Goal: Task Accomplishment & Management: Use online tool/utility

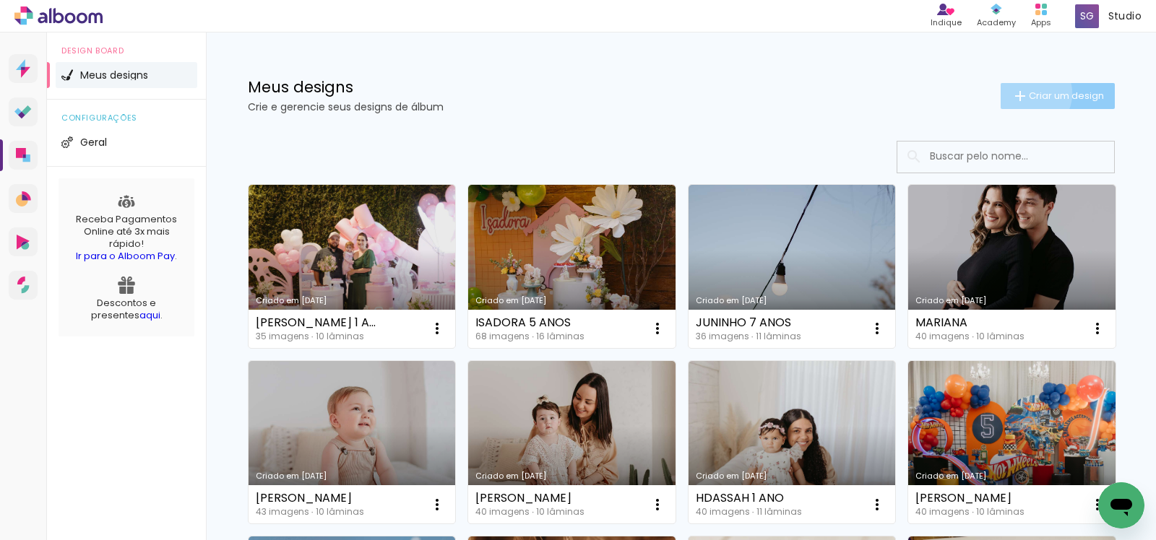
click at [1029, 93] on span "Criar um design" at bounding box center [1066, 95] width 75 height 9
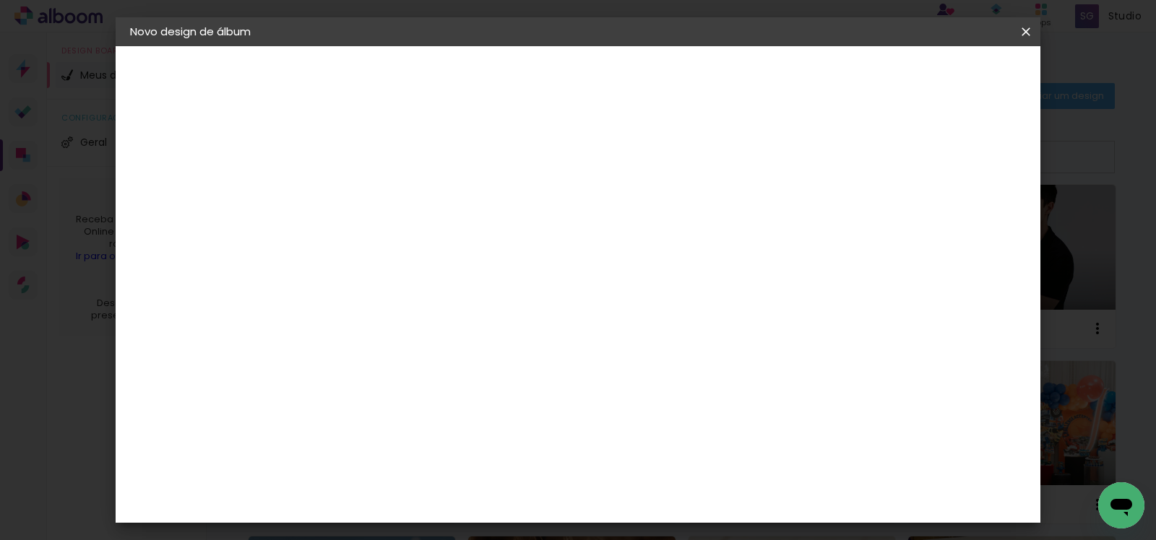
click at [366, 195] on input at bounding box center [366, 194] width 0 height 22
type input "[PERSON_NAME]"
type paper-input "[PERSON_NAME]"
click at [0, 0] on slot "Avançar" at bounding box center [0, 0] width 0 height 0
click at [476, 267] on input at bounding box center [403, 275] width 146 height 18
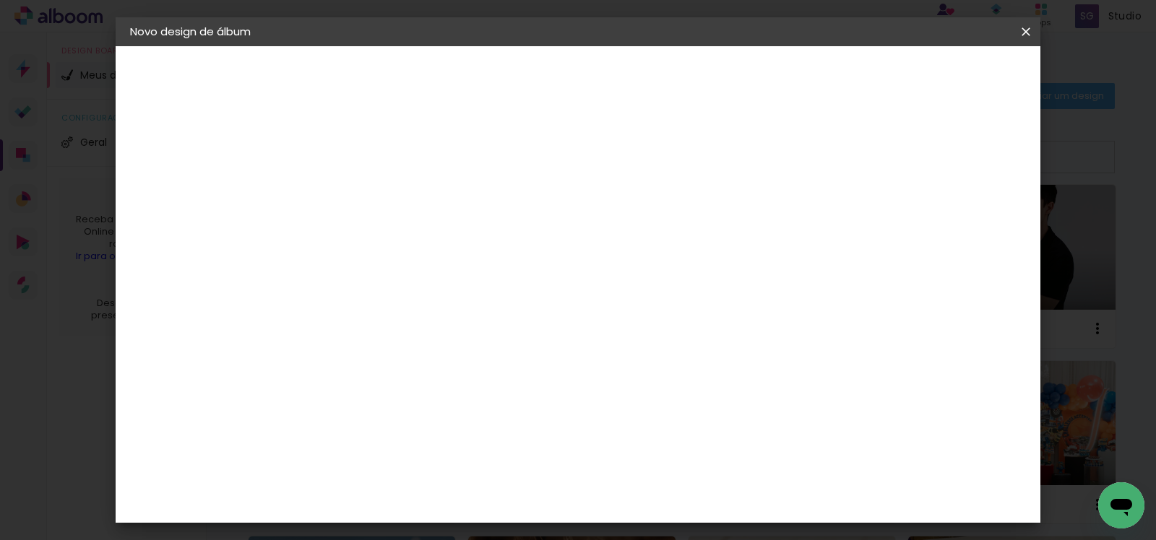
type input "gra"
type paper-input "gra"
click at [391, 380] on div "Grafis" at bounding box center [374, 386] width 34 height 12
click at [627, 60] on header "Fornecedor Escolha um fornecedor ou avance com o tamanho livre. Voltar Avançar" at bounding box center [465, 95] width 324 height 98
click at [0, 0] on slot "Avançar" at bounding box center [0, 0] width 0 height 0
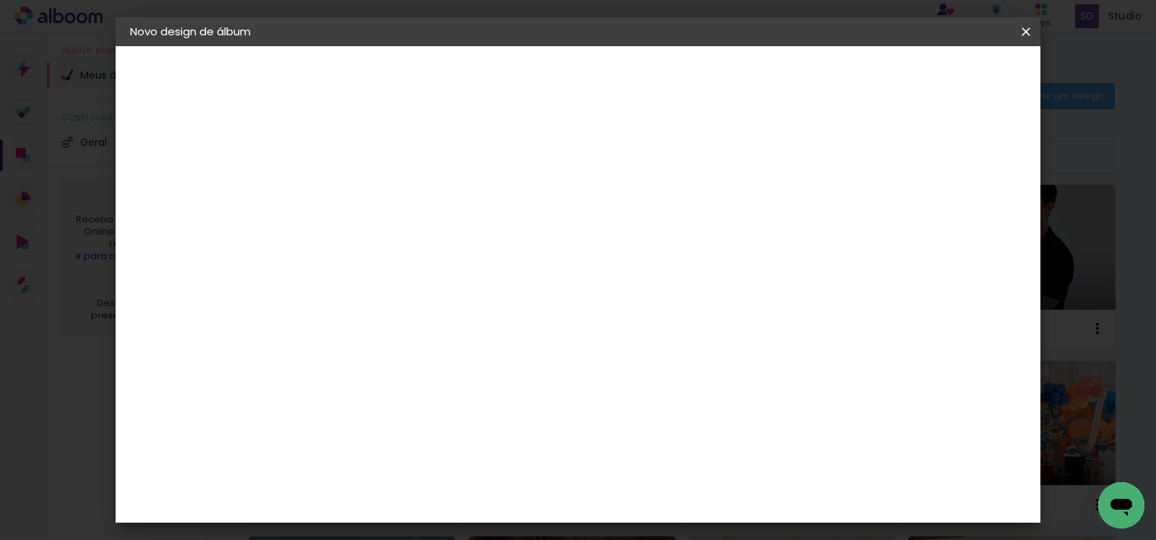
drag, startPoint x: 608, startPoint y: 217, endPoint x: 610, endPoint y: 228, distance: 11.2
click at [481, 217] on div "Opções disponíveis Real Compacta Alfaiate Havel Acrílica Tip Volga Blend Havel …" at bounding box center [403, 275] width 156 height 270
click at [423, 241] on input "text" at bounding box center [394, 252] width 56 height 22
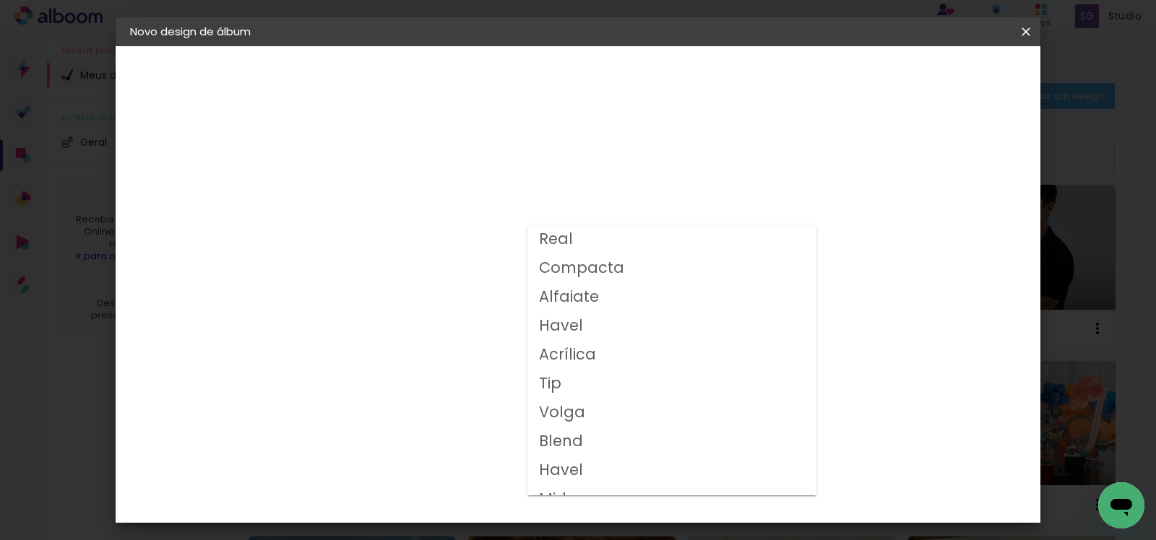
click at [605, 403] on paper-item "Volga" at bounding box center [671, 413] width 289 height 29
type input "Volga"
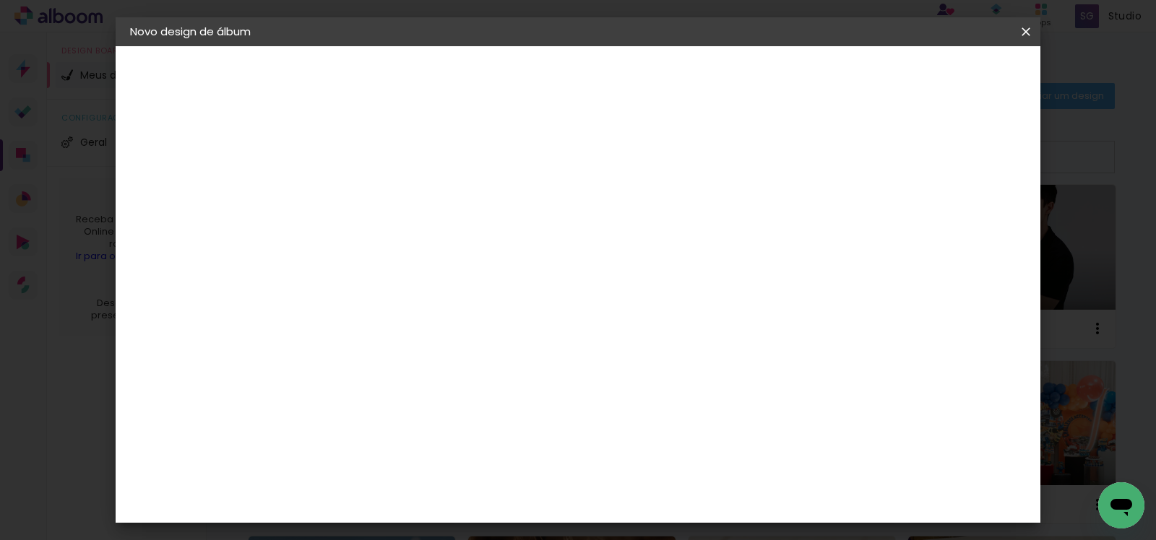
scroll to position [301, 0]
click at [464, 356] on span "20x20" at bounding box center [430, 375] width 67 height 38
click at [602, 75] on paper-button "Avançar" at bounding box center [566, 76] width 71 height 25
click at [800, 165] on div "mm Mostrar sangria" at bounding box center [562, 156] width 475 height 33
click at [0, 0] on slot "Mostrar sangria" at bounding box center [0, 0] width 0 height 0
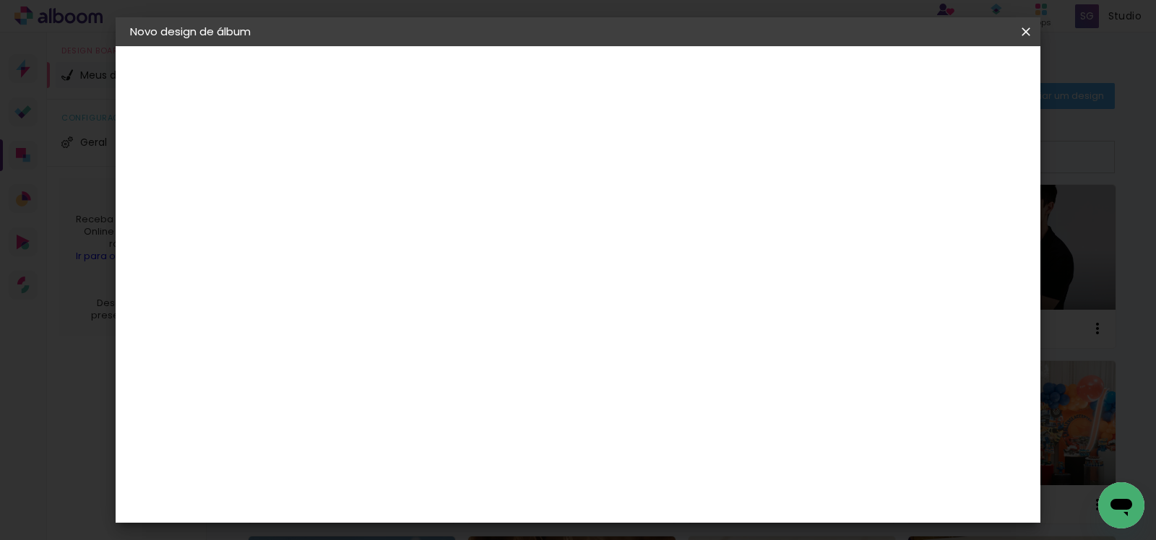
type paper-checkbox "on"
click at [786, 74] on span "Iniciar design" at bounding box center [753, 77] width 66 height 10
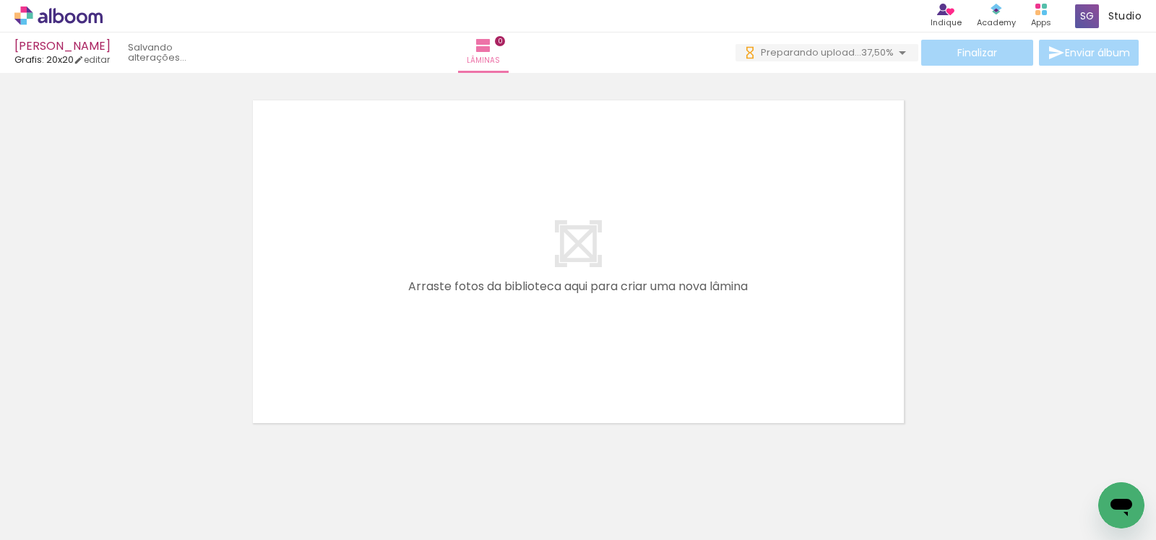
click at [40, 9] on icon at bounding box center [58, 16] width 88 height 19
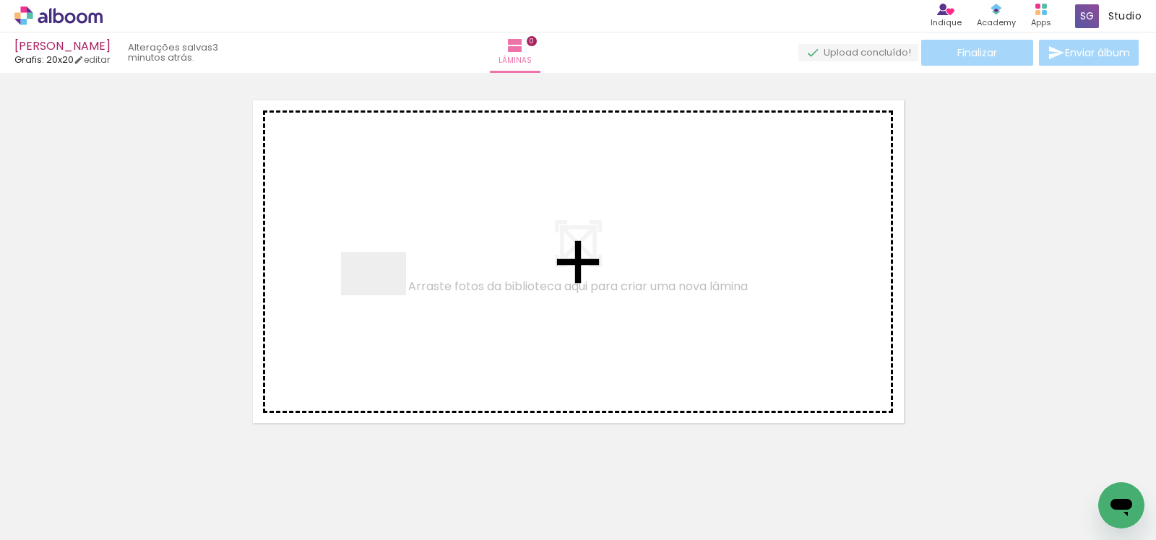
drag, startPoint x: 243, startPoint y: 505, endPoint x: 385, endPoint y: 293, distance: 254.7
click at [385, 293] on quentale-workspace at bounding box center [578, 270] width 1156 height 540
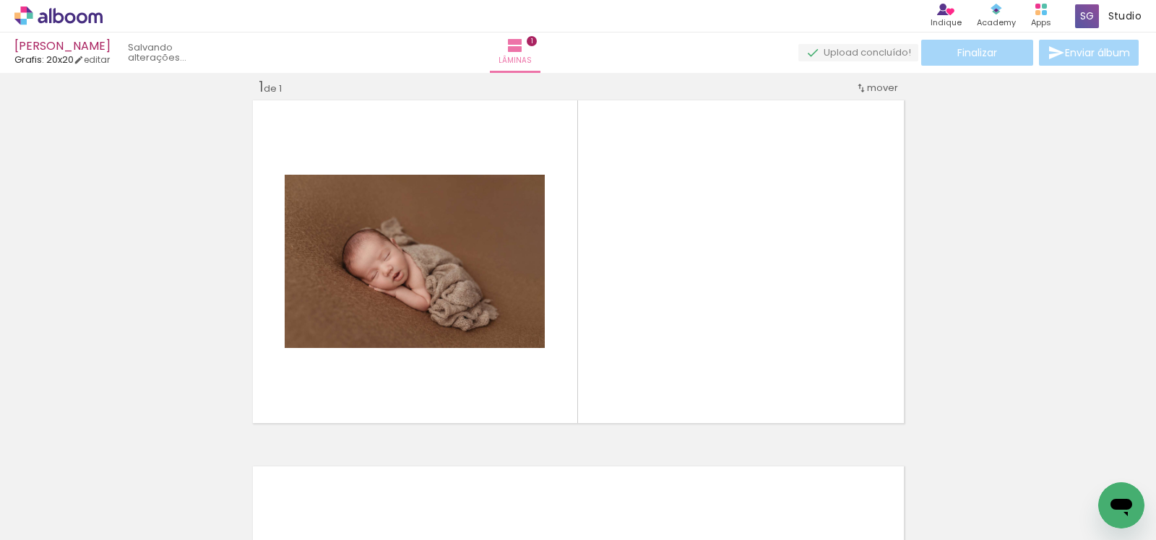
scroll to position [18, 0]
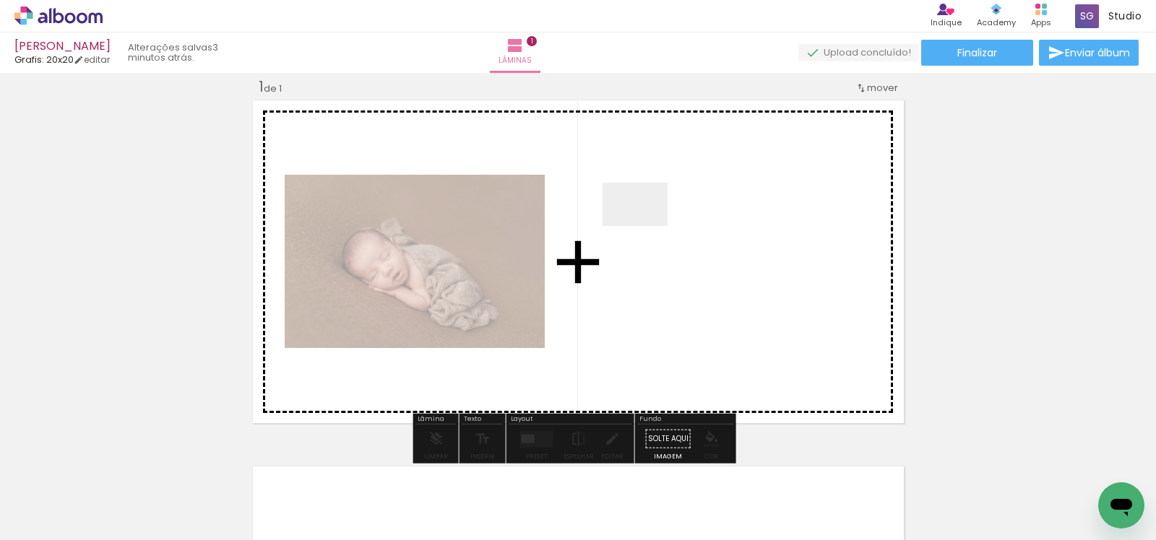
drag, startPoint x: 308, startPoint y: 506, endPoint x: 646, endPoint y: 226, distance: 439.2
click at [646, 226] on quentale-workspace at bounding box center [578, 270] width 1156 height 540
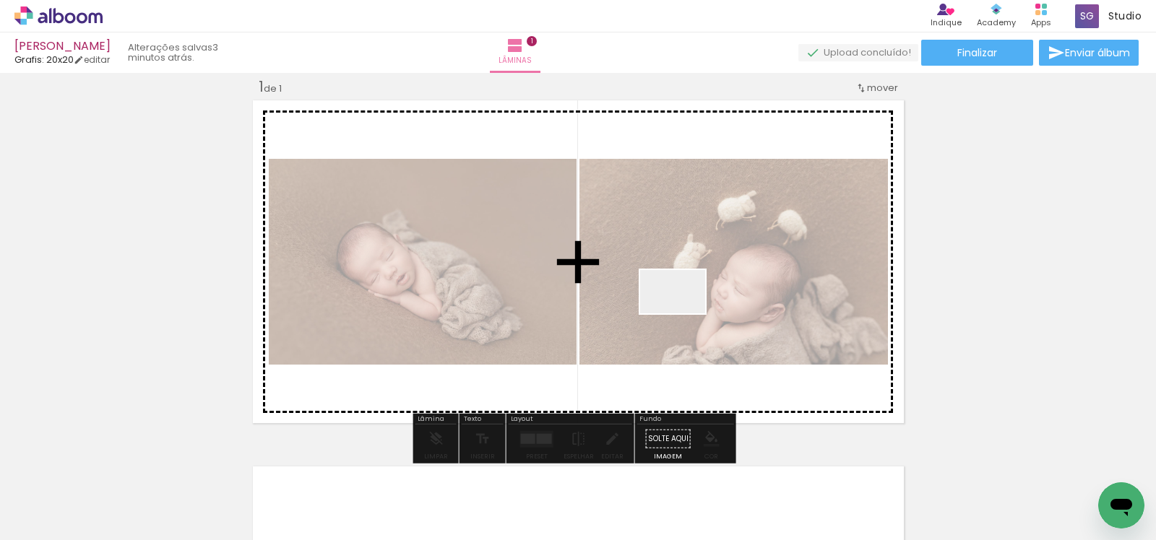
drag, startPoint x: 129, startPoint y: 497, endPoint x: 683, endPoint y: 314, distance: 583.7
click at [683, 314] on quentale-workspace at bounding box center [578, 270] width 1156 height 540
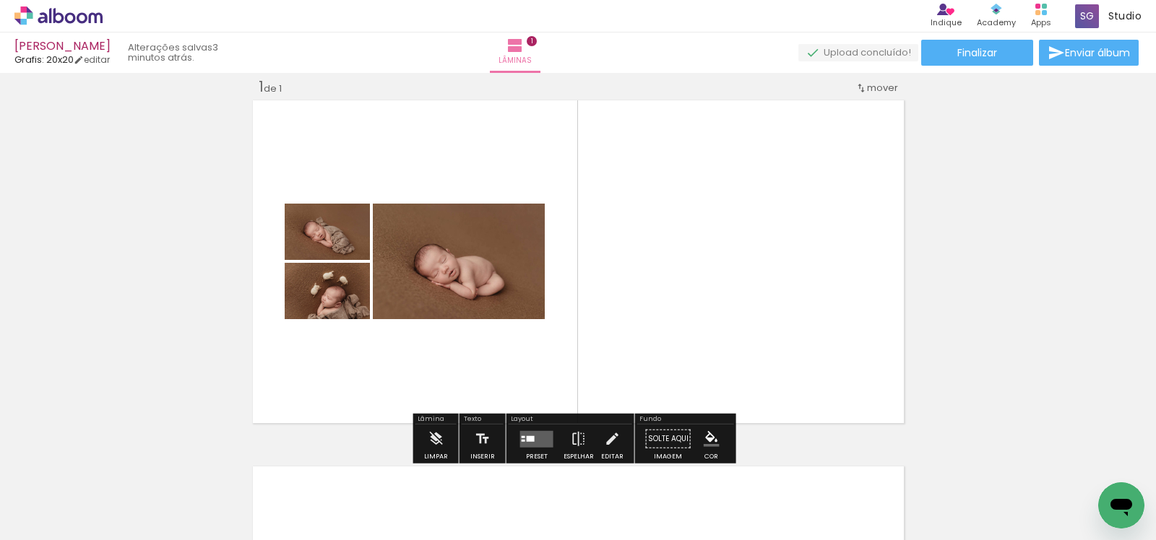
scroll to position [412, 0]
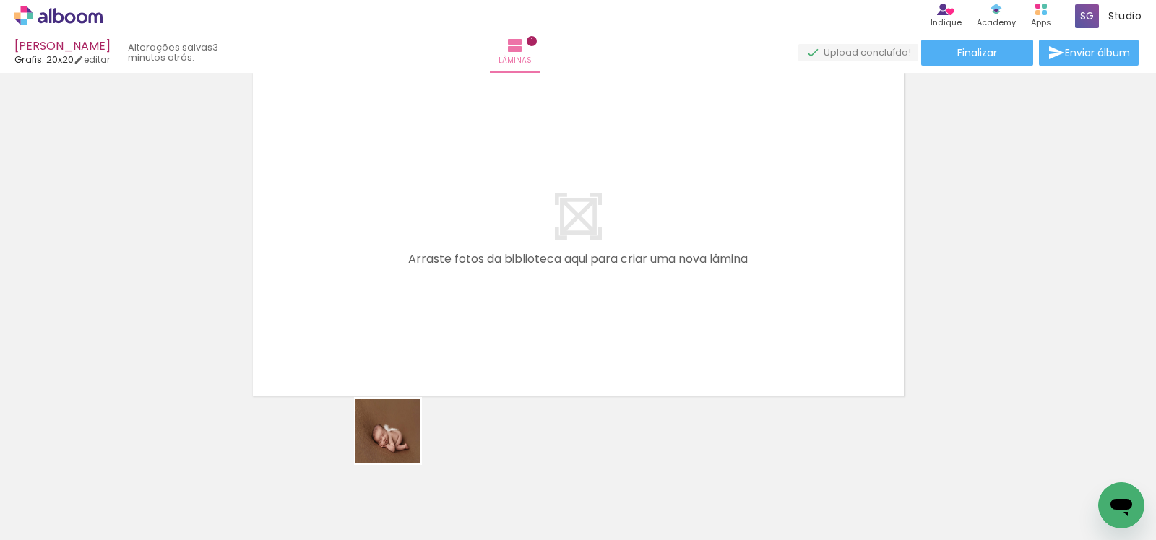
drag, startPoint x: 399, startPoint y: 442, endPoint x: 421, endPoint y: 282, distance: 161.9
click at [421, 282] on quentale-workspace at bounding box center [578, 270] width 1156 height 540
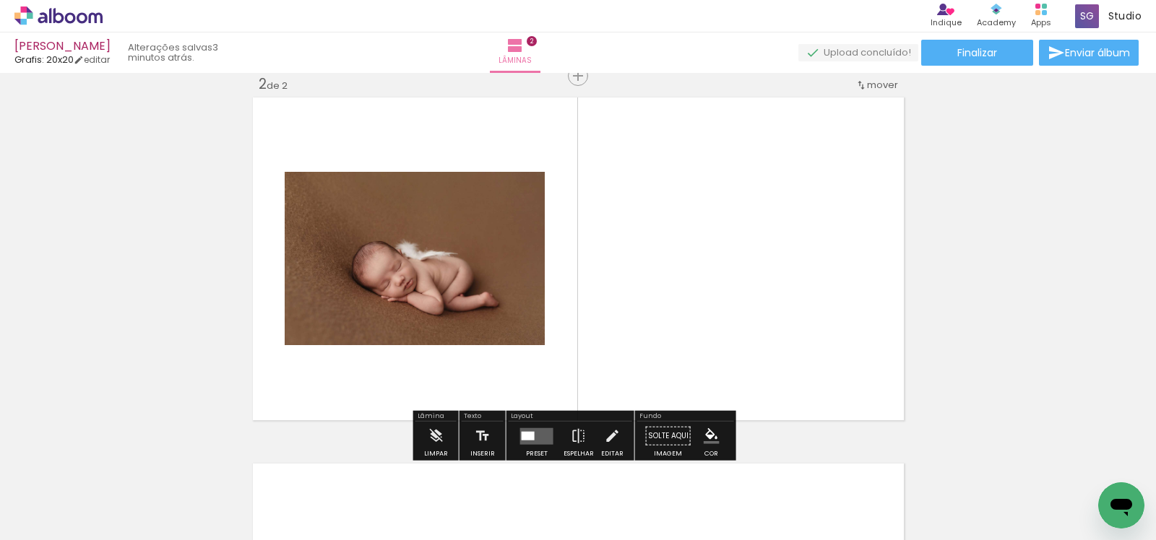
scroll to position [384, 0]
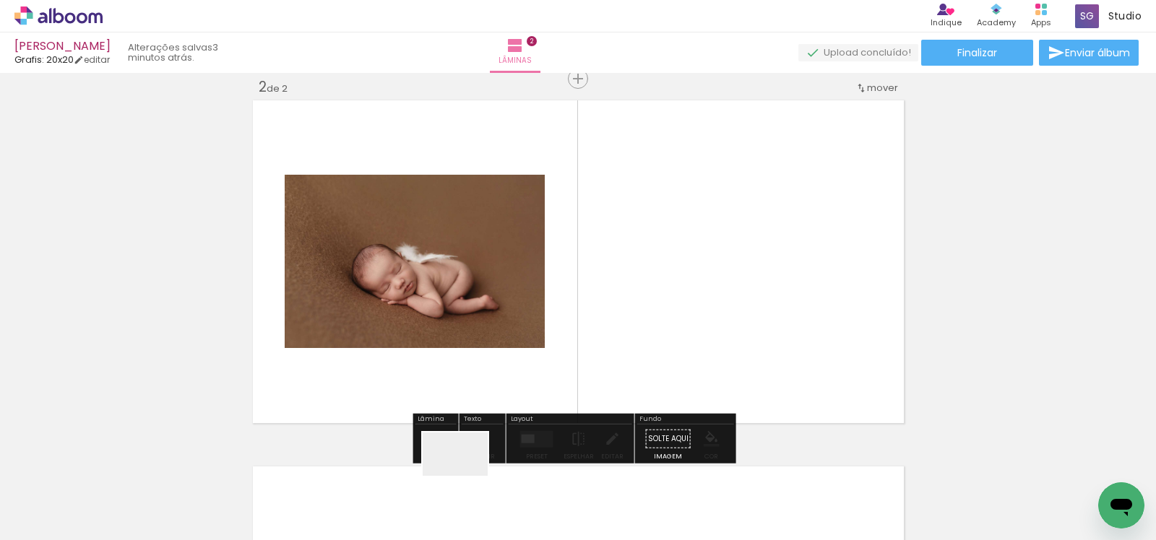
drag, startPoint x: 466, startPoint y: 487, endPoint x: 462, endPoint y: 281, distance: 205.9
click at [462, 281] on quentale-workspace at bounding box center [578, 270] width 1156 height 540
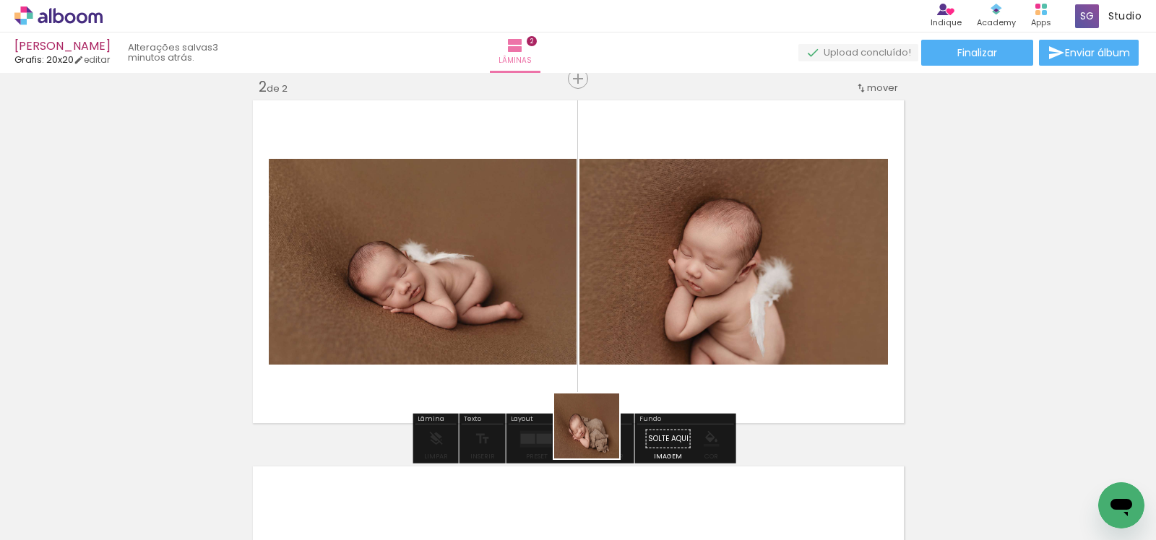
drag, startPoint x: 568, startPoint y: 484, endPoint x: 692, endPoint y: 335, distance: 194.4
click at [692, 319] on quentale-workspace at bounding box center [578, 270] width 1156 height 540
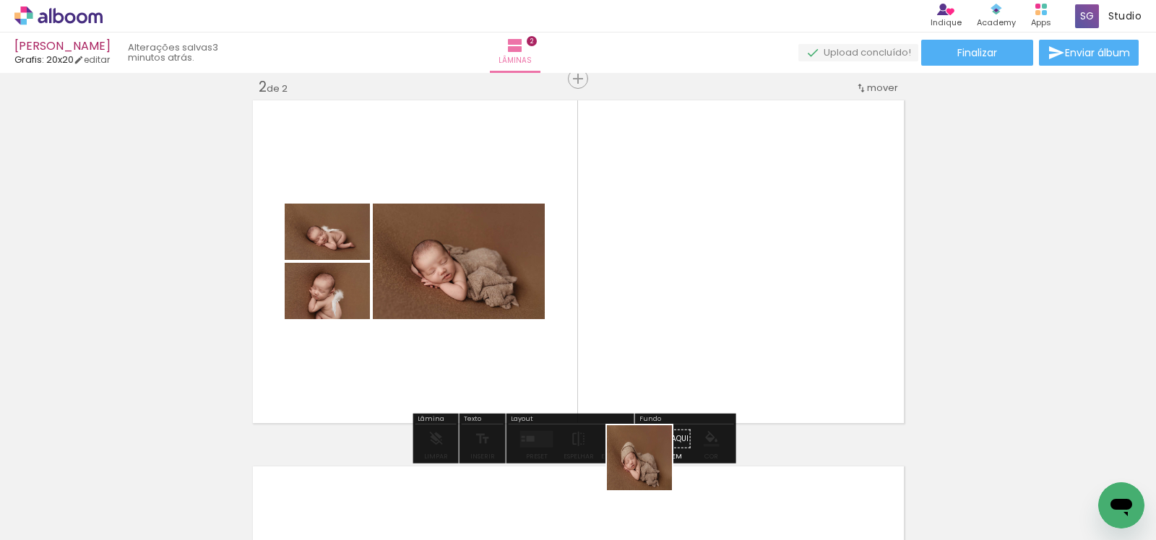
drag, startPoint x: 648, startPoint y: 495, endPoint x: 683, endPoint y: 309, distance: 188.9
click at [683, 309] on quentale-workspace at bounding box center [578, 270] width 1156 height 540
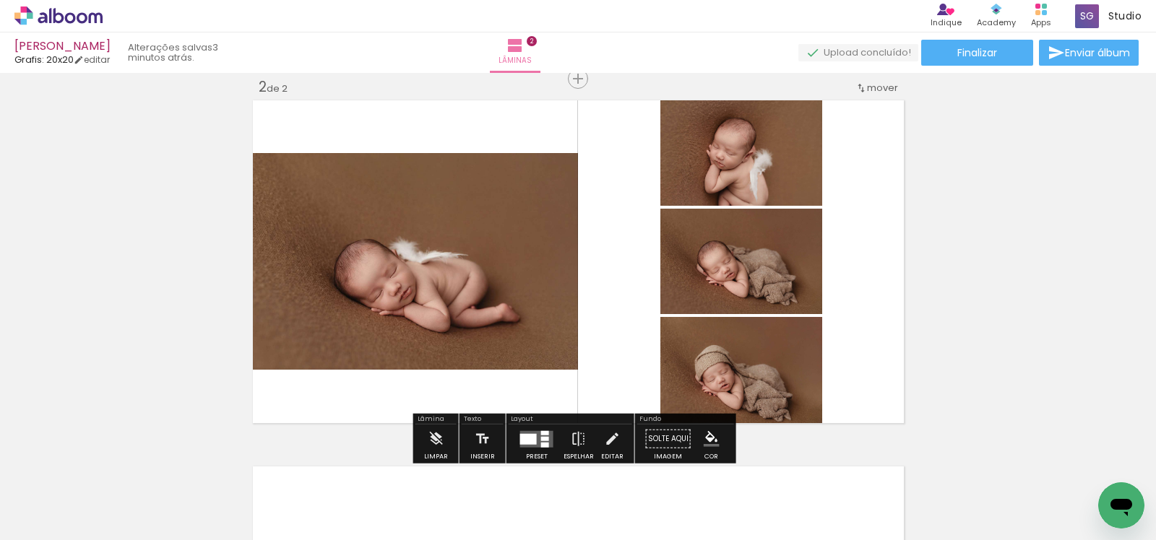
scroll to position [0, 0]
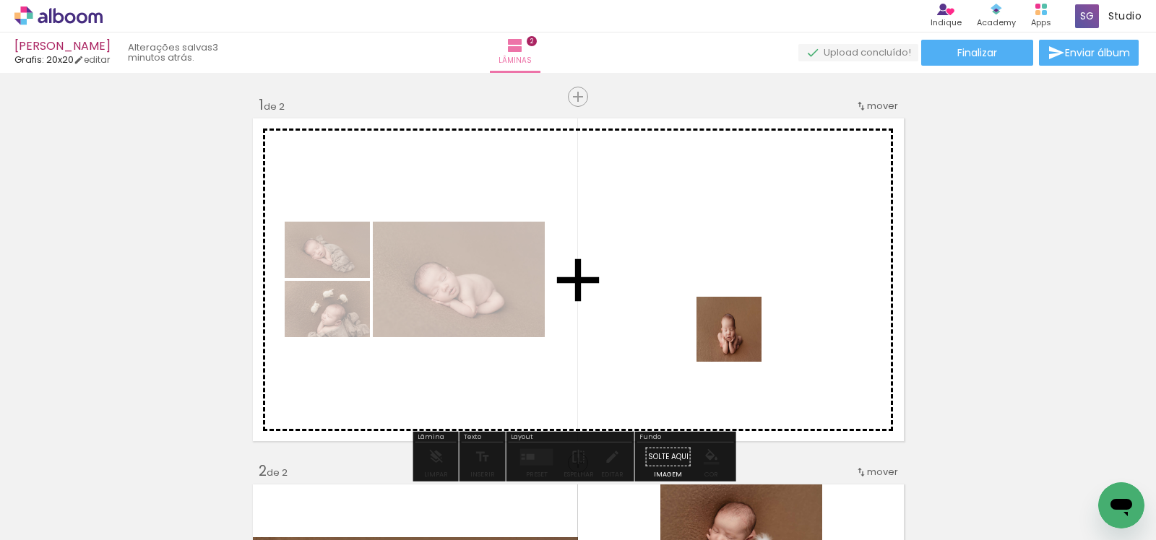
drag, startPoint x: 717, startPoint y: 501, endPoint x: 739, endPoint y: 340, distance: 161.9
click at [739, 340] on quentale-workspace at bounding box center [578, 270] width 1156 height 540
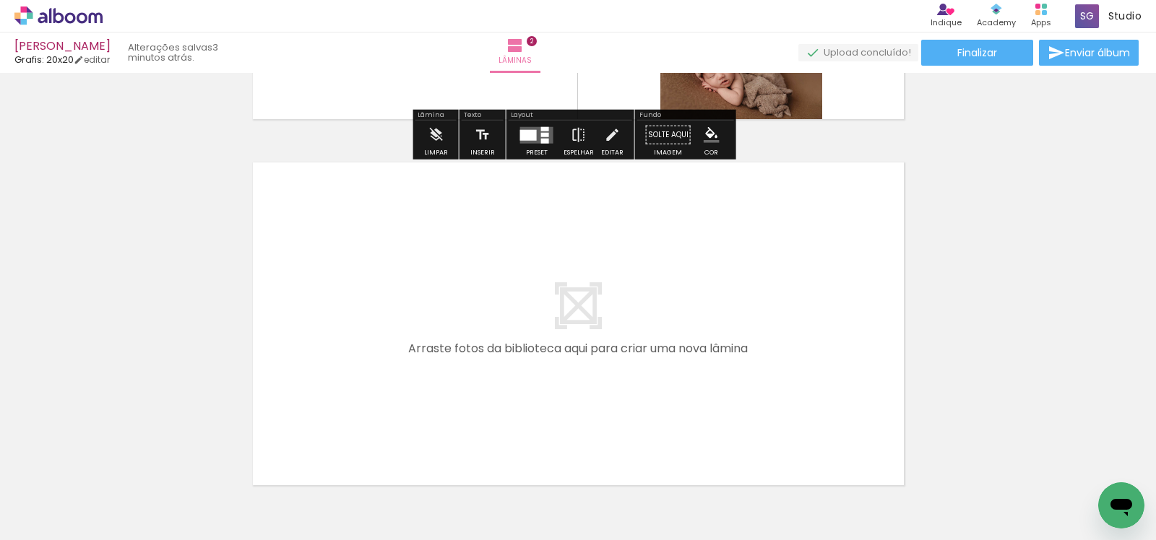
scroll to position [0, 498]
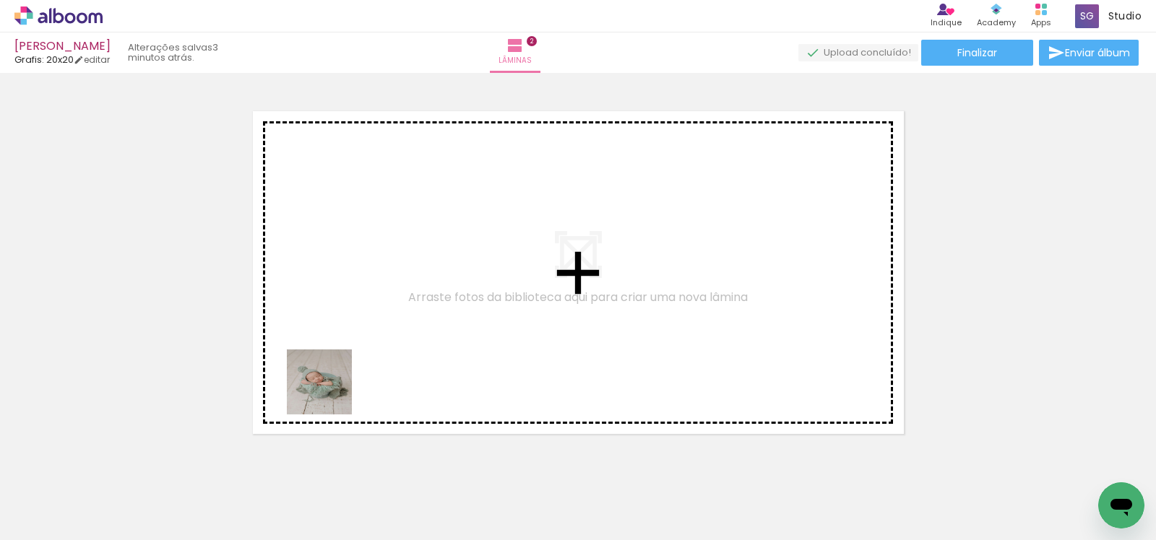
drag, startPoint x: 303, startPoint y: 502, endPoint x: 384, endPoint y: 457, distance: 92.5
click at [353, 338] on quentale-workspace at bounding box center [578, 270] width 1156 height 540
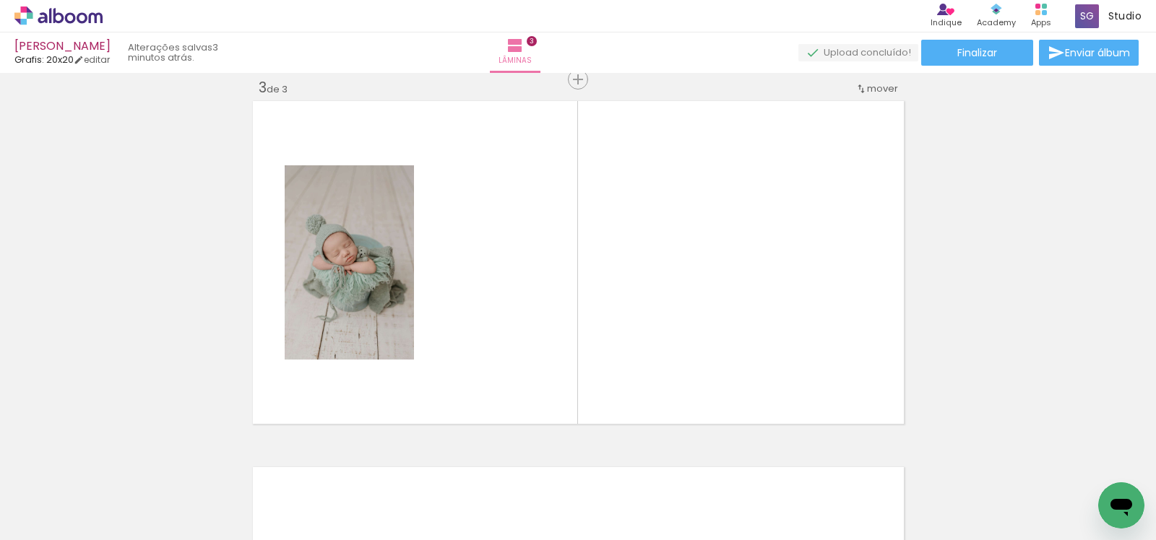
scroll to position [751, 0]
drag, startPoint x: 379, startPoint y: 489, endPoint x: 535, endPoint y: 302, distance: 244.1
click at [535, 302] on quentale-workspace at bounding box center [578, 270] width 1156 height 540
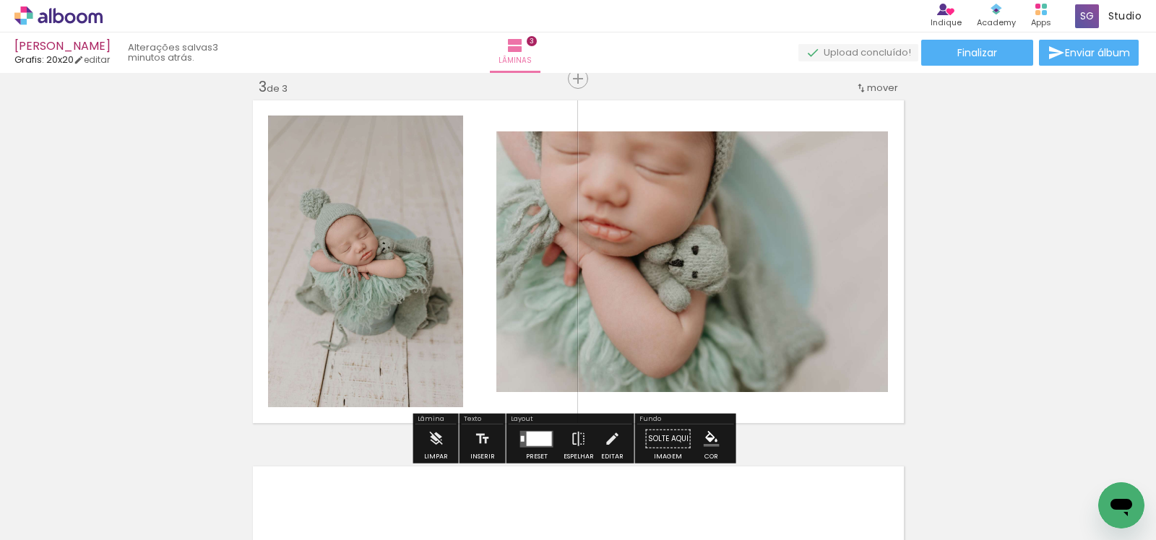
drag, startPoint x: 455, startPoint y: 485, endPoint x: 483, endPoint y: 316, distance: 172.0
click at [483, 316] on quentale-workspace at bounding box center [578, 270] width 1156 height 540
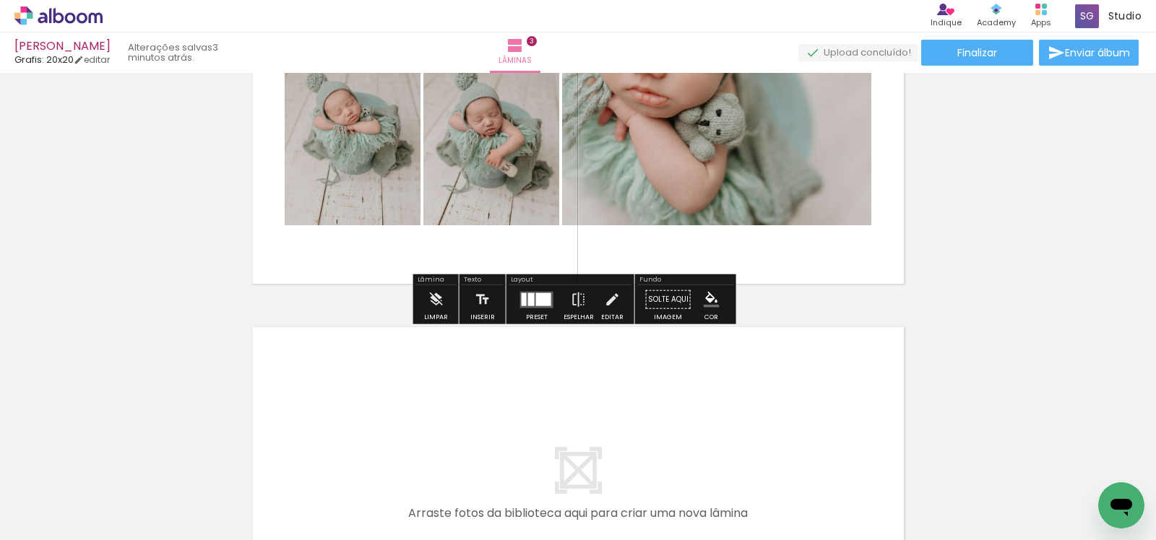
scroll to position [1144, 0]
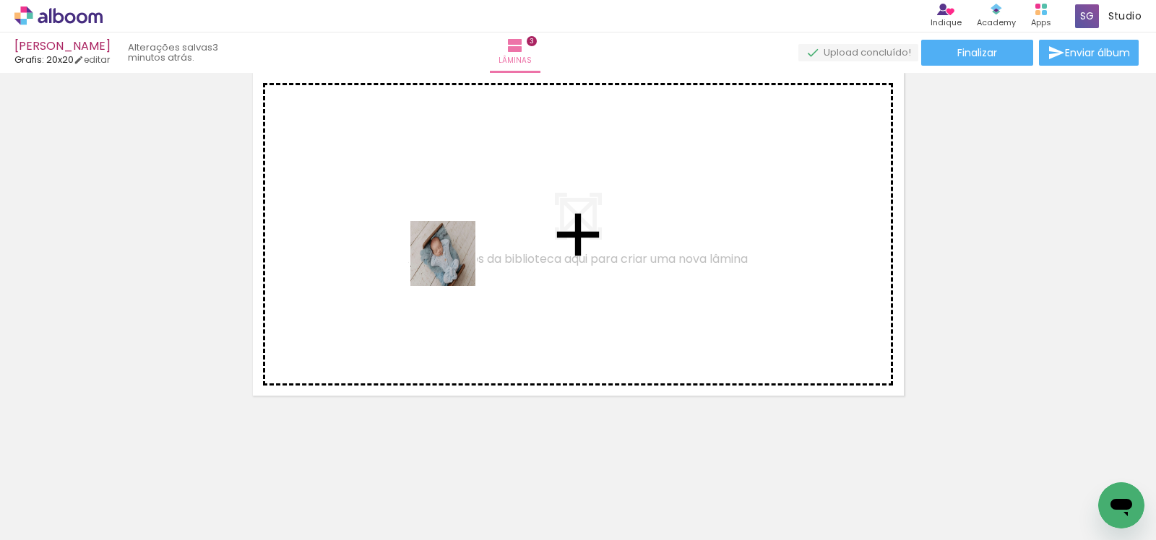
drag, startPoint x: 540, startPoint y: 491, endPoint x: 454, endPoint y: 264, distance: 242.6
click at [454, 264] on quentale-workspace at bounding box center [578, 270] width 1156 height 540
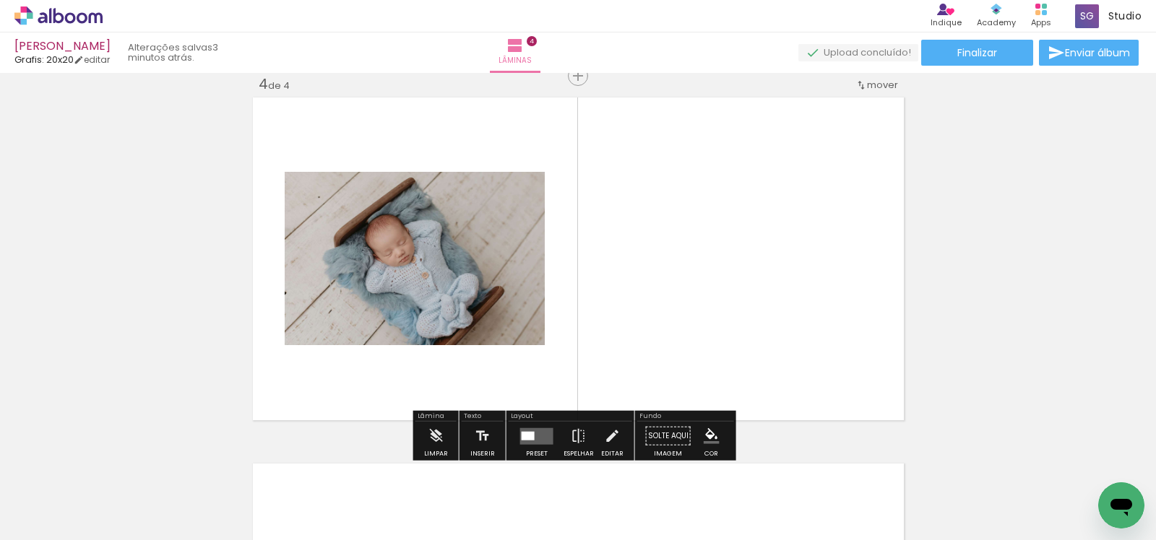
scroll to position [1117, 0]
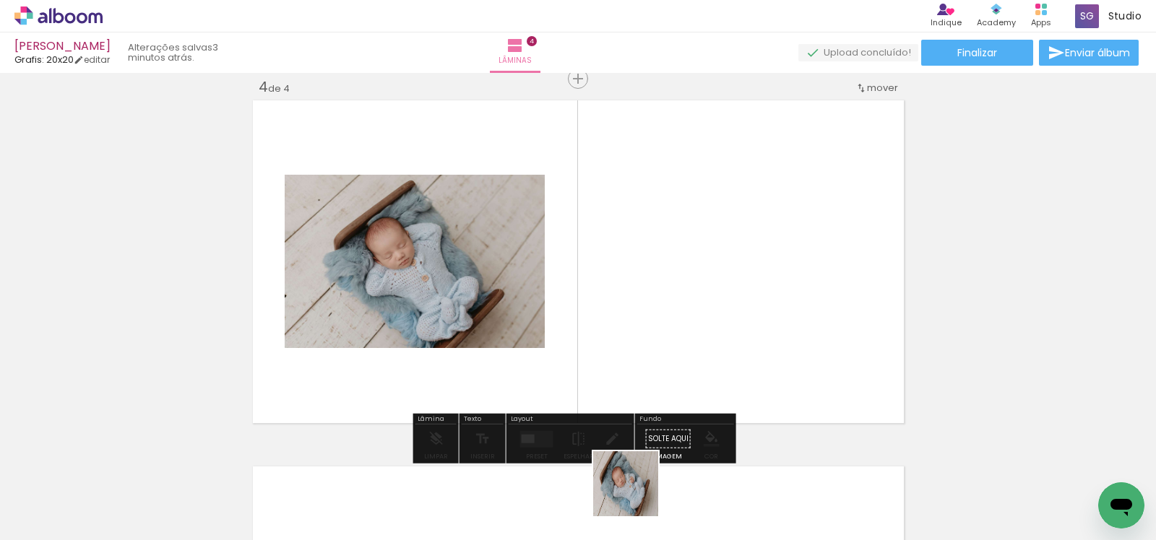
drag, startPoint x: 635, startPoint y: 506, endPoint x: 669, endPoint y: 424, distance: 88.4
click at [644, 377] on quentale-workspace at bounding box center [578, 270] width 1156 height 540
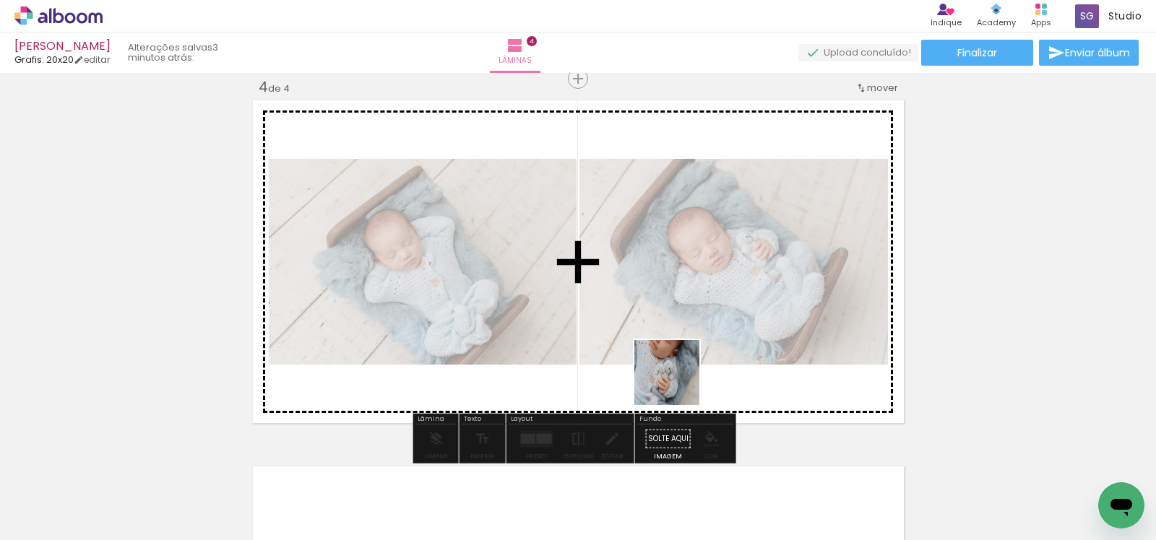
drag, startPoint x: 713, startPoint y: 500, endPoint x: 675, endPoint y: 369, distance: 136.3
click at [675, 369] on quentale-workspace at bounding box center [578, 270] width 1156 height 540
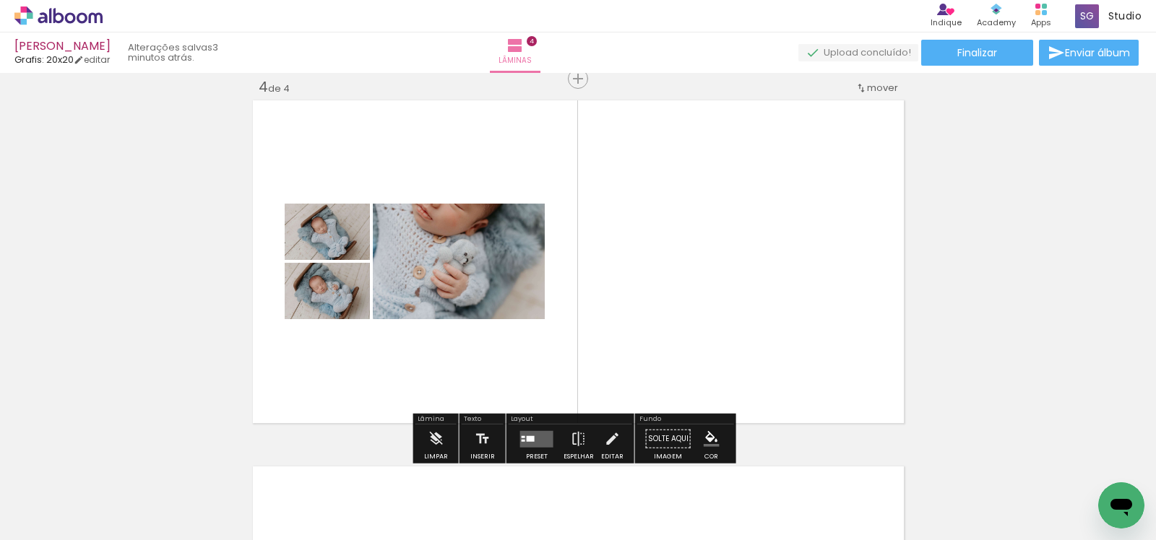
drag, startPoint x: 771, startPoint y: 488, endPoint x: 748, endPoint y: 360, distance: 129.8
click at [748, 360] on quentale-workspace at bounding box center [578, 270] width 1156 height 540
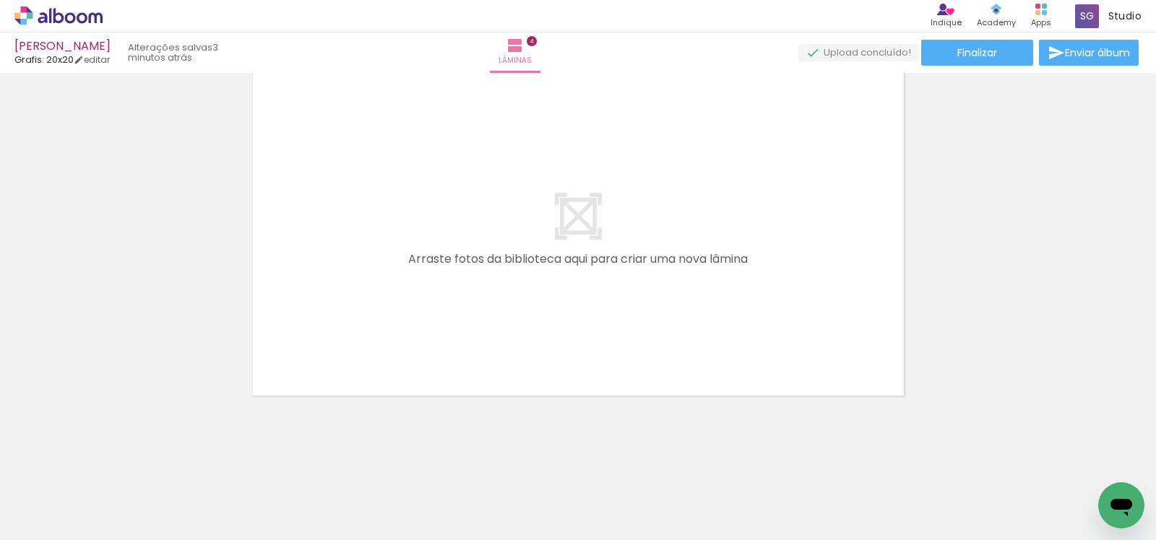
scroll to position [0, 993]
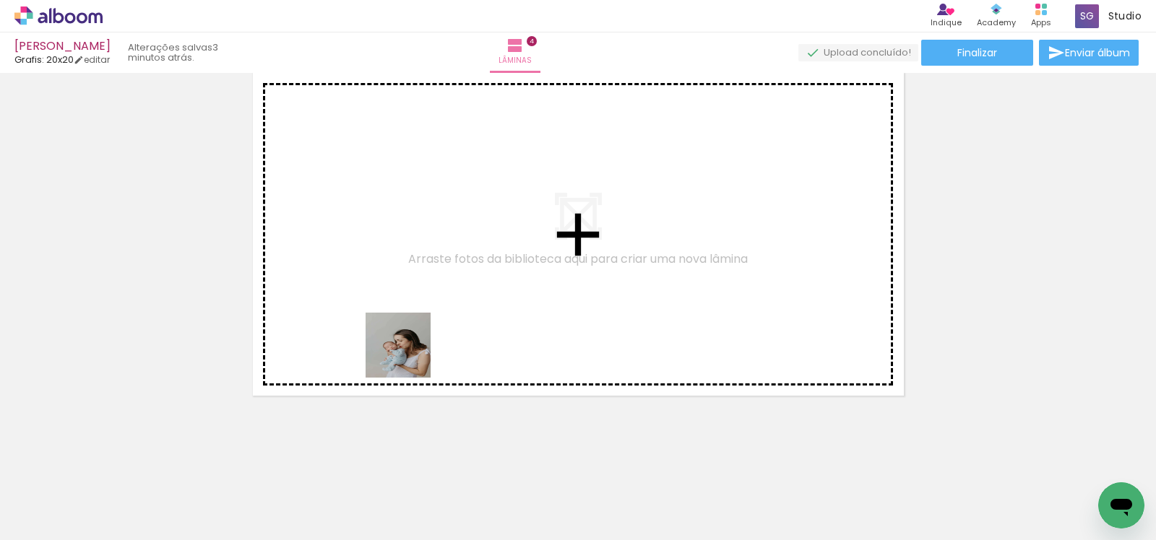
drag, startPoint x: 374, startPoint y: 507, endPoint x: 412, endPoint y: 327, distance: 184.5
click at [412, 327] on quentale-workspace at bounding box center [578, 270] width 1156 height 540
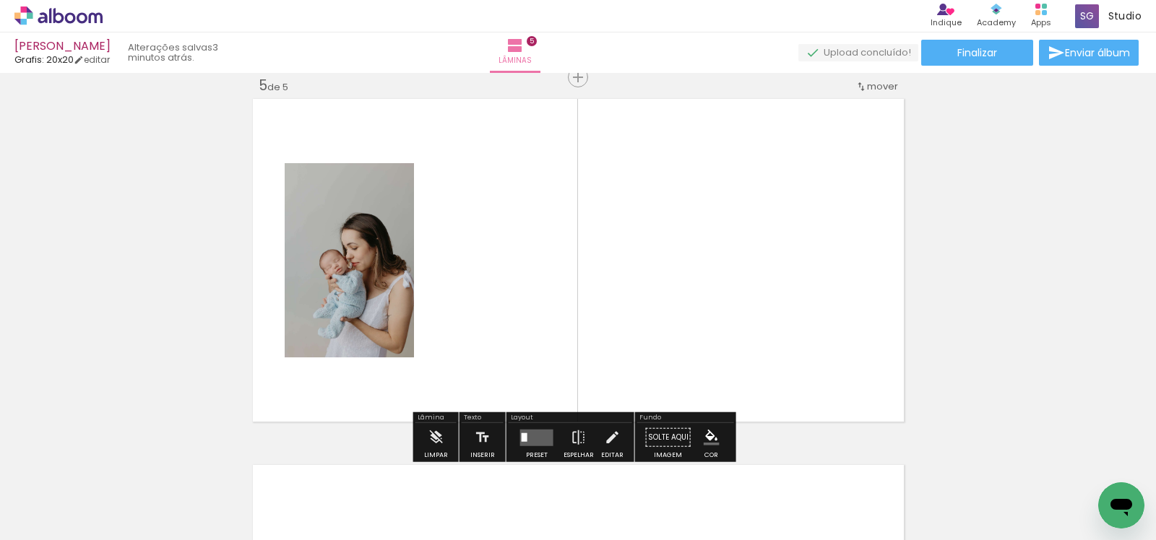
scroll to position [1483, 0]
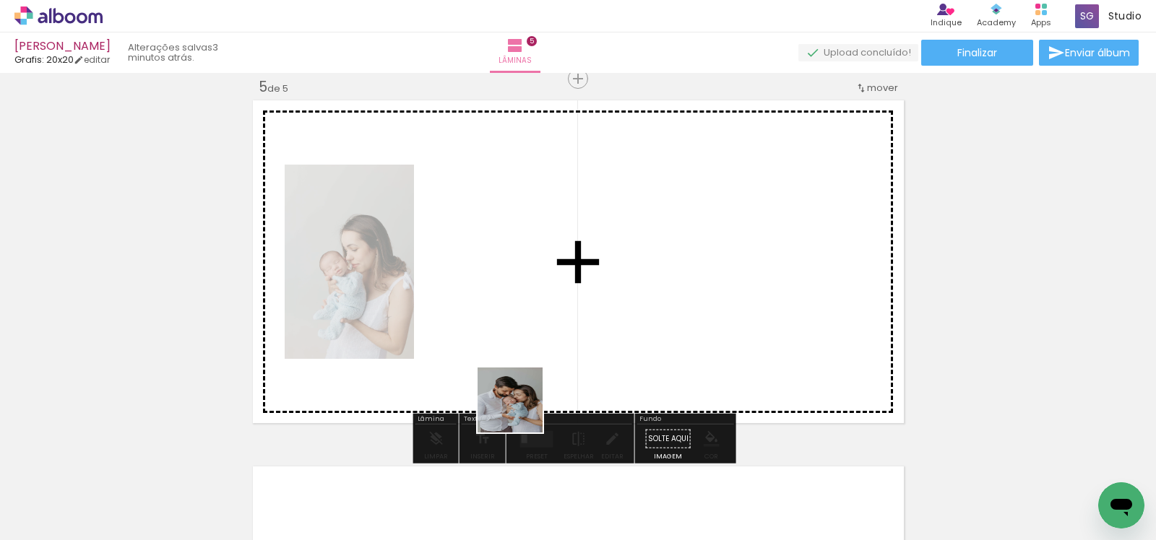
drag, startPoint x: 452, startPoint y: 504, endPoint x: 558, endPoint y: 383, distance: 161.2
click at [550, 366] on quentale-workspace at bounding box center [578, 270] width 1156 height 540
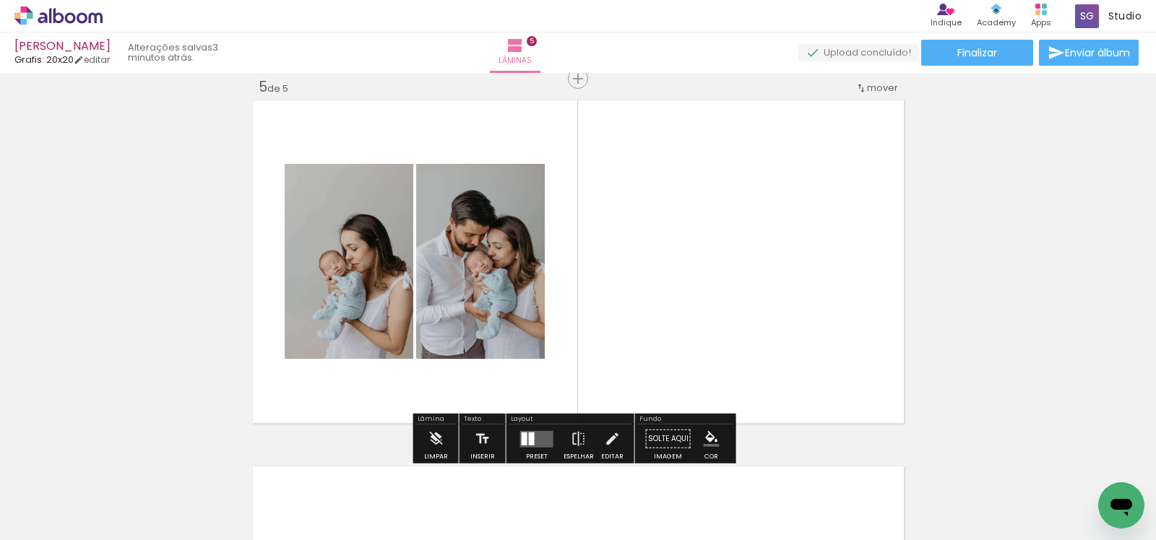
drag, startPoint x: 629, startPoint y: 499, endPoint x: 673, endPoint y: 372, distance: 134.1
click at [673, 372] on quentale-workspace at bounding box center [578, 270] width 1156 height 540
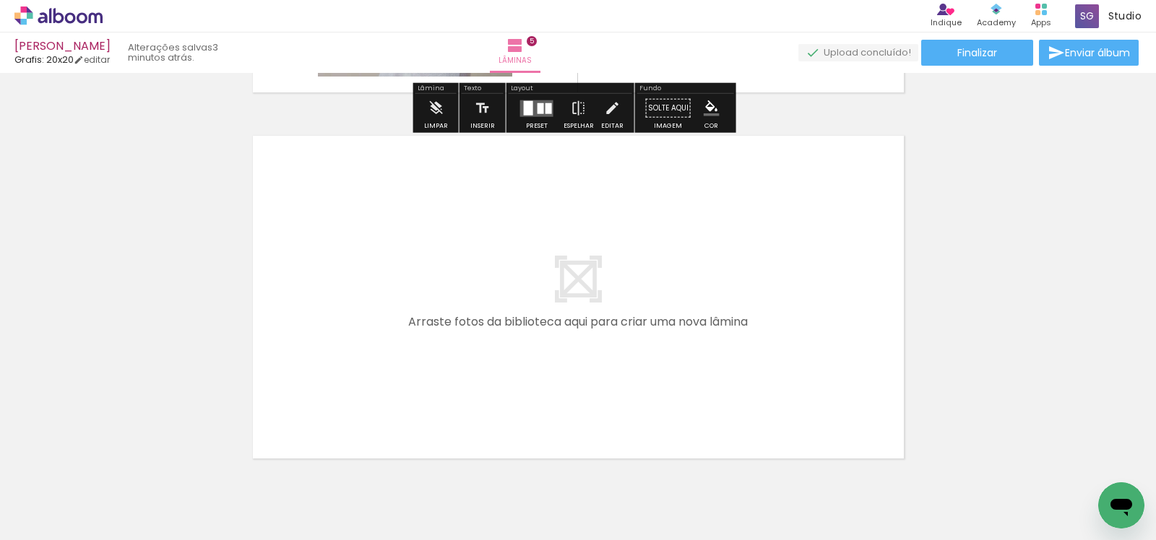
scroll to position [1818, 0]
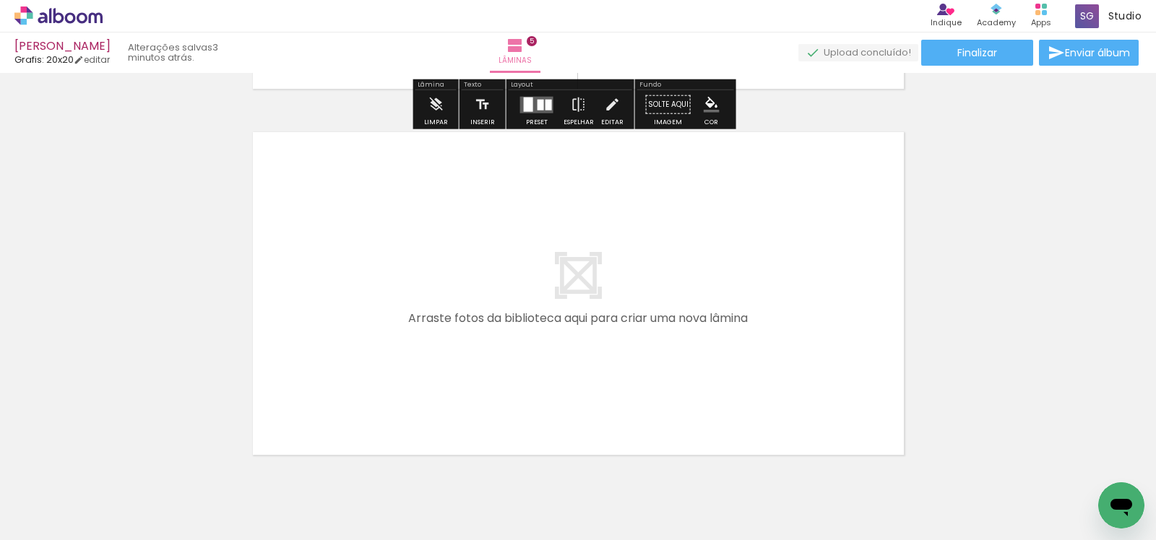
drag, startPoint x: 536, startPoint y: 495, endPoint x: 522, endPoint y: 329, distance: 166.7
click at [522, 329] on quentale-workspace at bounding box center [578, 270] width 1156 height 540
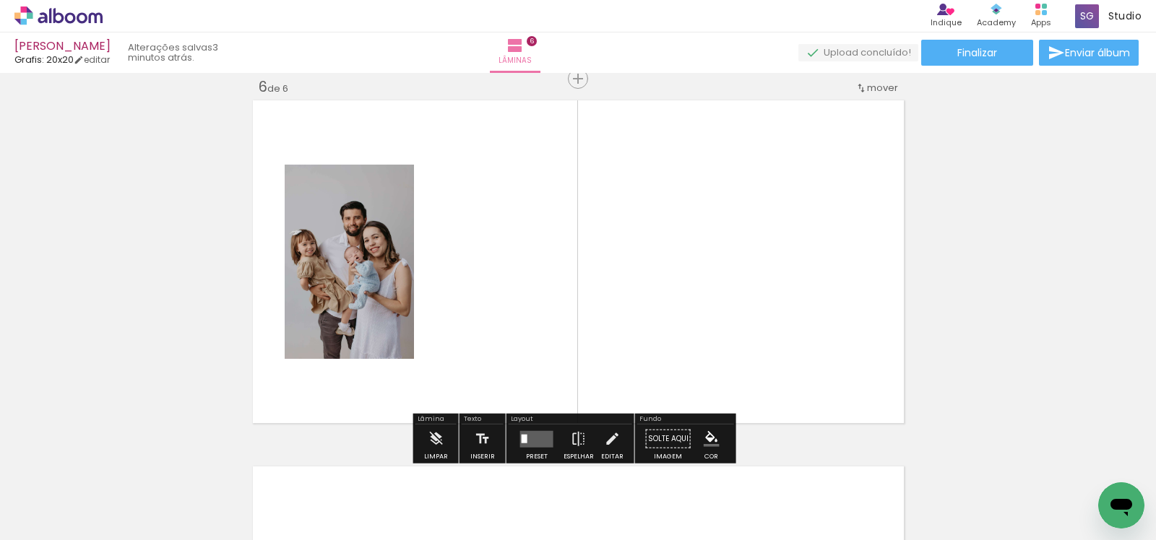
scroll to position [1850, 0]
drag, startPoint x: 696, startPoint y: 480, endPoint x: 677, endPoint y: 338, distance: 143.7
click at [677, 327] on quentale-workspace at bounding box center [578, 270] width 1156 height 540
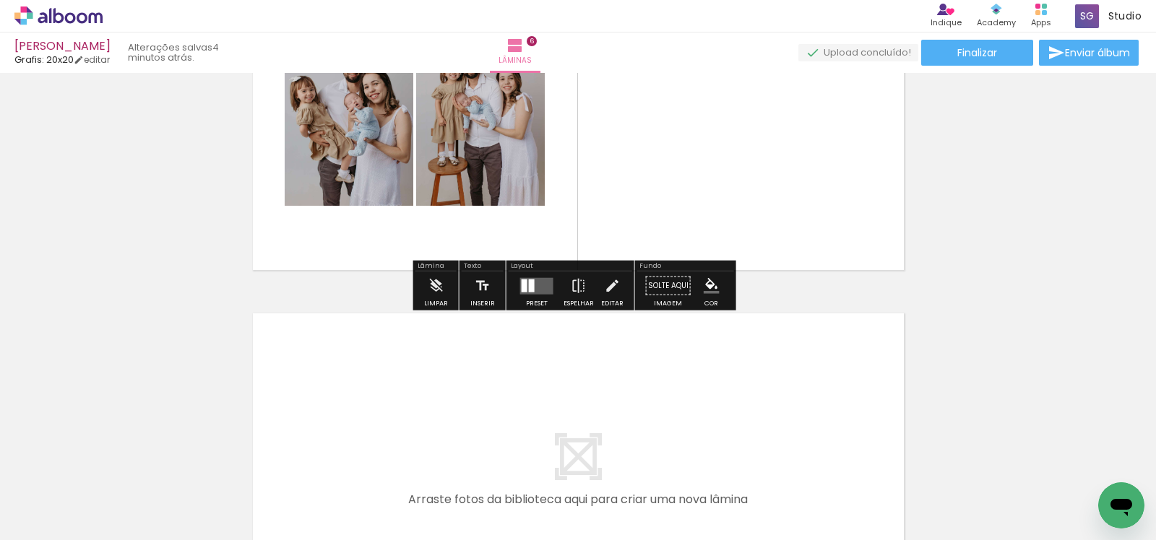
scroll to position [2038, 0]
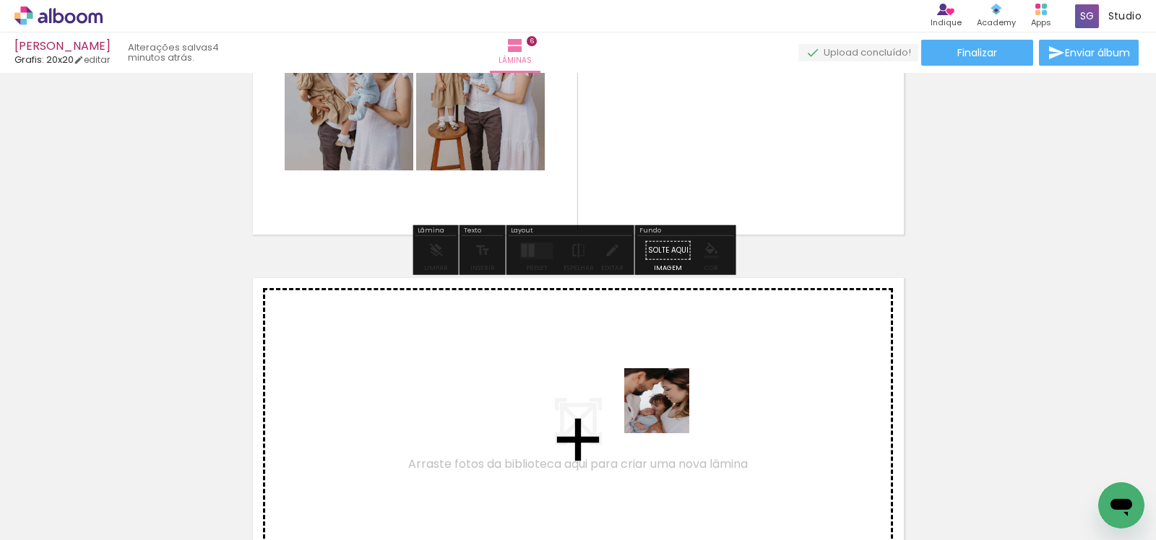
drag, startPoint x: 772, startPoint y: 496, endPoint x: 608, endPoint y: 371, distance: 205.6
click at [608, 371] on quentale-workspace at bounding box center [578, 270] width 1156 height 540
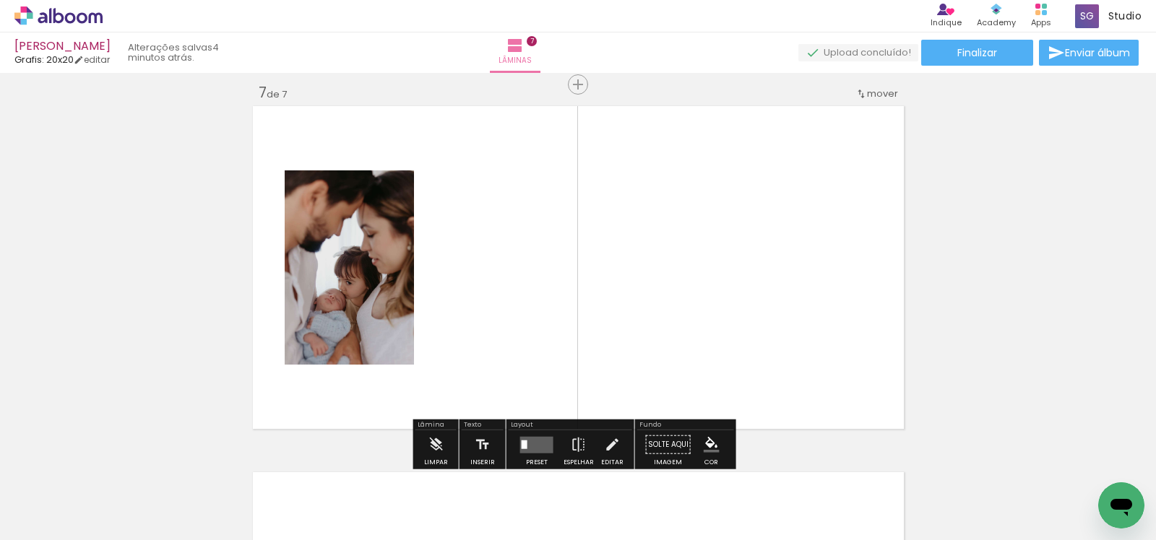
scroll to position [2216, 0]
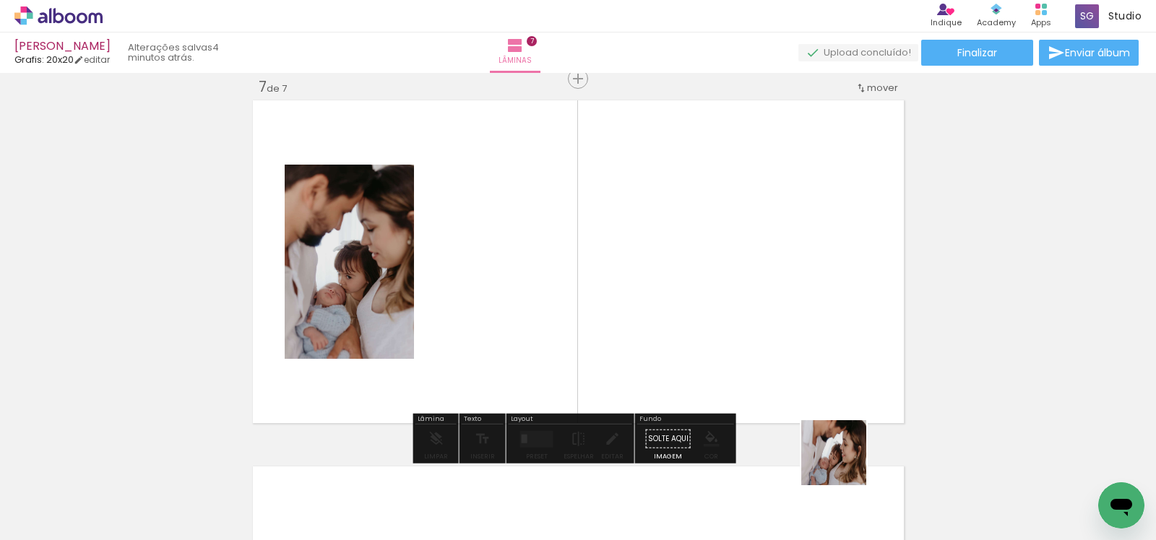
drag, startPoint x: 853, startPoint y: 488, endPoint x: 730, endPoint y: 331, distance: 199.7
click at [730, 331] on quentale-workspace at bounding box center [578, 270] width 1156 height 540
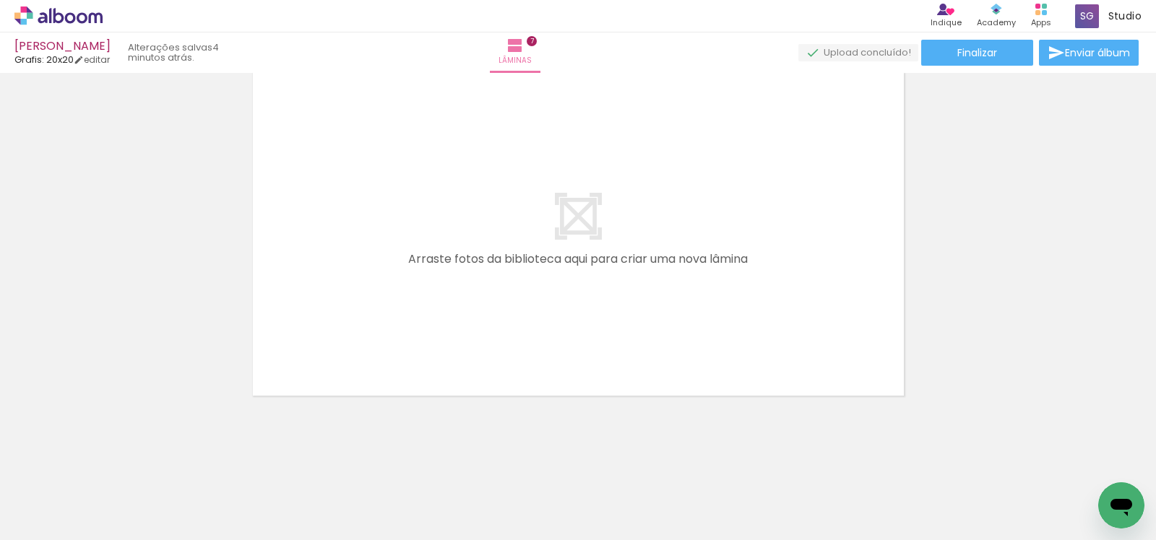
scroll to position [0, 1509]
drag, startPoint x: 413, startPoint y: 504, endPoint x: 406, endPoint y: 333, distance: 171.4
click at [406, 335] on quentale-workspace at bounding box center [578, 270] width 1156 height 540
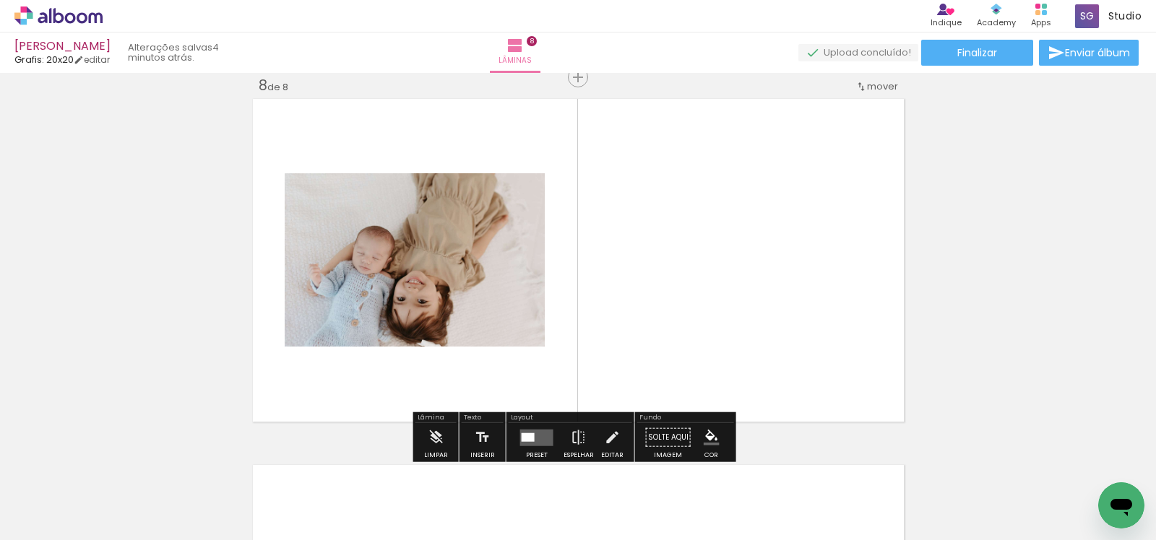
scroll to position [2582, 0]
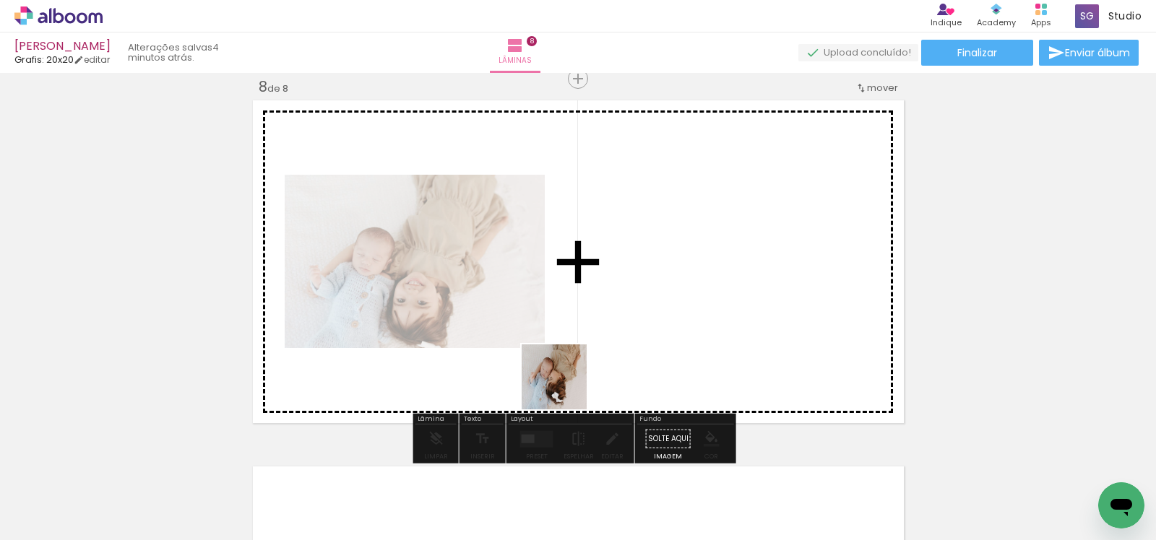
drag, startPoint x: 504, startPoint y: 483, endPoint x: 587, endPoint y: 368, distance: 141.2
click at [587, 368] on quentale-workspace at bounding box center [578, 270] width 1156 height 540
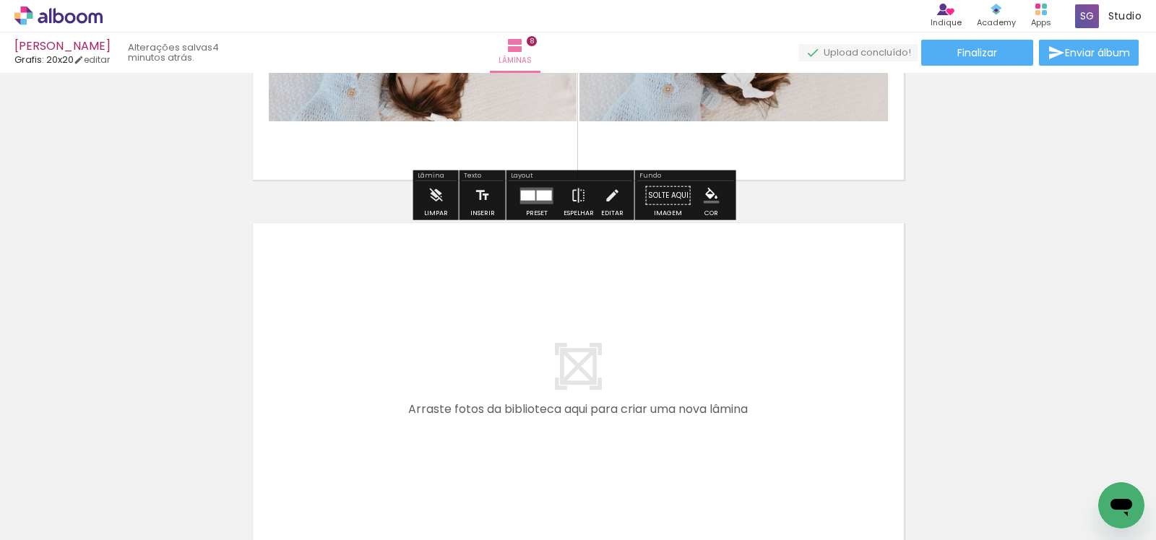
scroll to position [2976, 0]
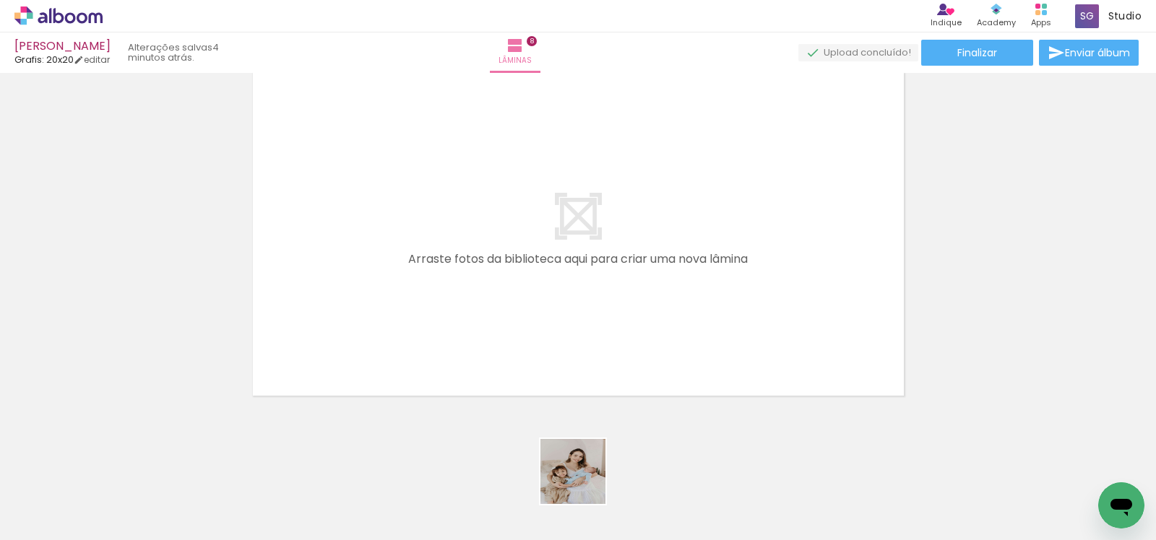
drag, startPoint x: 585, startPoint y: 494, endPoint x: 534, endPoint y: 335, distance: 167.0
click at [512, 297] on quentale-workspace at bounding box center [578, 270] width 1156 height 540
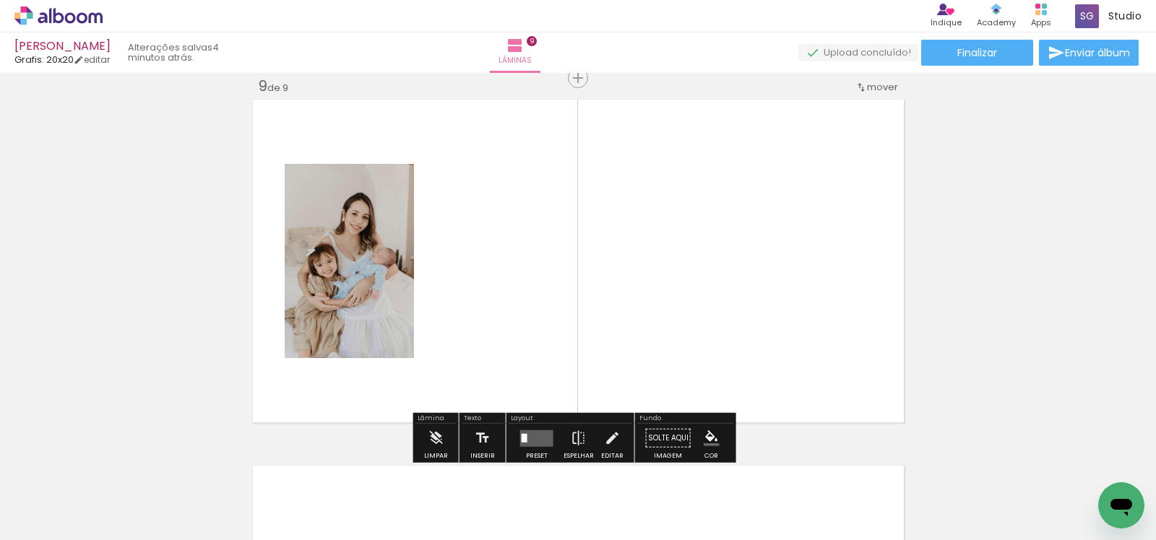
scroll to position [2948, 0]
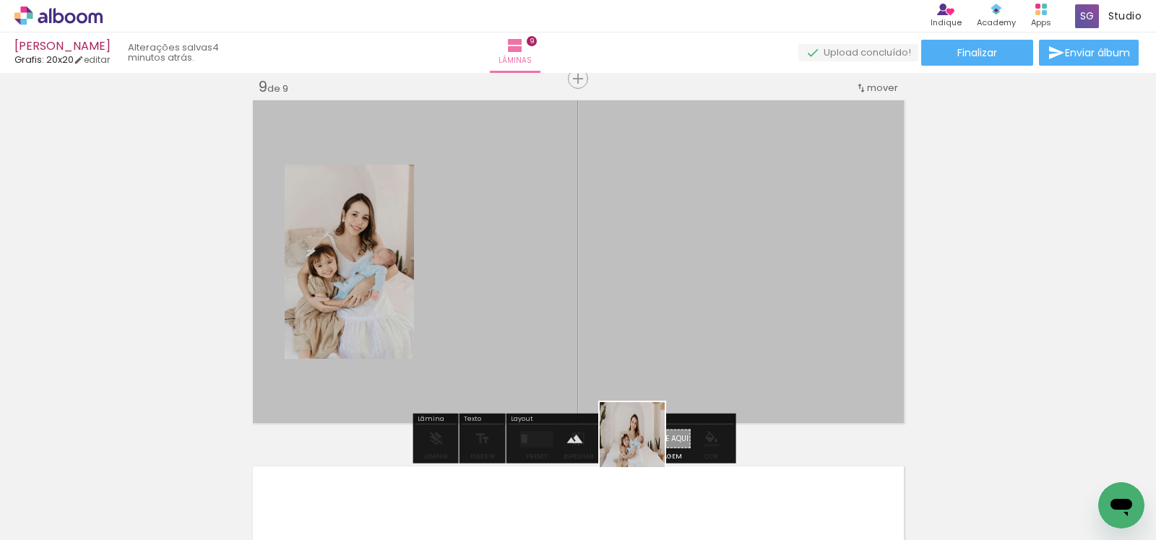
drag, startPoint x: 655, startPoint y: 487, endPoint x: 602, endPoint y: 327, distance: 168.2
click at [602, 327] on quentale-workspace at bounding box center [578, 270] width 1156 height 540
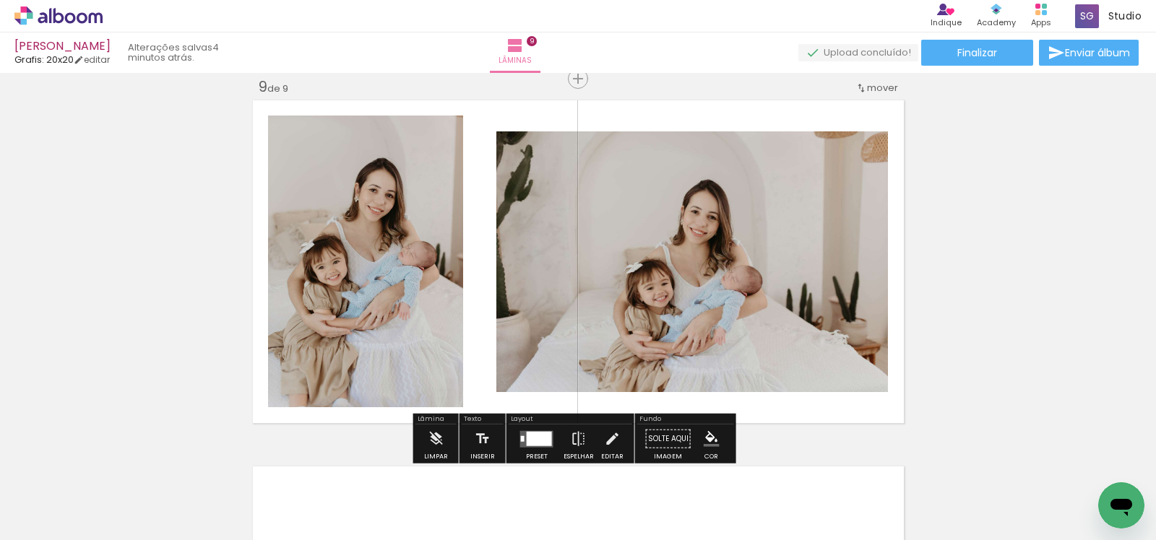
drag, startPoint x: 748, startPoint y: 492, endPoint x: 793, endPoint y: 385, distance: 115.9
click at [738, 328] on quentale-workspace at bounding box center [578, 270] width 1156 height 540
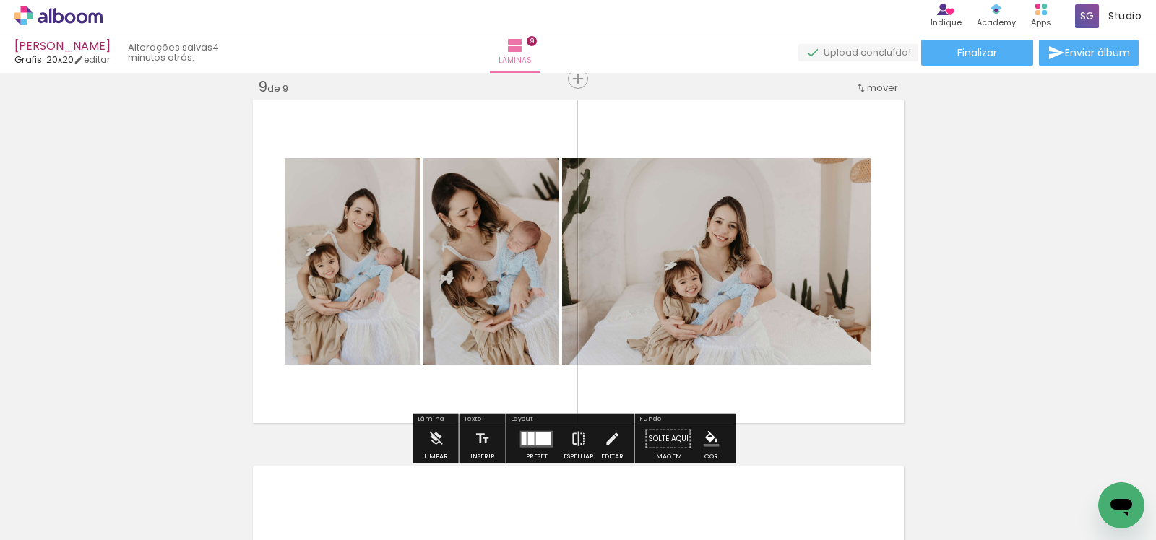
drag, startPoint x: 830, startPoint y: 486, endPoint x: 739, endPoint y: 316, distance: 192.6
click at [739, 316] on quentale-workspace at bounding box center [578, 270] width 1156 height 540
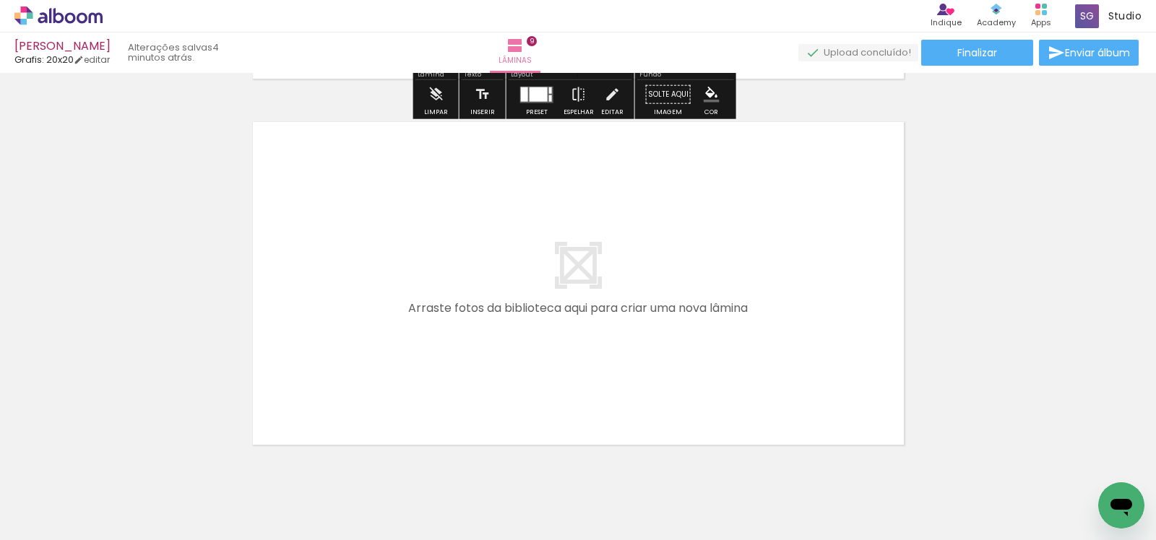
scroll to position [0, 1799]
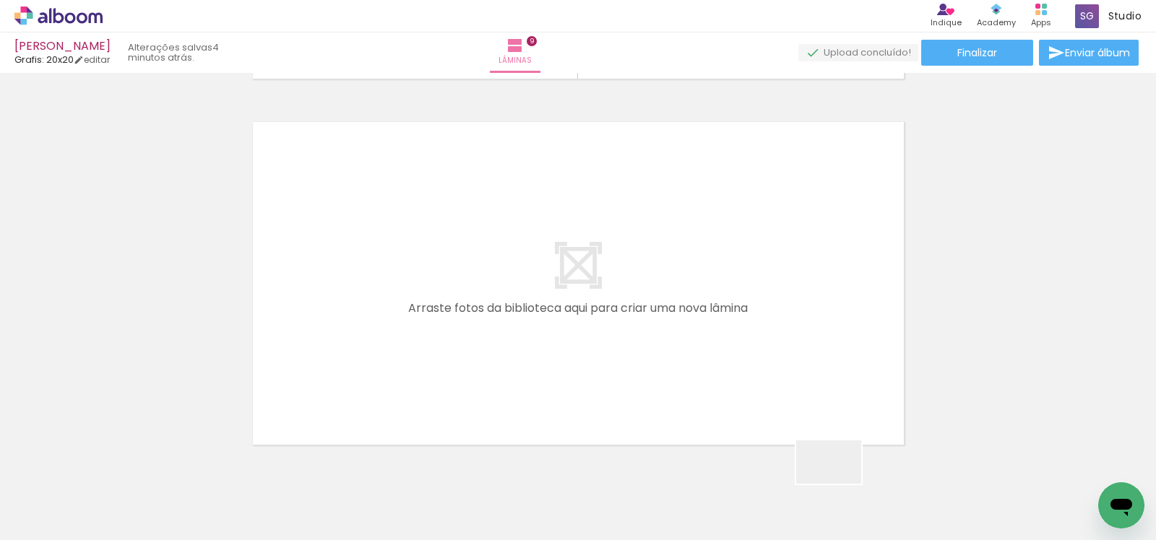
drag, startPoint x: 840, startPoint y: 484, endPoint x: 670, endPoint y: 280, distance: 265.3
click at [670, 280] on quentale-workspace at bounding box center [578, 270] width 1156 height 540
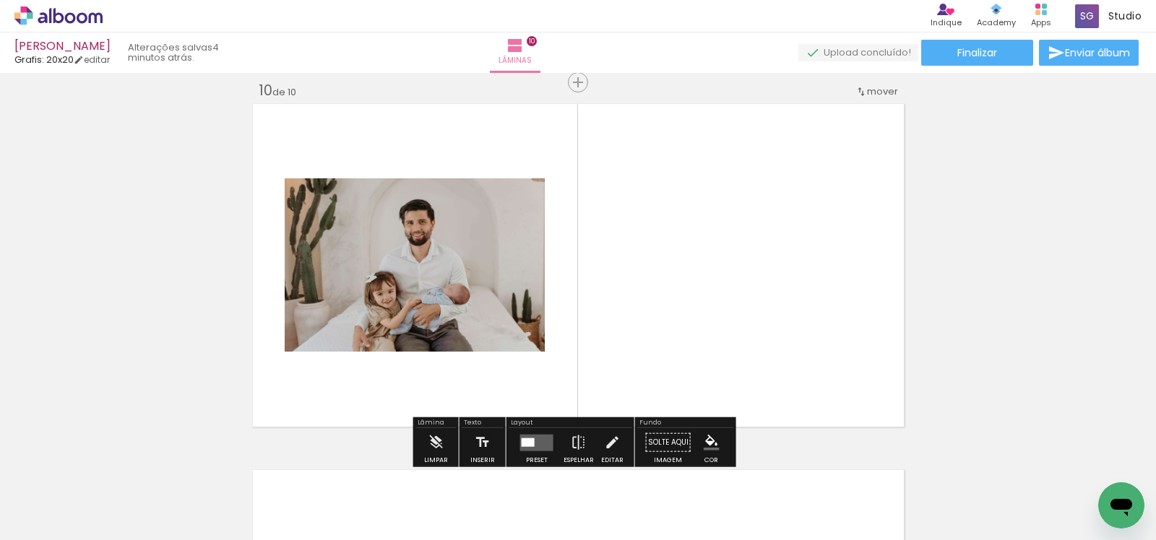
scroll to position [3315, 0]
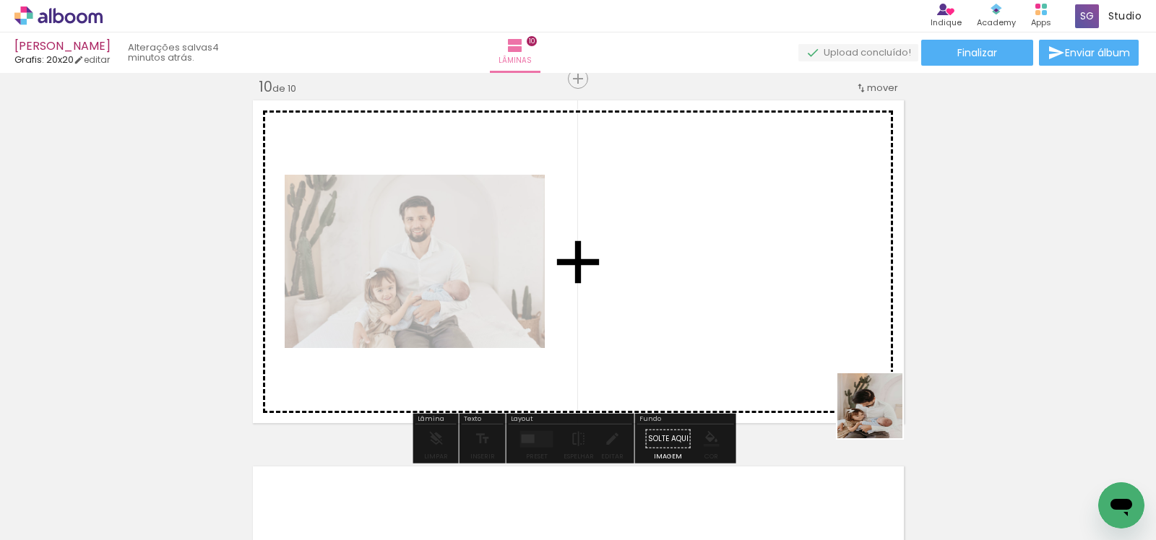
drag, startPoint x: 951, startPoint y: 484, endPoint x: 696, endPoint y: 269, distance: 333.2
click at [696, 269] on quentale-workspace at bounding box center [578, 270] width 1156 height 540
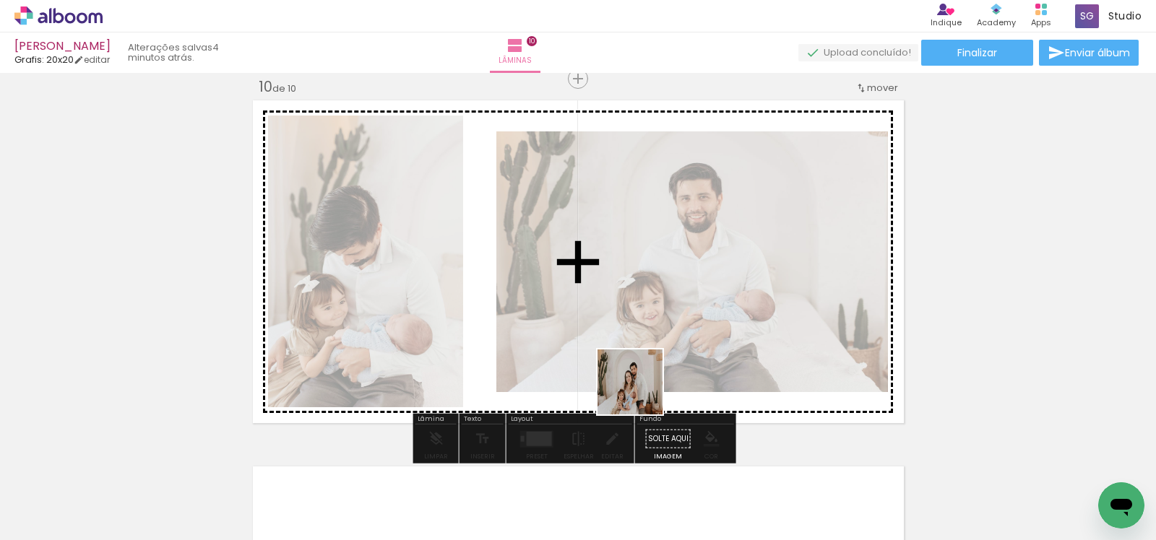
drag, startPoint x: 639, startPoint y: 409, endPoint x: 706, endPoint y: 486, distance: 102.0
click at [646, 354] on quentale-workspace at bounding box center [578, 270] width 1156 height 540
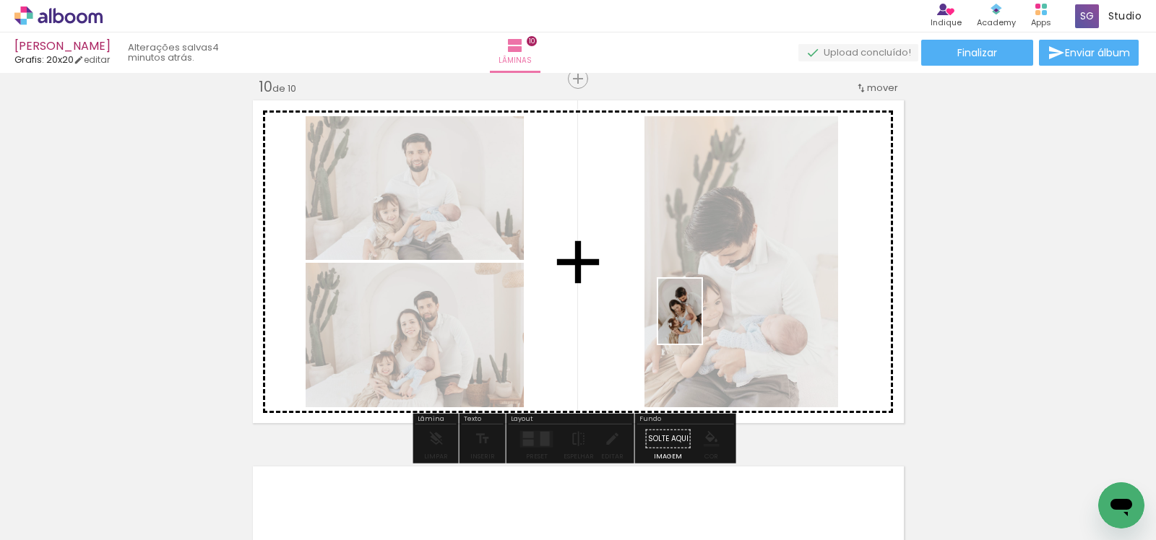
drag, startPoint x: 704, startPoint y: 521, endPoint x: 702, endPoint y: 322, distance: 198.7
click at [702, 322] on quentale-workspace at bounding box center [578, 270] width 1156 height 540
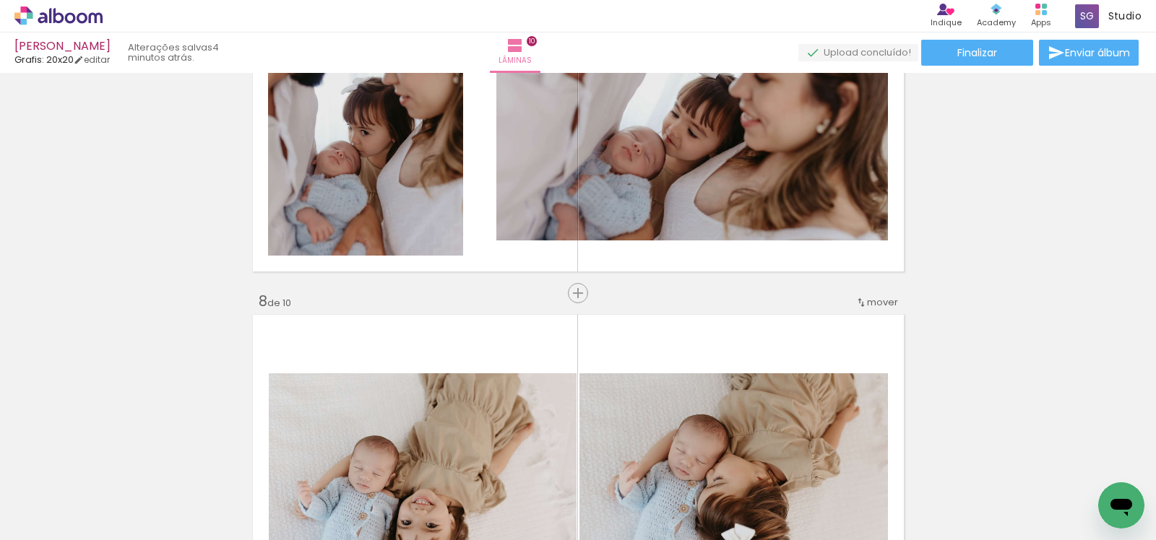
scroll to position [2243, 0]
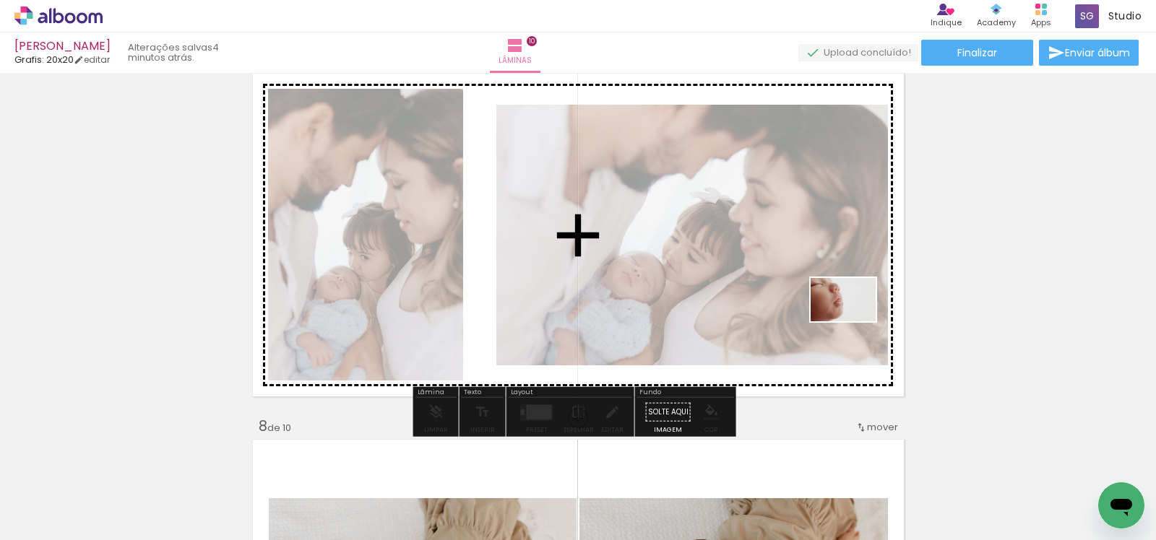
drag, startPoint x: 1019, startPoint y: 493, endPoint x: 988, endPoint y: 410, distance: 89.1
click at [854, 321] on quentale-workspace at bounding box center [578, 270] width 1156 height 540
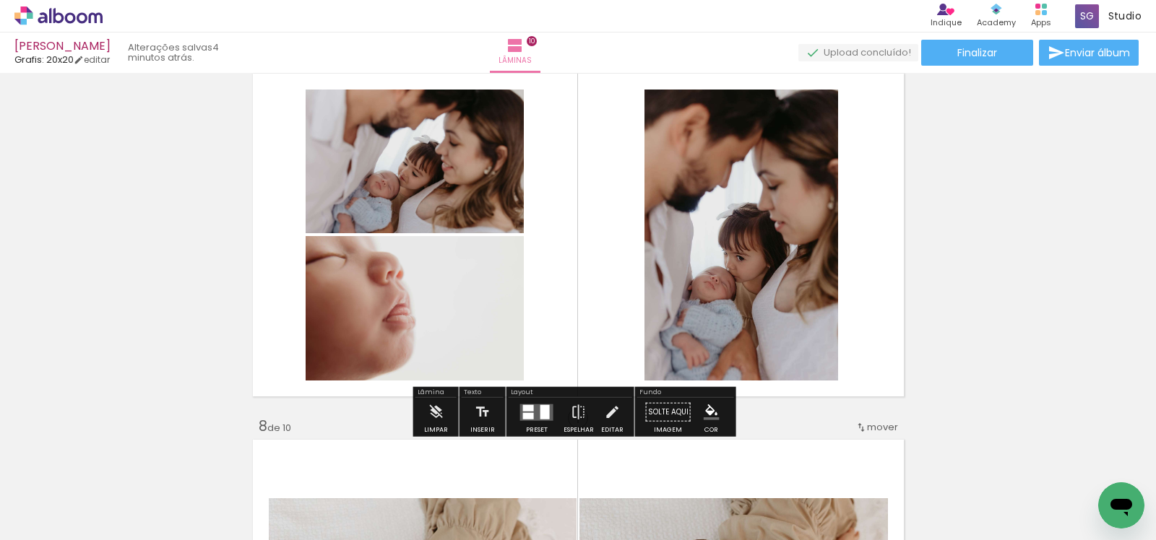
drag, startPoint x: 1093, startPoint y: 483, endPoint x: 793, endPoint y: 336, distance: 334.7
click at [793, 336] on quentale-workspace at bounding box center [578, 270] width 1156 height 540
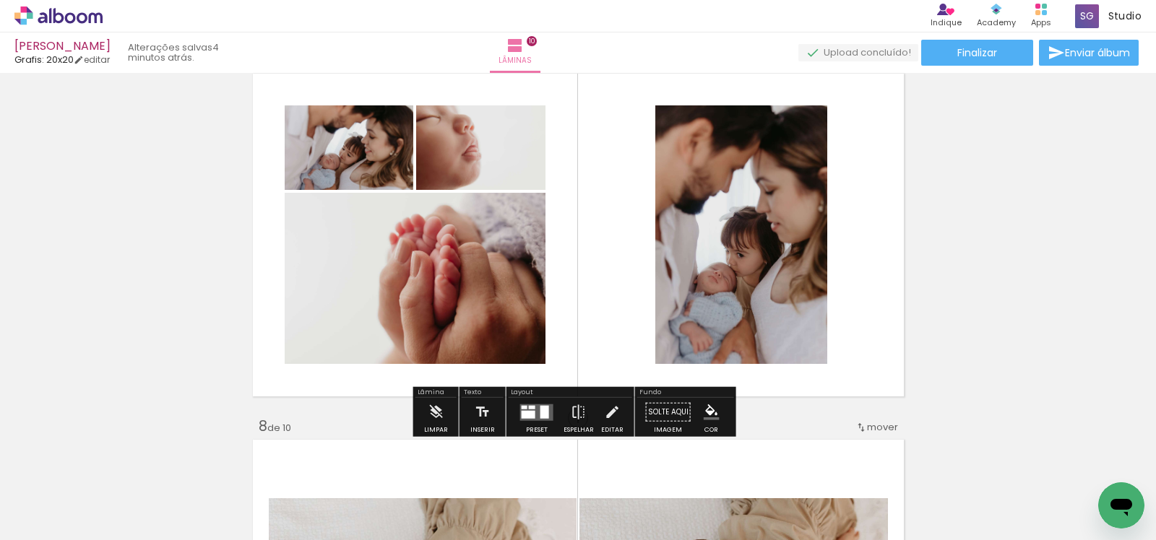
drag, startPoint x: 514, startPoint y: 408, endPoint x: 613, endPoint y: 361, distance: 108.9
click at [517, 408] on div at bounding box center [536, 412] width 39 height 29
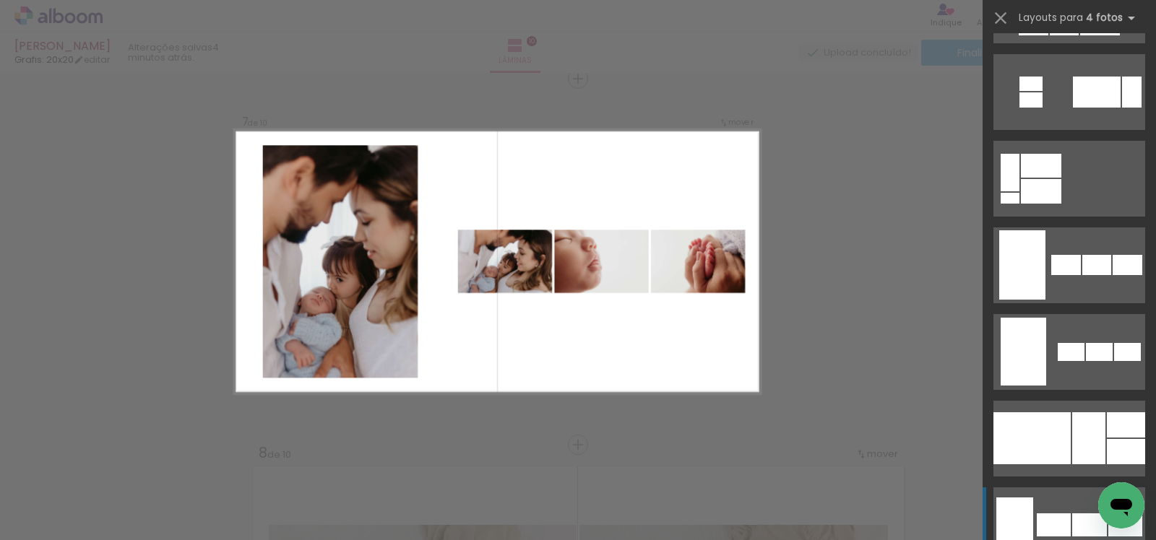
scroll to position [875, 0]
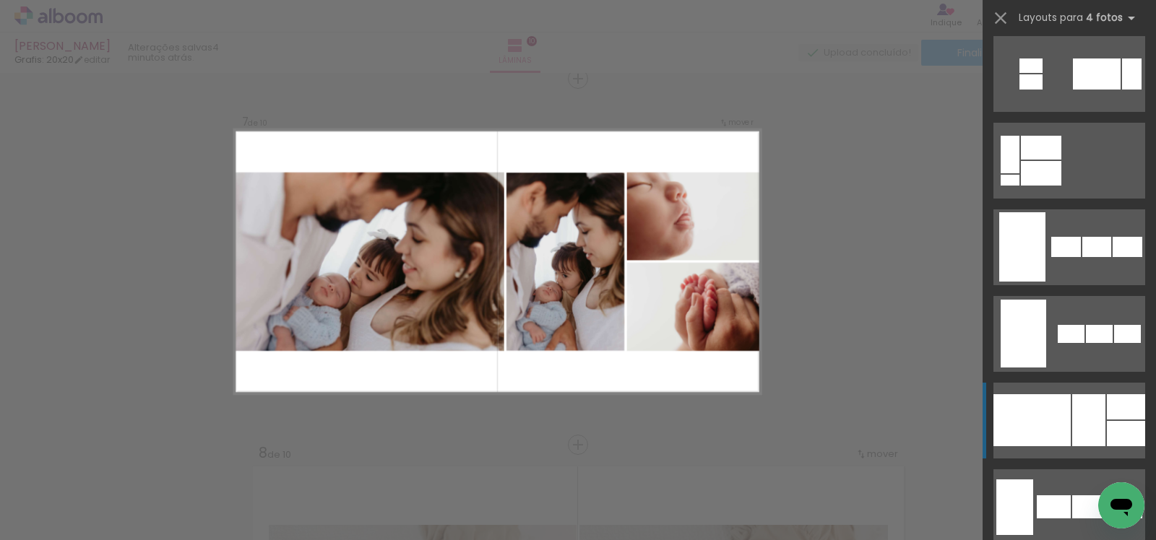
click at [1078, 423] on div at bounding box center [1088, 420] width 33 height 52
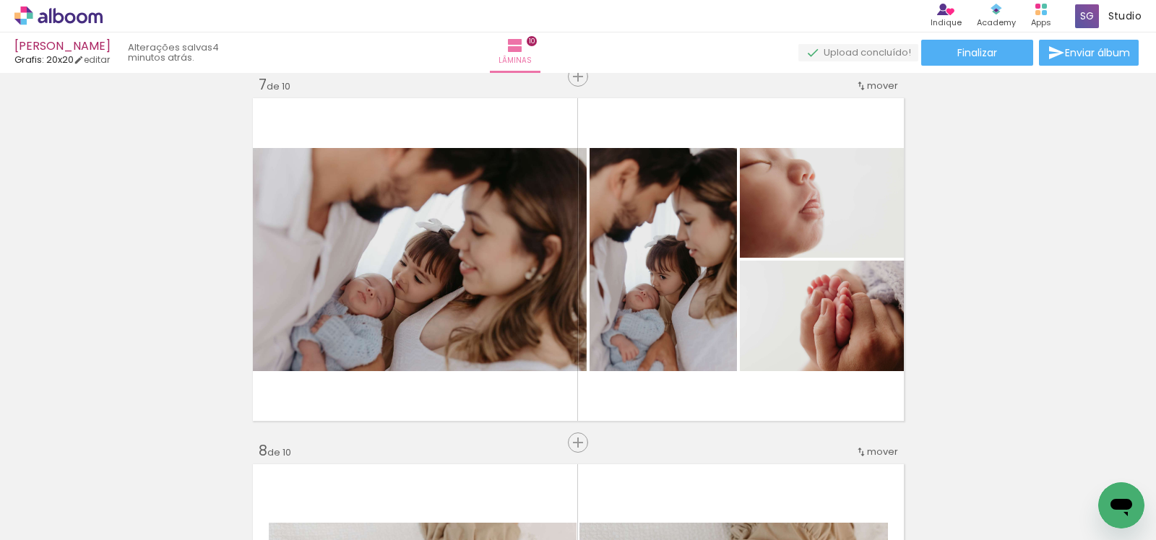
scroll to position [2067, 0]
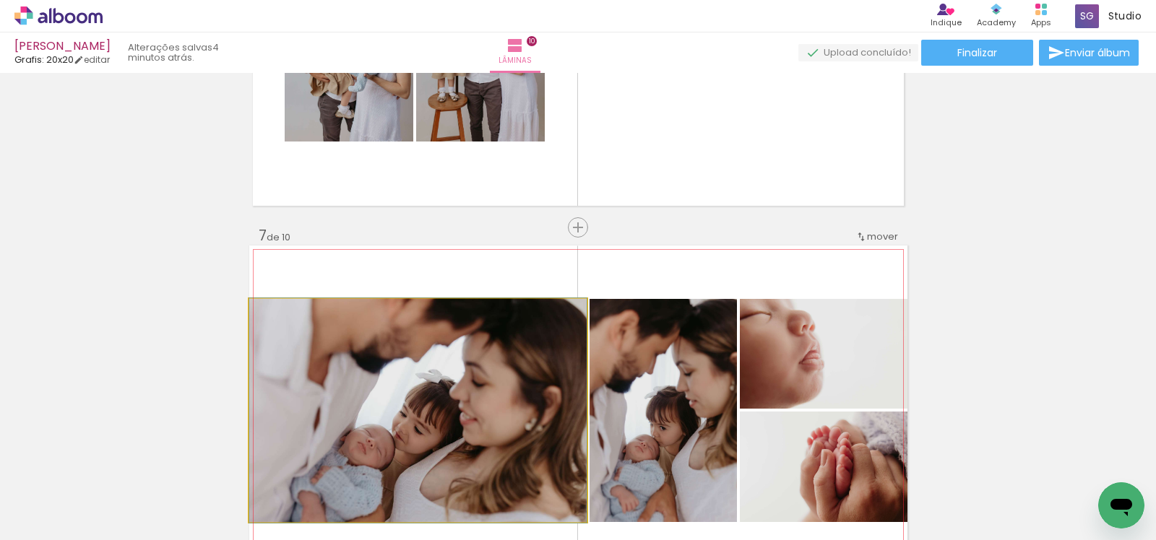
drag, startPoint x: 393, startPoint y: 408, endPoint x: 364, endPoint y: 371, distance: 47.4
click at [157, 360] on div "Inserir lâmina 1 de 10 Inserir lâmina 2 de 10 Inserir lâmina 3 de 10 Inserir lâ…" at bounding box center [578, 26] width 1156 height 4030
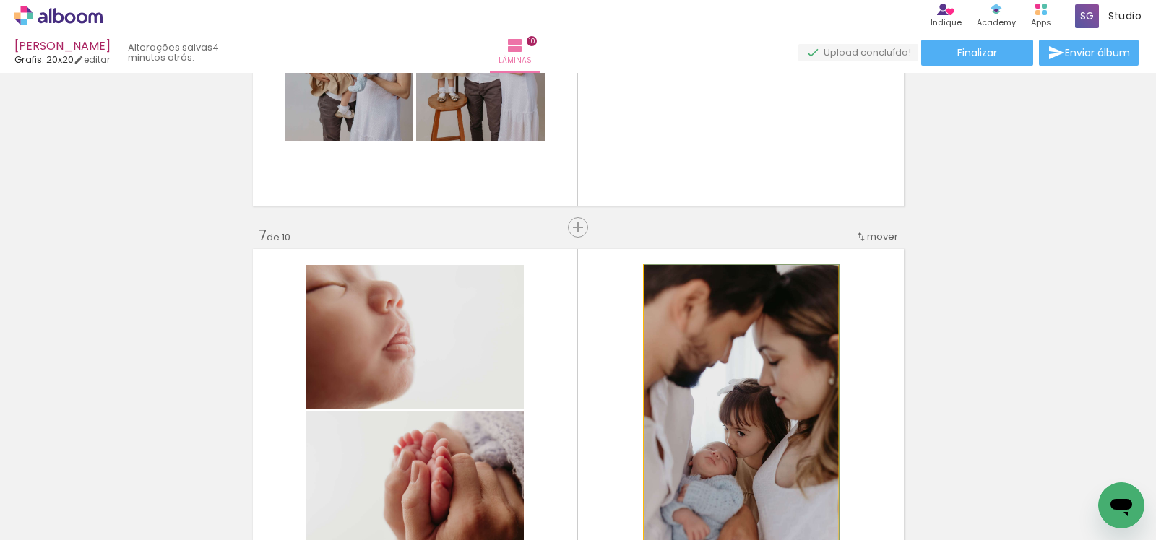
drag, startPoint x: 686, startPoint y: 365, endPoint x: 967, endPoint y: 333, distance: 282.1
click at [967, 333] on div "Inserir lâmina 1 de 10 Inserir lâmina 2 de 10 Inserir lâmina 3 de 10 Inserir lâ…" at bounding box center [578, 26] width 1156 height 4030
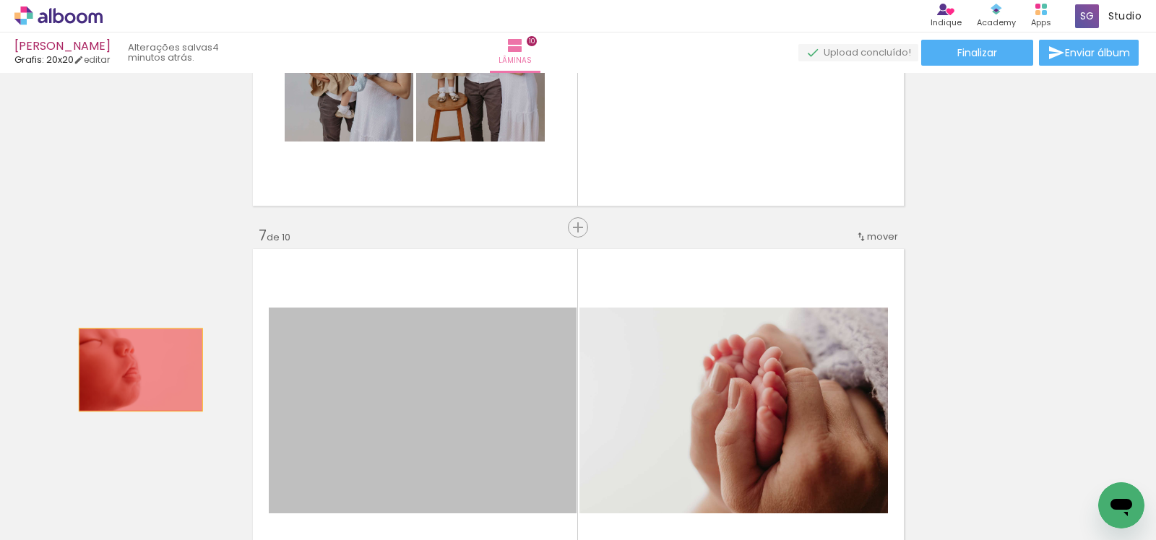
drag, startPoint x: 502, startPoint y: 379, endPoint x: 466, endPoint y: 392, distance: 38.6
click at [134, 370] on div "Inserir lâmina 1 de 10 Inserir lâmina 2 de 10 Inserir lâmina 3 de 10 Inserir lâ…" at bounding box center [578, 26] width 1156 height 4030
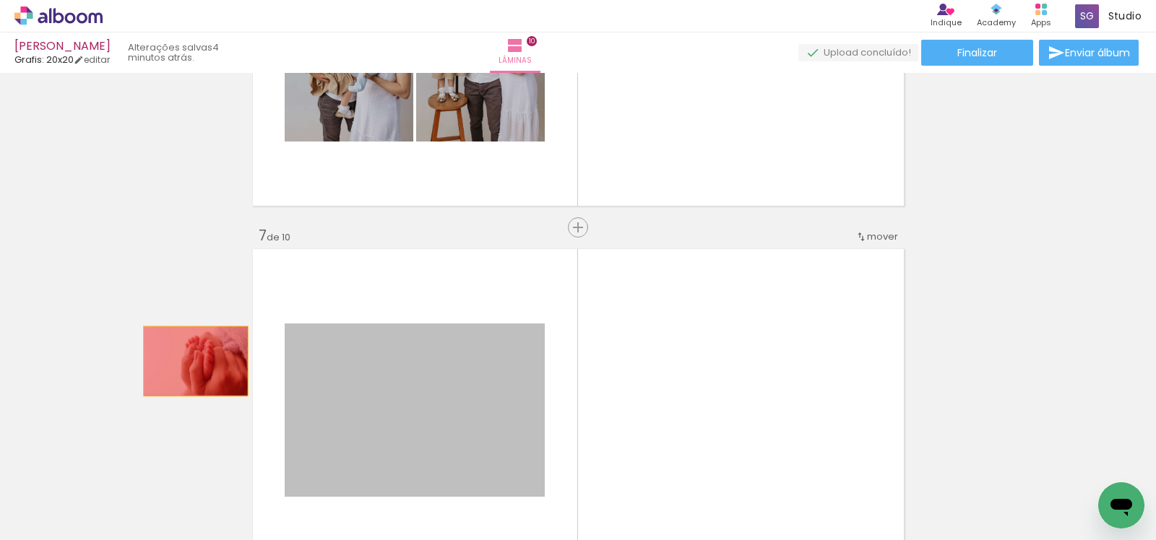
drag, startPoint x: 490, startPoint y: 390, endPoint x: 189, endPoint y: 361, distance: 301.9
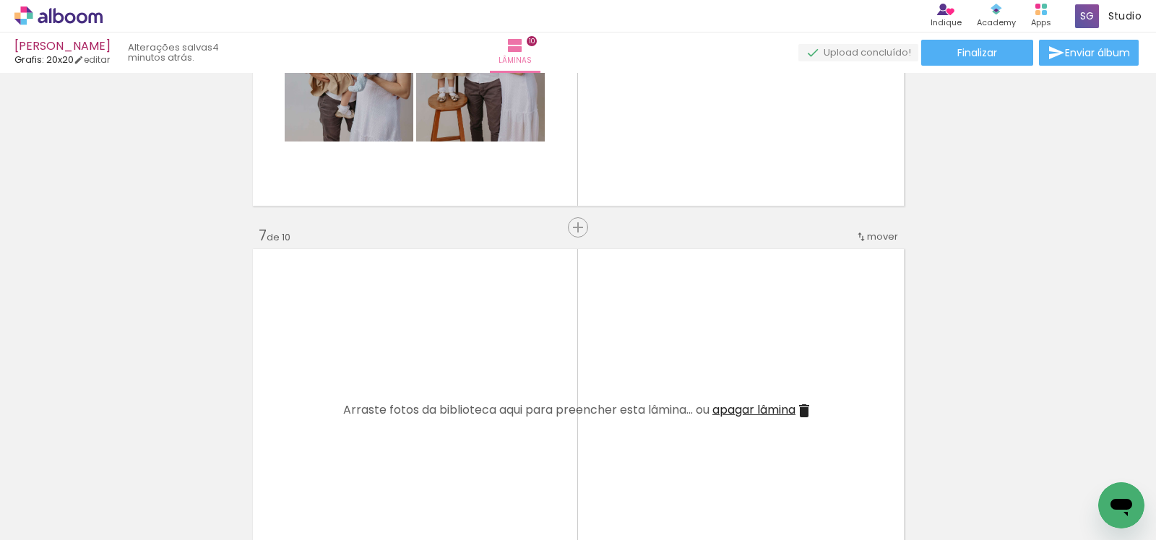
scroll to position [2070, 0]
click at [730, 399] on span "apagar lâmina" at bounding box center [753, 407] width 83 height 17
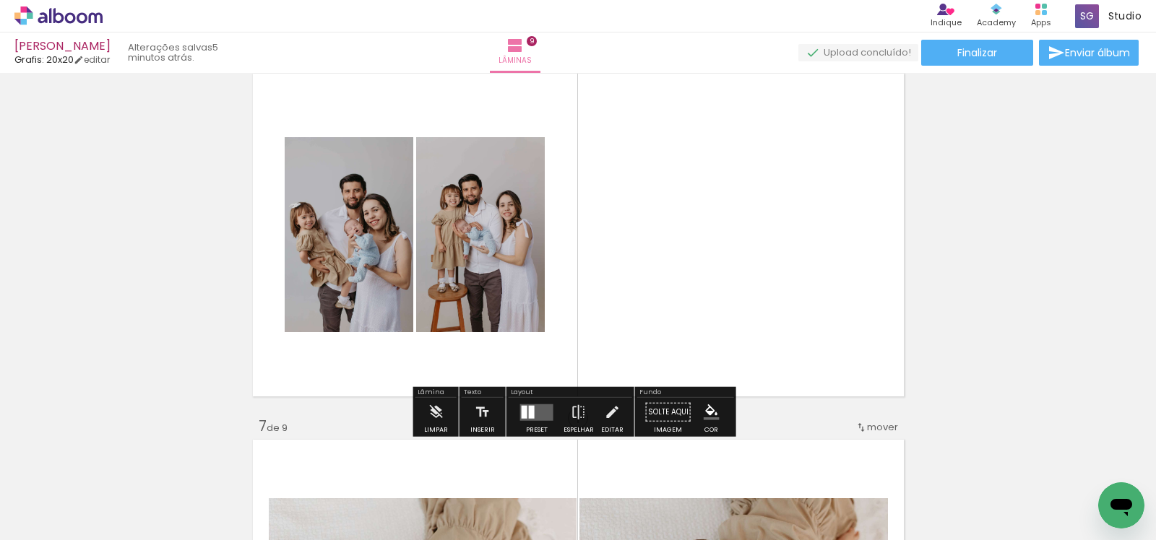
scroll to position [1877, 0]
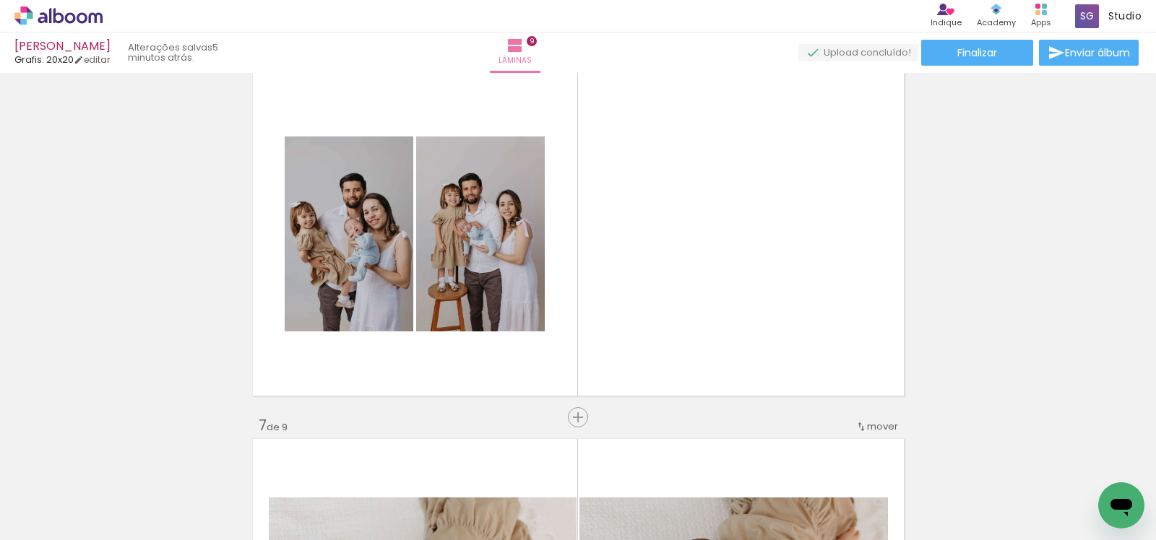
drag, startPoint x: 571, startPoint y: 504, endPoint x: 666, endPoint y: 441, distance: 114.0
click at [635, 242] on quentale-workspace at bounding box center [578, 270] width 1156 height 540
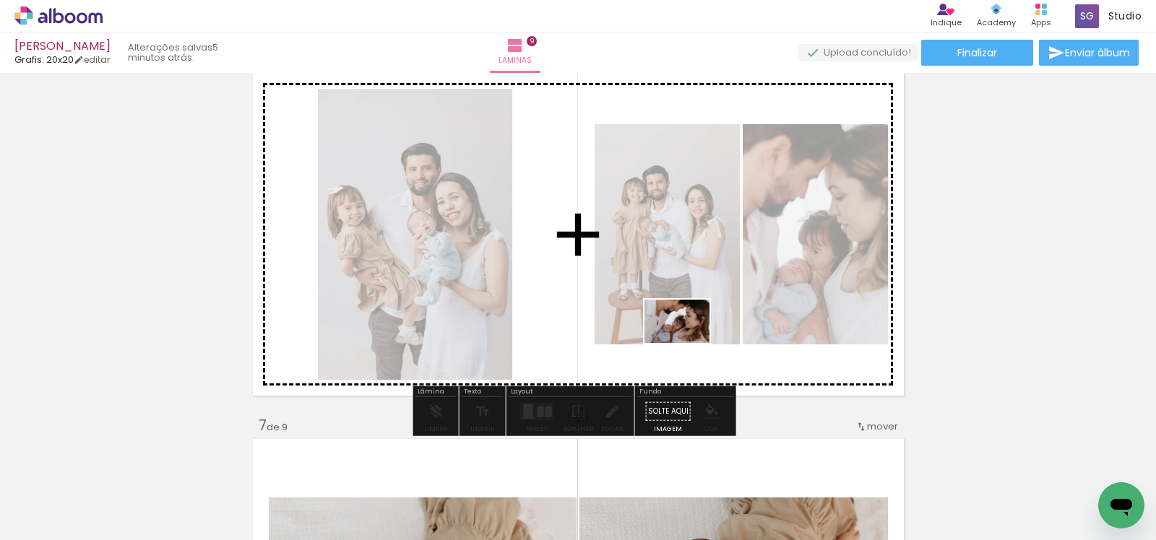
drag, startPoint x: 667, startPoint y: 508, endPoint x: 688, endPoint y: 343, distance: 166.1
click at [688, 343] on quentale-workspace at bounding box center [578, 270] width 1156 height 540
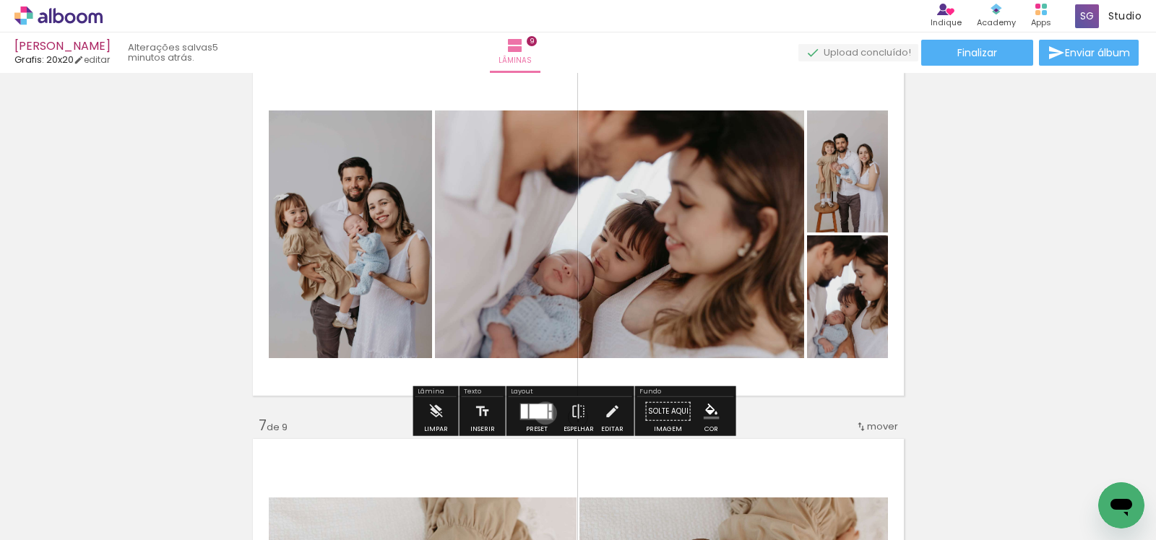
click at [542, 413] on div at bounding box center [539, 411] width 18 height 14
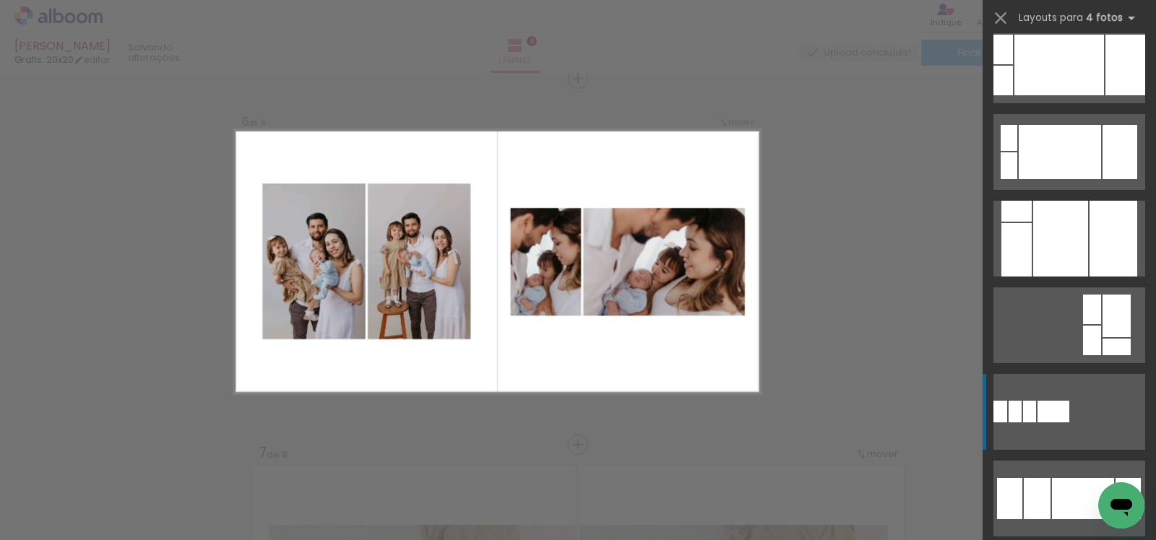
scroll to position [1123, 0]
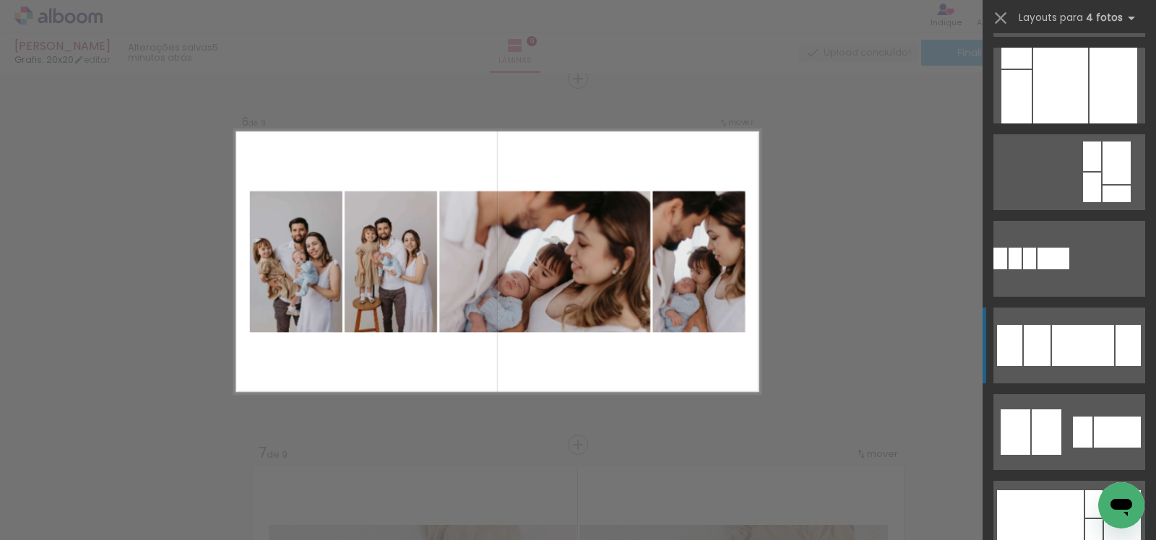
click at [1079, 336] on div at bounding box center [1083, 345] width 62 height 41
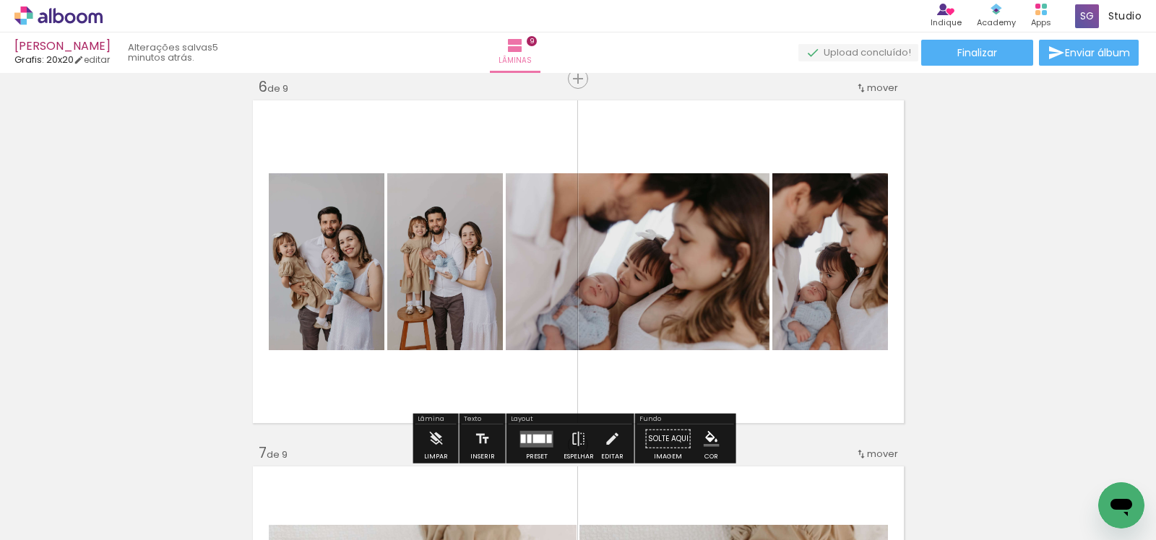
click at [993, 291] on div "Inserir lâmina 1 de 9 Inserir lâmina 2 de 9 Inserir lâmina 3 de 9 Inserir lâmin…" at bounding box center [578, 61] width 1156 height 3664
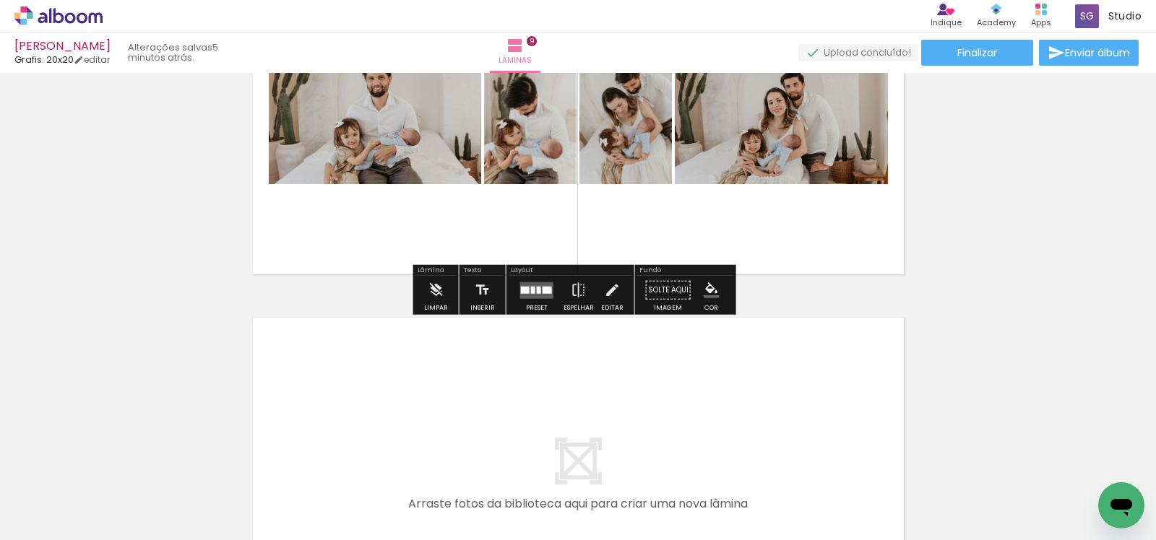
scroll to position [0, 1799]
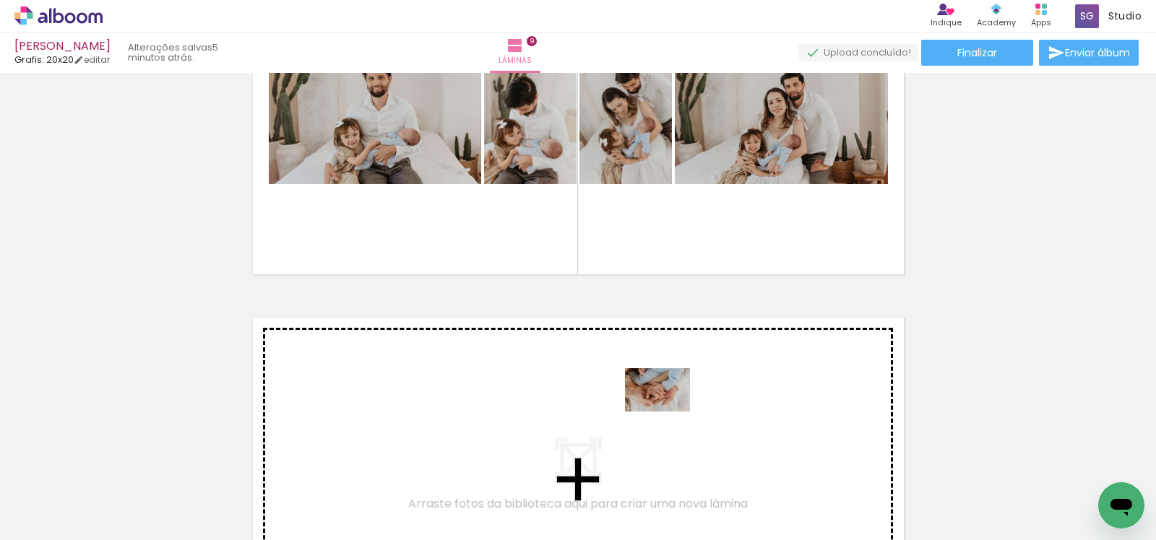
drag, startPoint x: 732, startPoint y: 458, endPoint x: 945, endPoint y: 488, distance: 215.2
click at [668, 412] on quentale-workspace at bounding box center [578, 270] width 1156 height 540
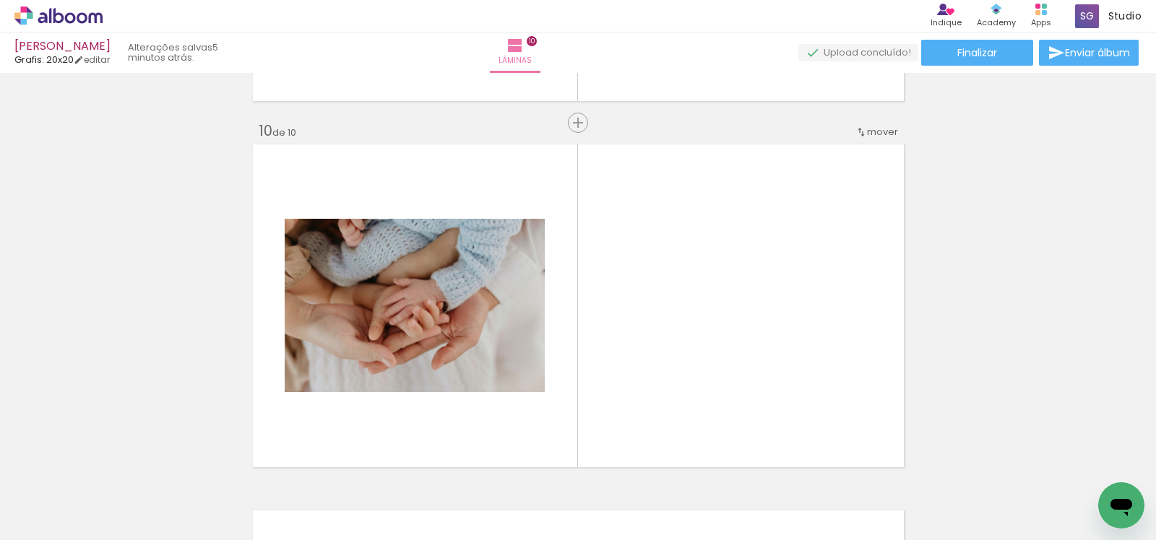
scroll to position [3315, 0]
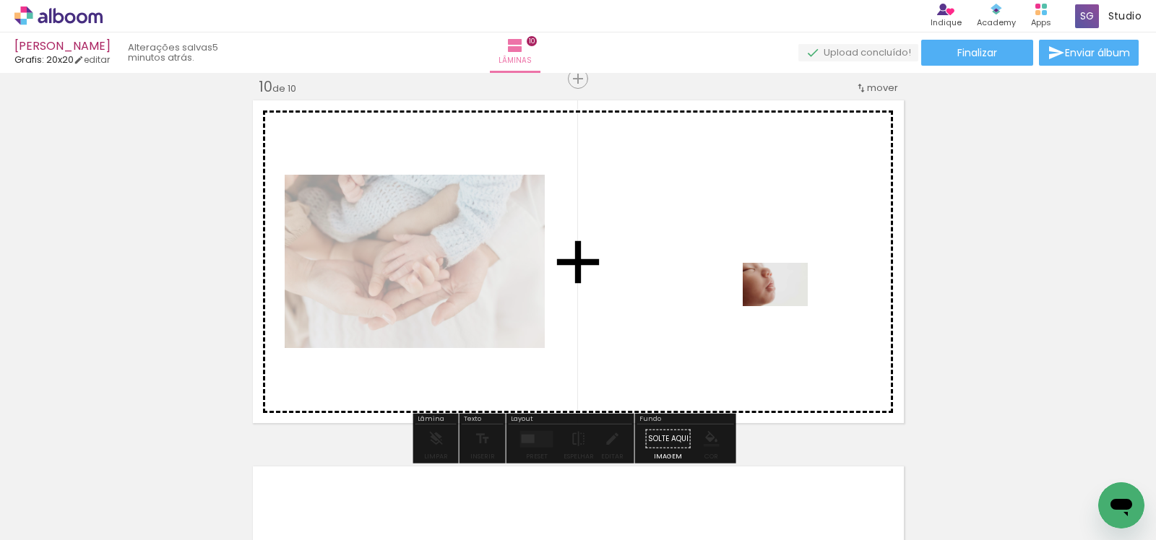
drag, startPoint x: 965, startPoint y: 463, endPoint x: 1010, endPoint y: 428, distance: 57.1
click at [785, 306] on quentale-workspace at bounding box center [578, 270] width 1156 height 540
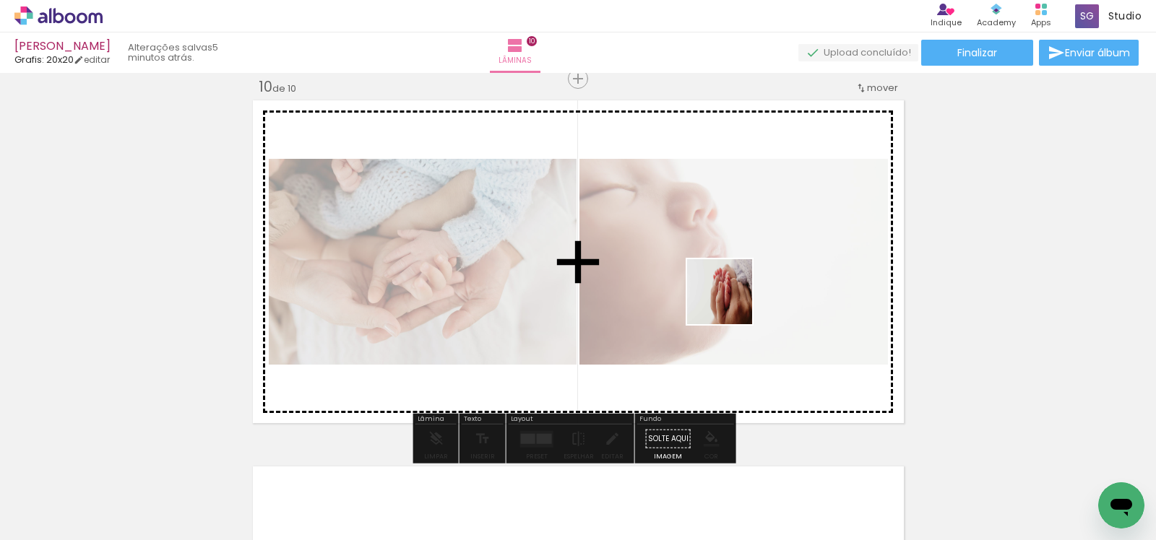
drag, startPoint x: 1093, startPoint y: 483, endPoint x: 730, endPoint y: 303, distance: 405.2
click at [730, 303] on quentale-workspace at bounding box center [578, 270] width 1156 height 540
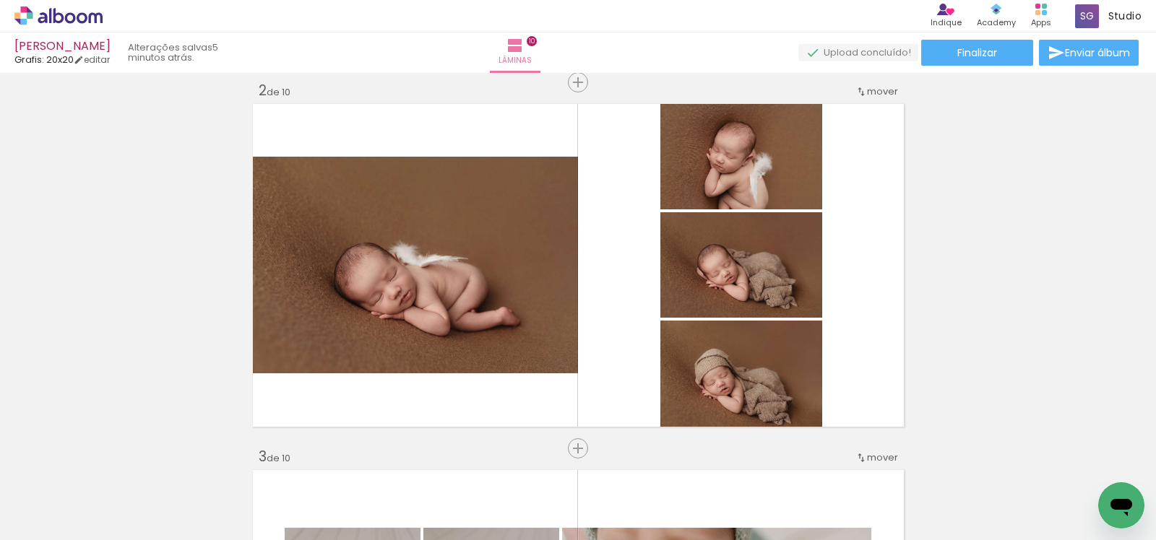
scroll to position [0, 0]
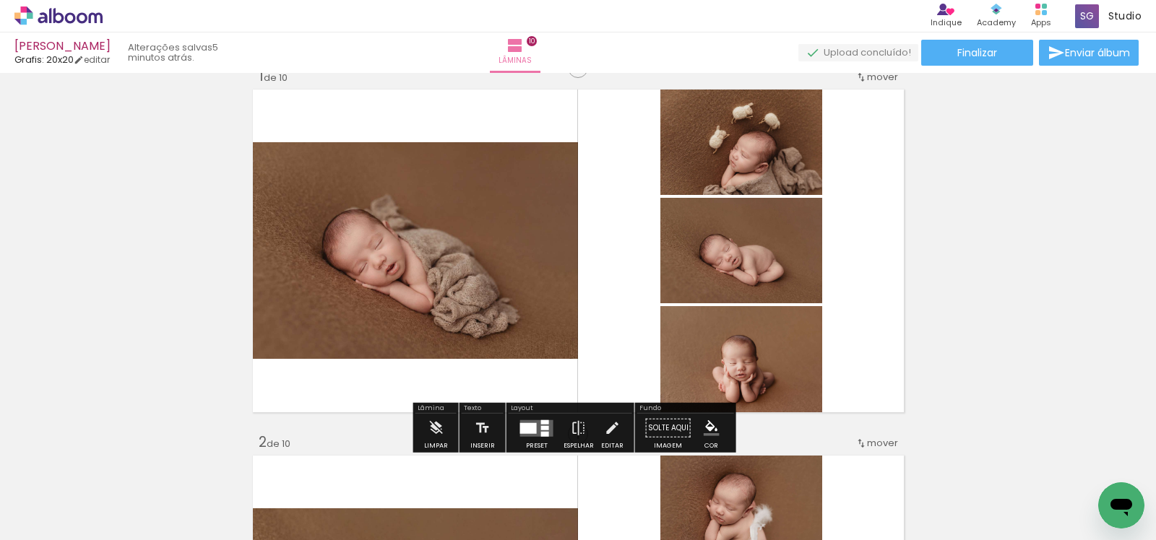
scroll to position [41, 0]
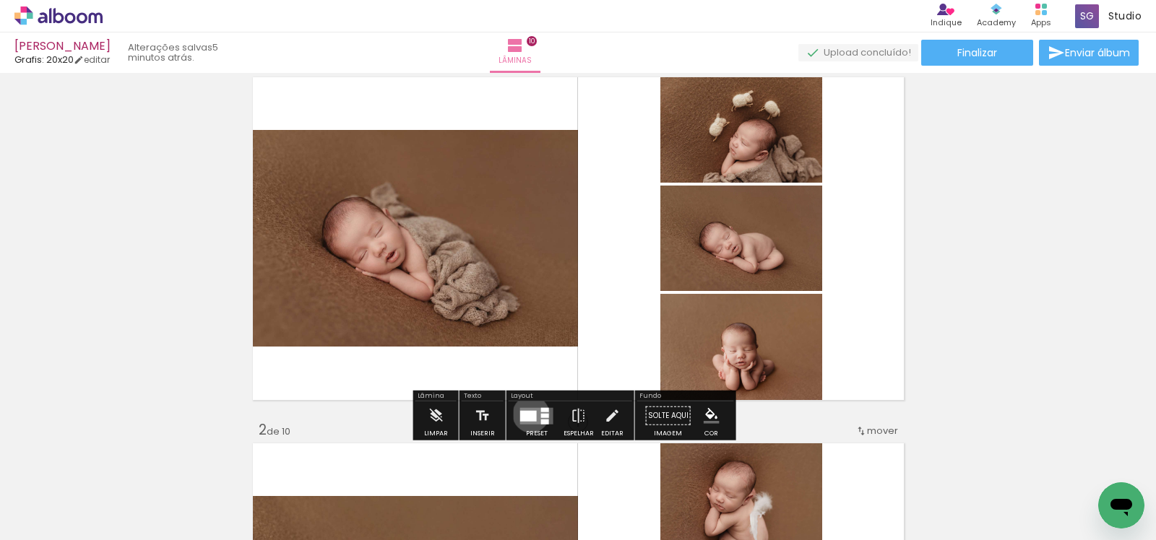
click at [527, 413] on div at bounding box center [528, 415] width 17 height 11
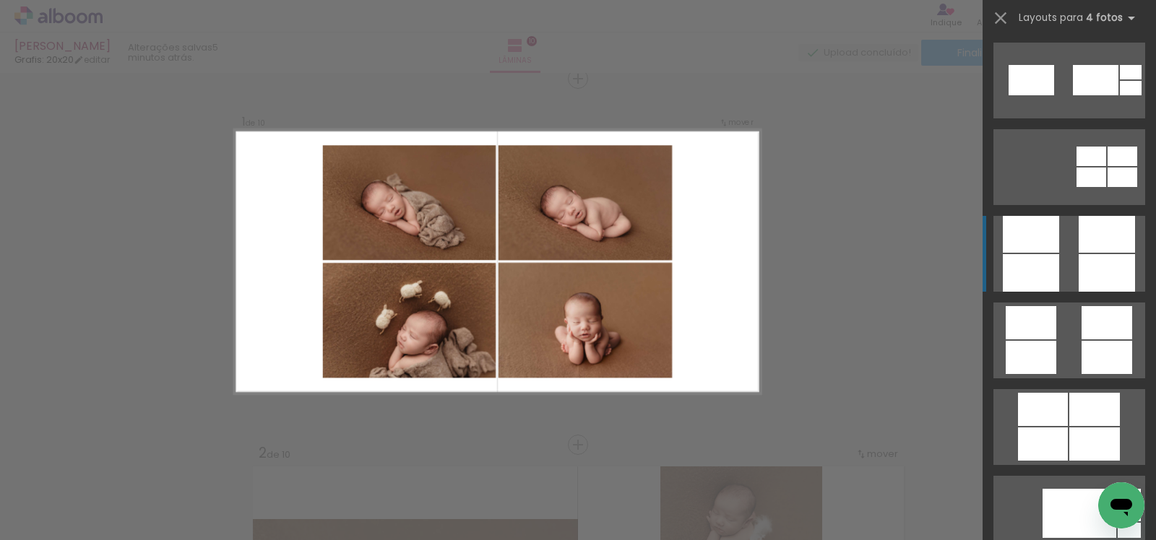
scroll to position [3878, 0]
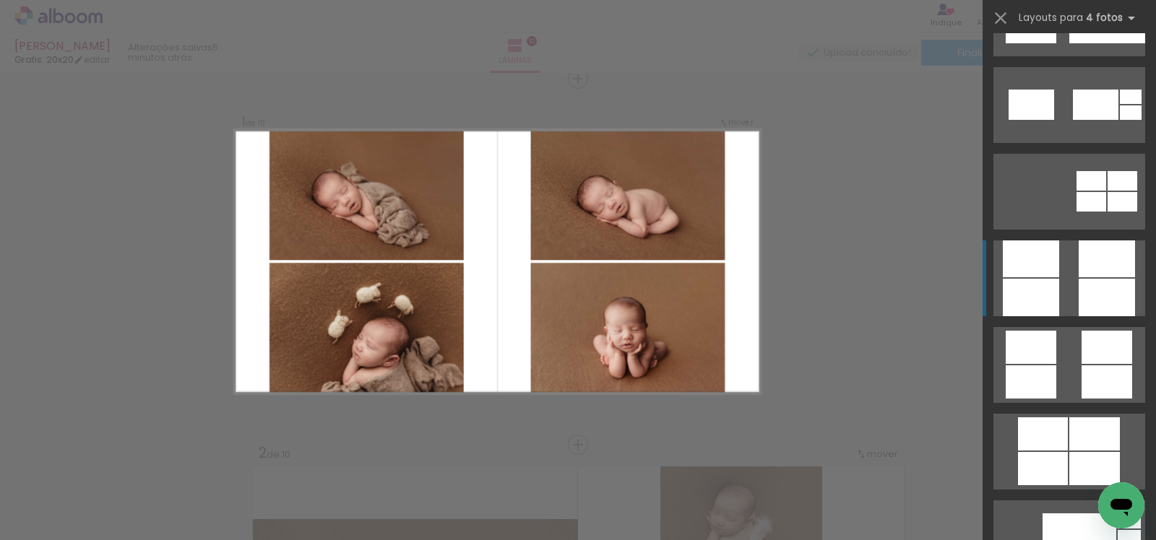
click at [1069, 256] on quentale-layouter at bounding box center [1069, 279] width 152 height 76
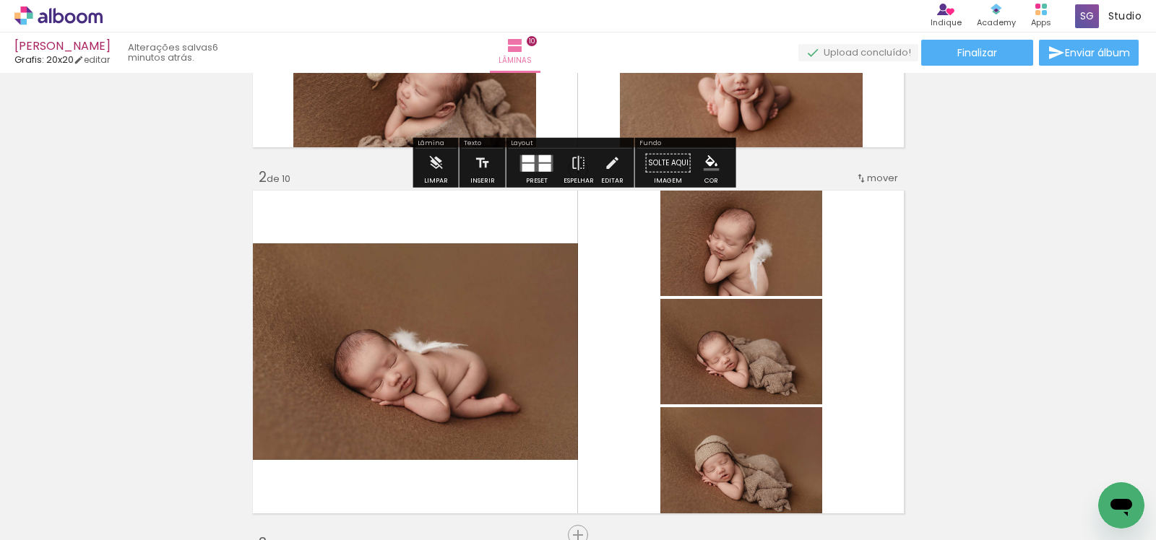
scroll to position [448, 0]
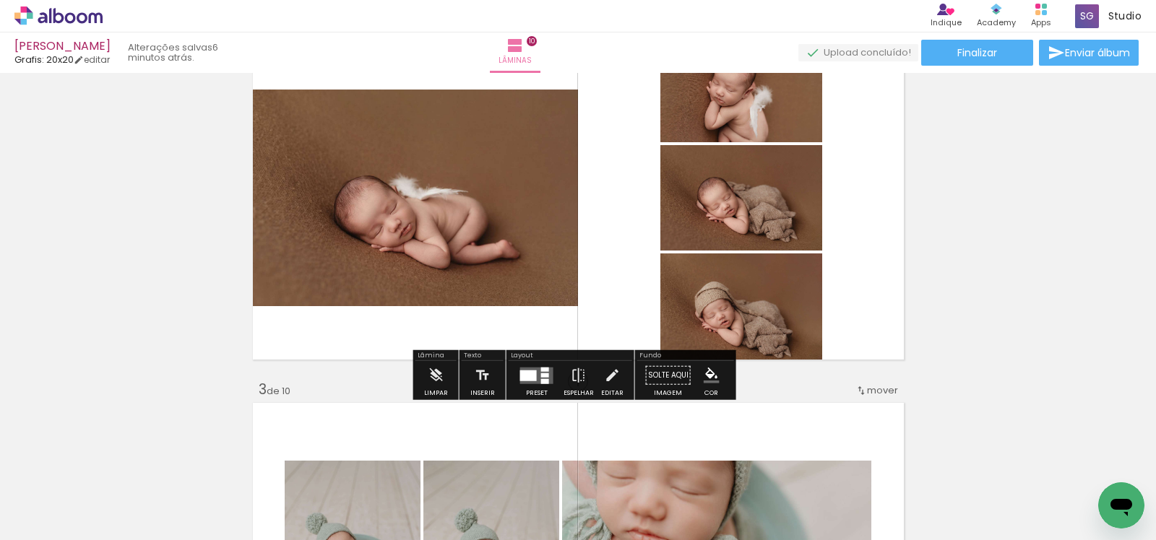
click at [530, 371] on div at bounding box center [528, 375] width 17 height 11
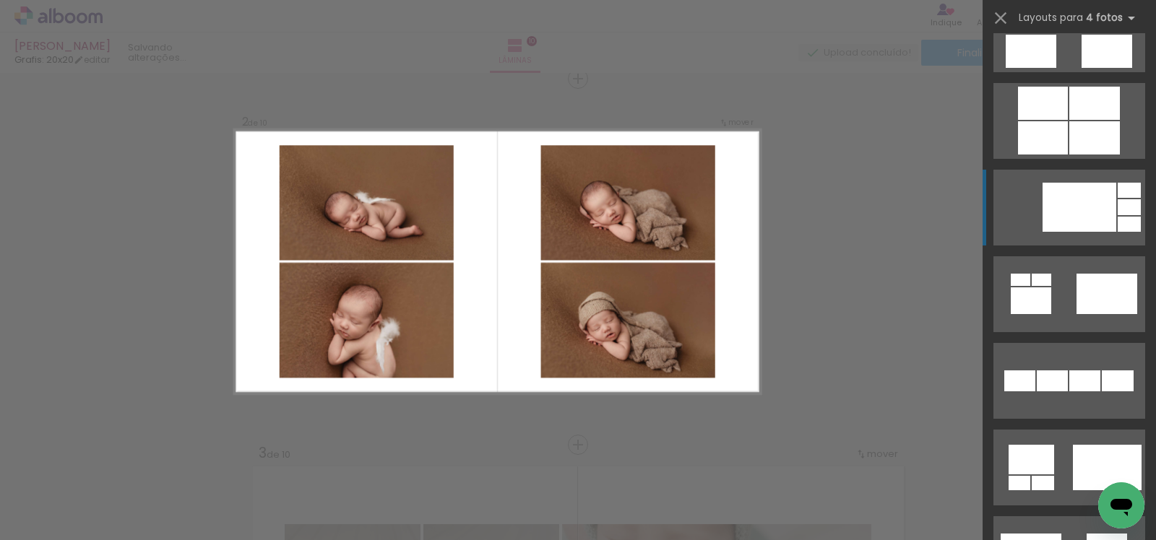
scroll to position [3827, 0]
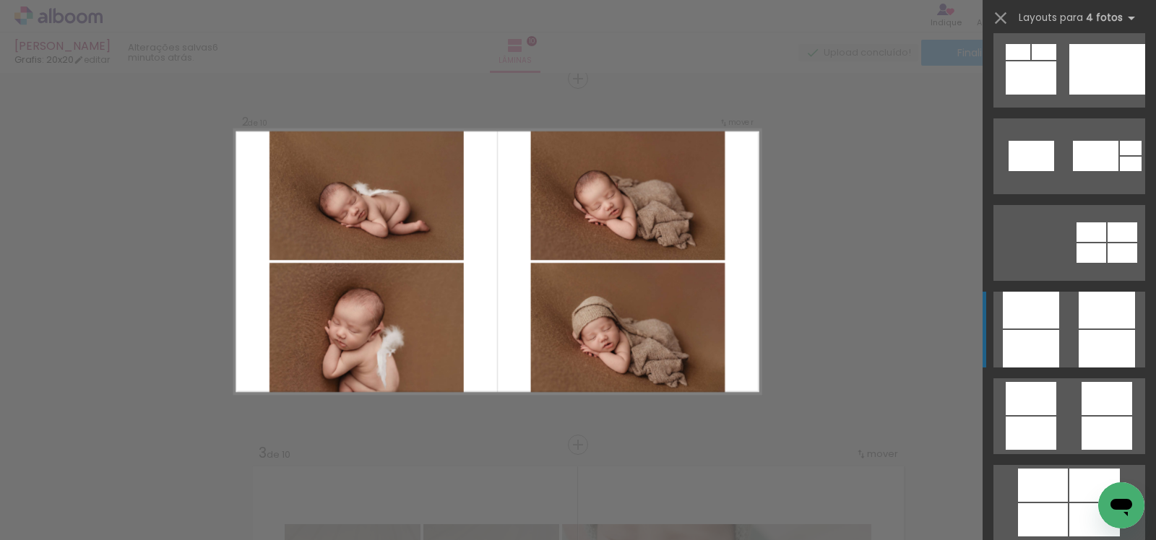
click at [1079, 319] on div at bounding box center [1107, 310] width 56 height 37
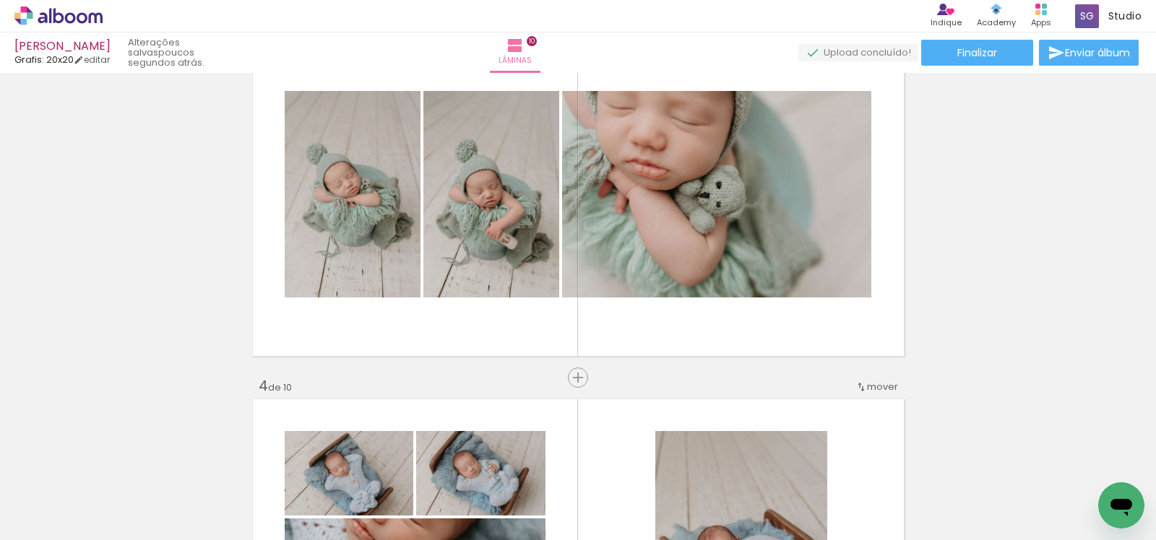
scroll to position [793, 0]
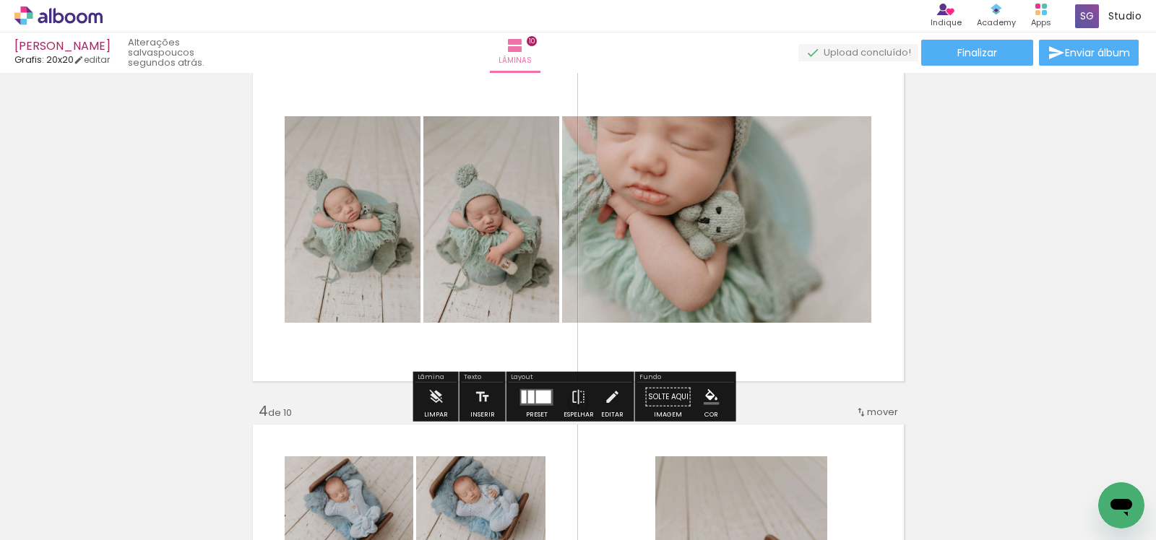
click at [536, 395] on div at bounding box center [543, 396] width 15 height 13
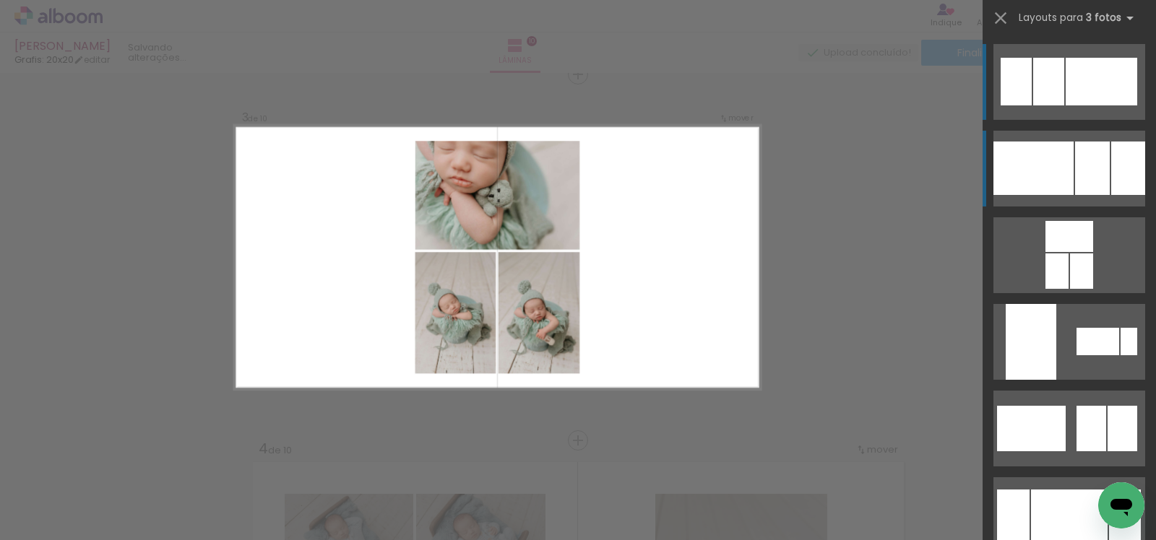
scroll to position [751, 0]
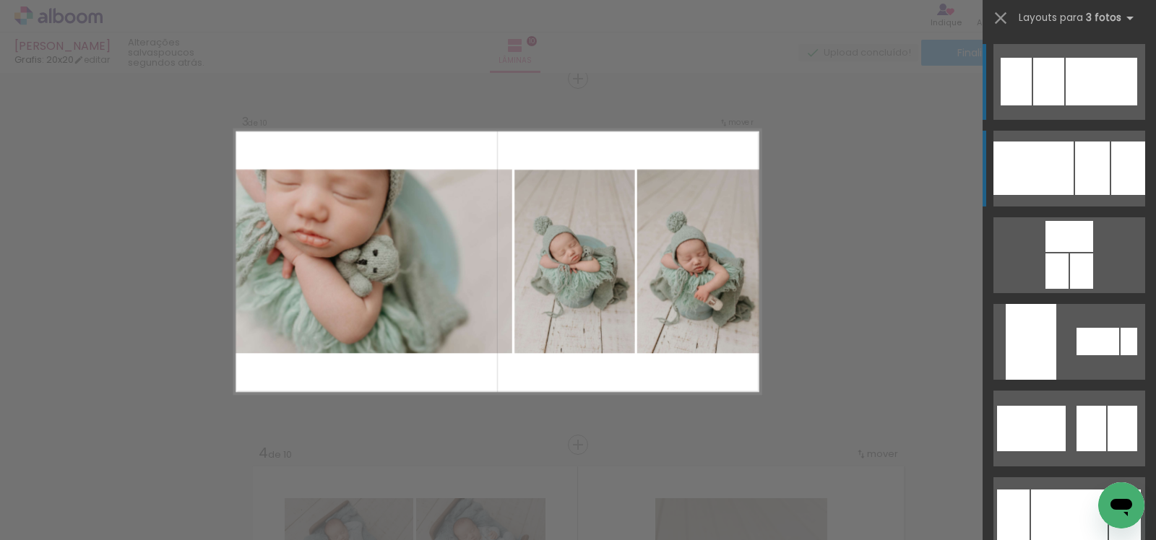
click at [1055, 147] on div at bounding box center [1033, 168] width 80 height 53
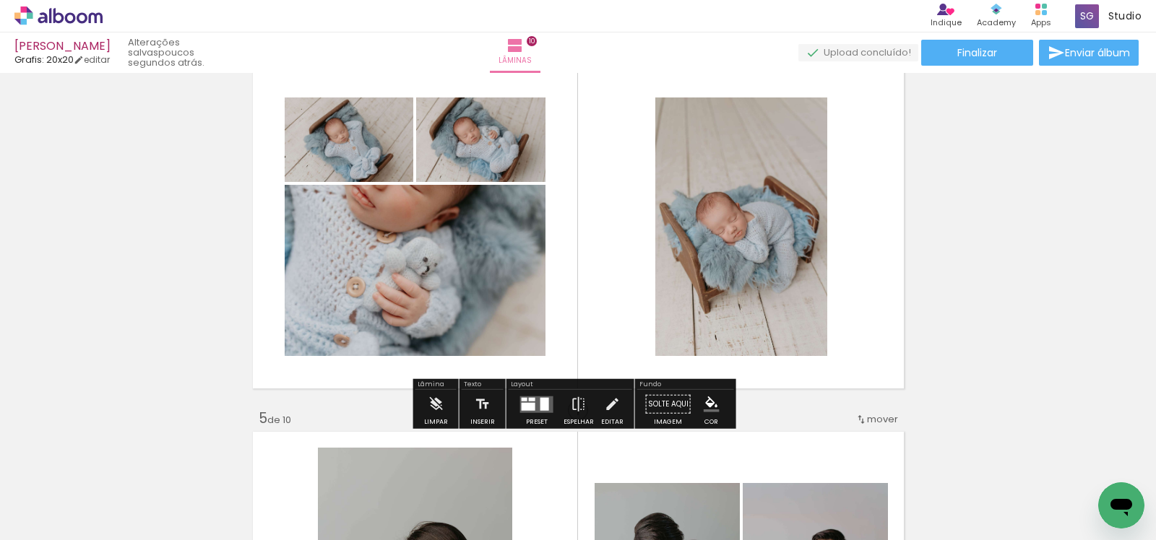
scroll to position [1159, 0]
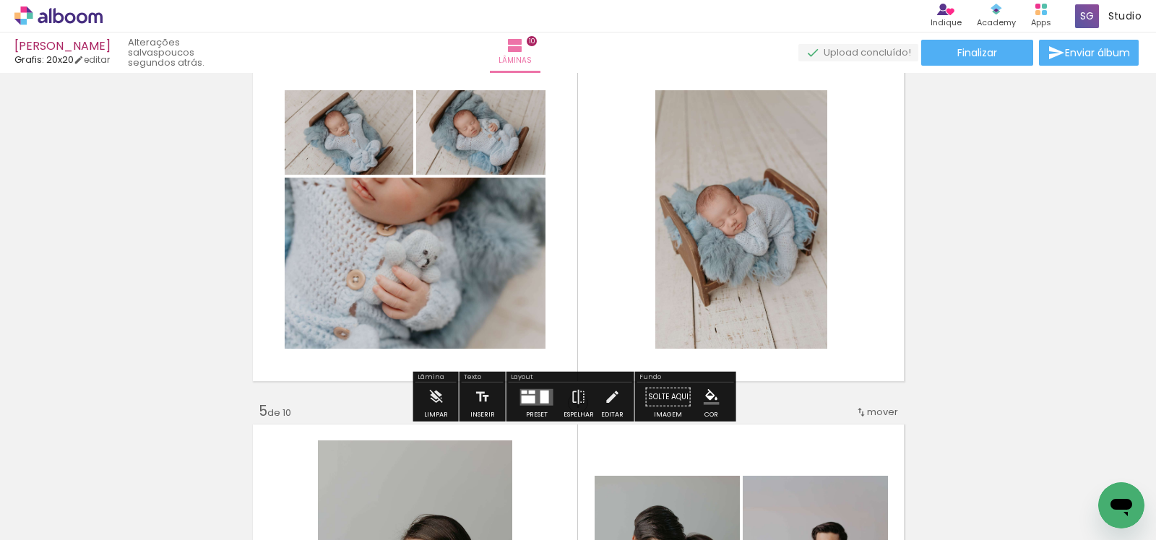
click at [540, 393] on div at bounding box center [544, 396] width 9 height 13
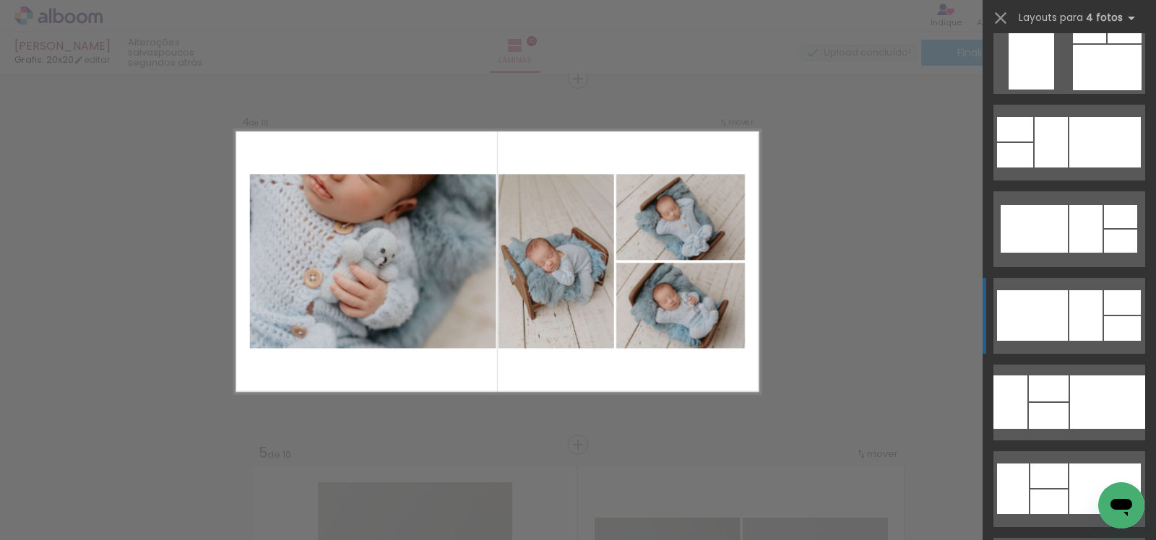
scroll to position [3487, 0]
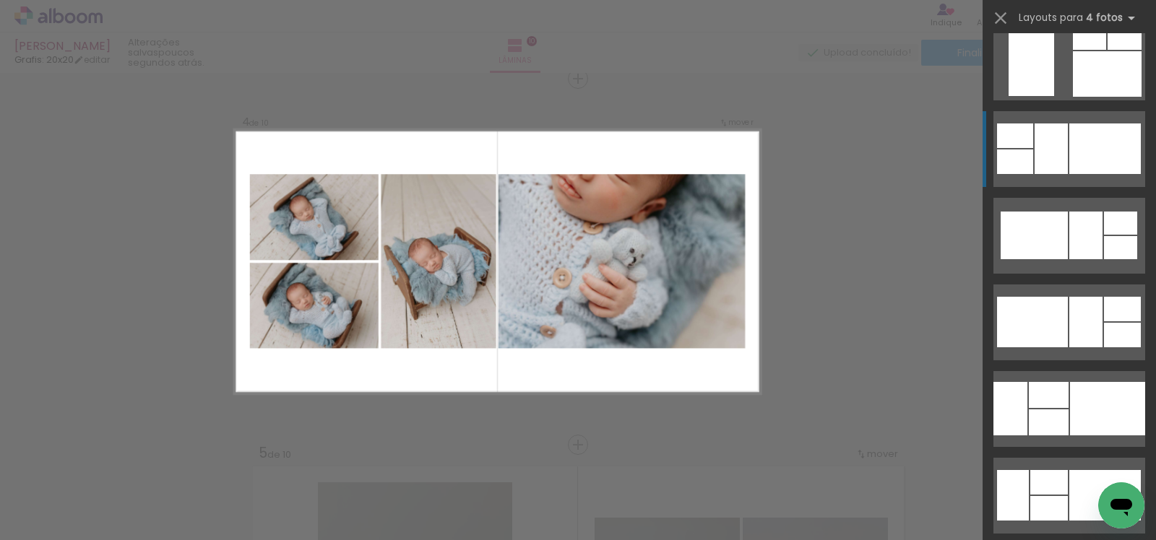
click at [1069, 148] on div at bounding box center [1105, 149] width 72 height 51
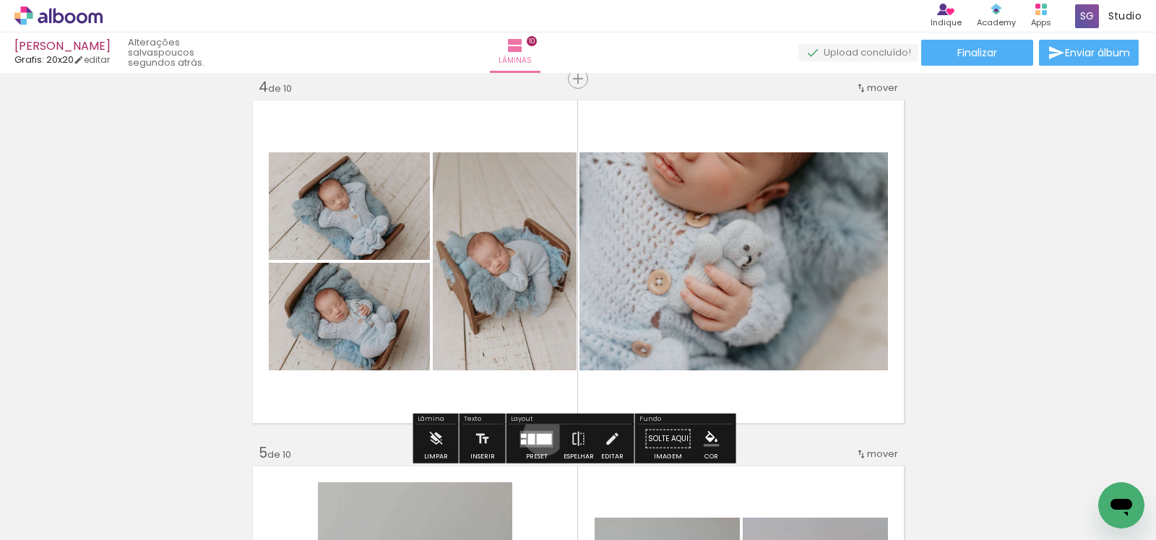
click at [540, 434] on div at bounding box center [544, 438] width 15 height 11
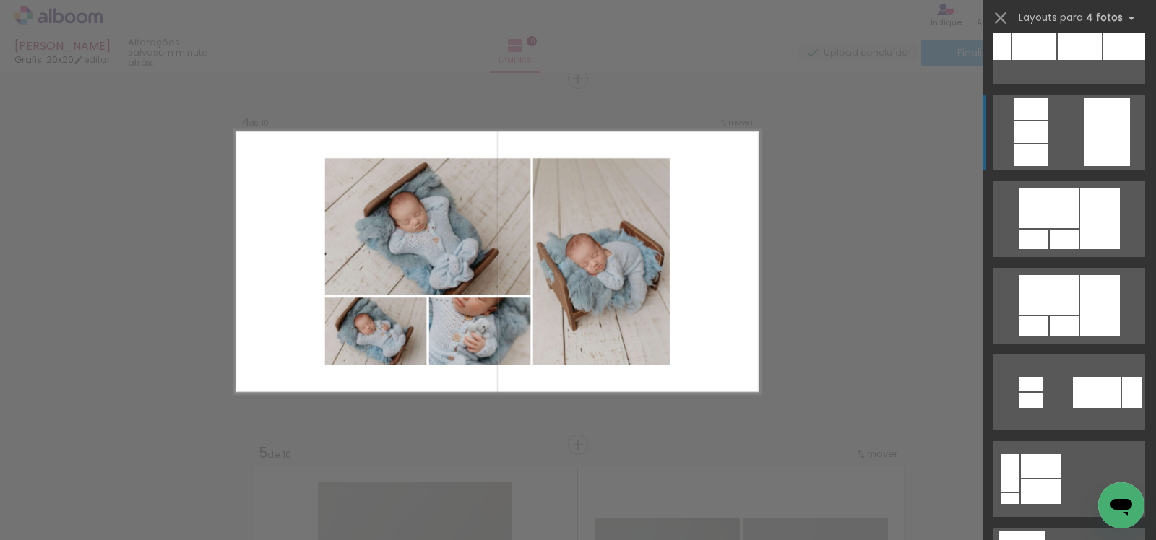
scroll to position [0, 0]
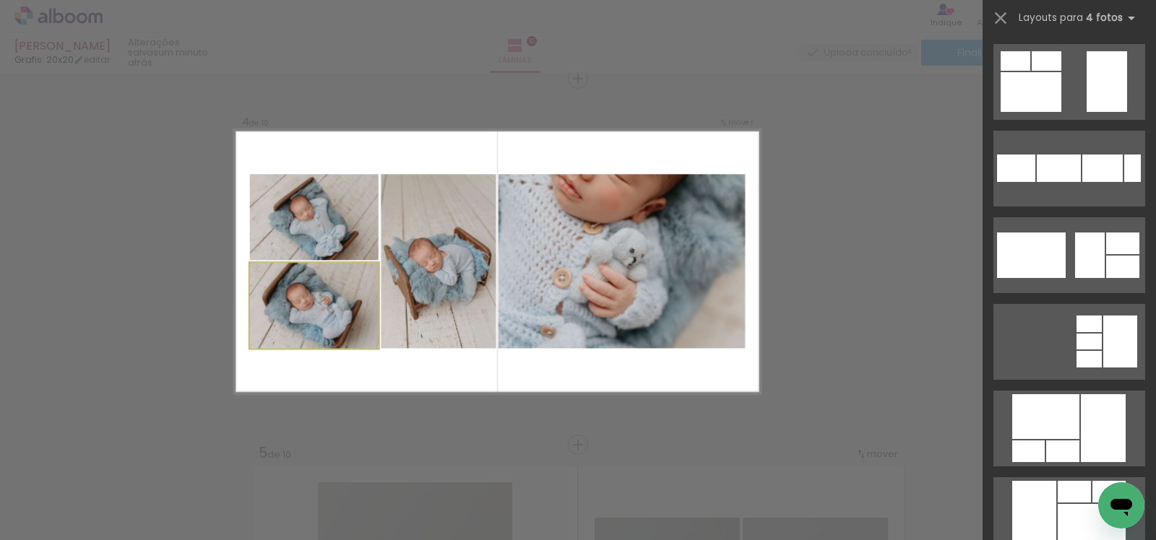
drag, startPoint x: 303, startPoint y: 323, endPoint x: 574, endPoint y: 278, distance: 273.9
click at [0, 0] on slot at bounding box center [0, 0] width 0 height 0
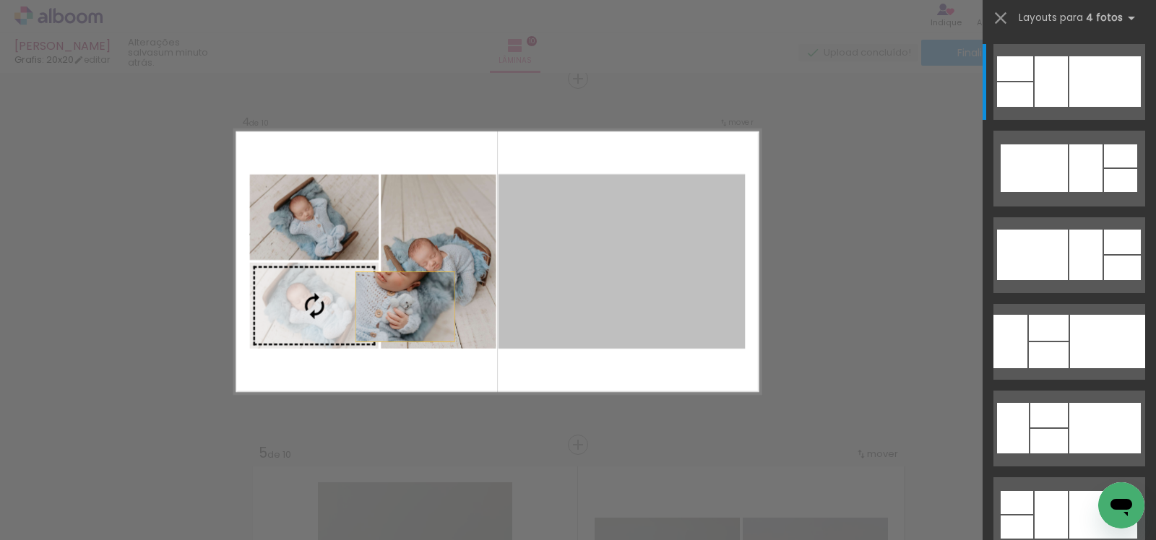
drag, startPoint x: 664, startPoint y: 236, endPoint x: 327, endPoint y: 324, distance: 348.7
click at [0, 0] on slot at bounding box center [0, 0] width 0 height 0
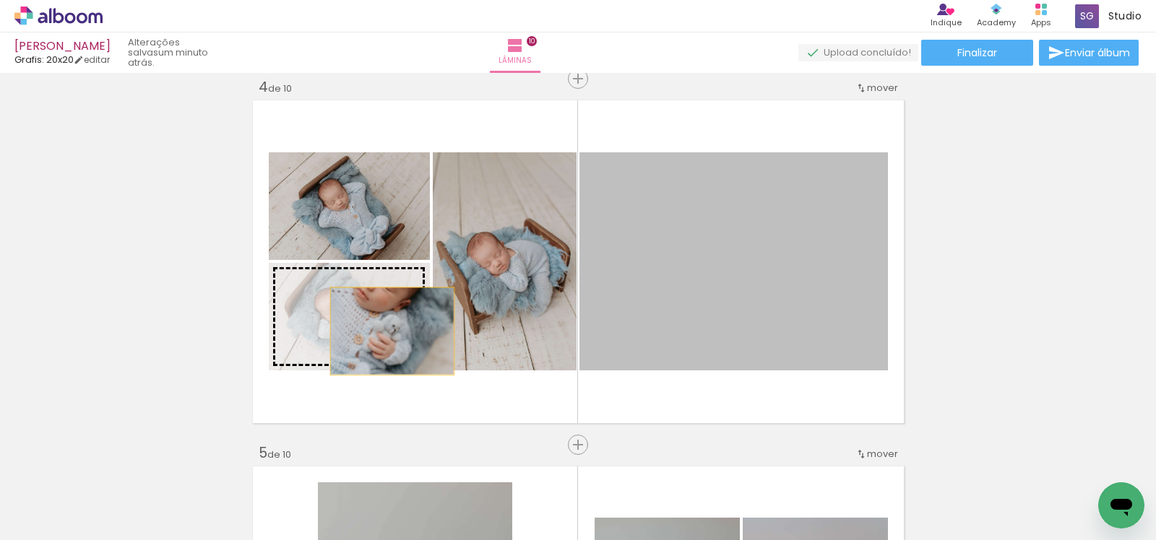
drag, startPoint x: 791, startPoint y: 273, endPoint x: 381, endPoint y: 332, distance: 413.8
click at [0, 0] on slot at bounding box center [0, 0] width 0 height 0
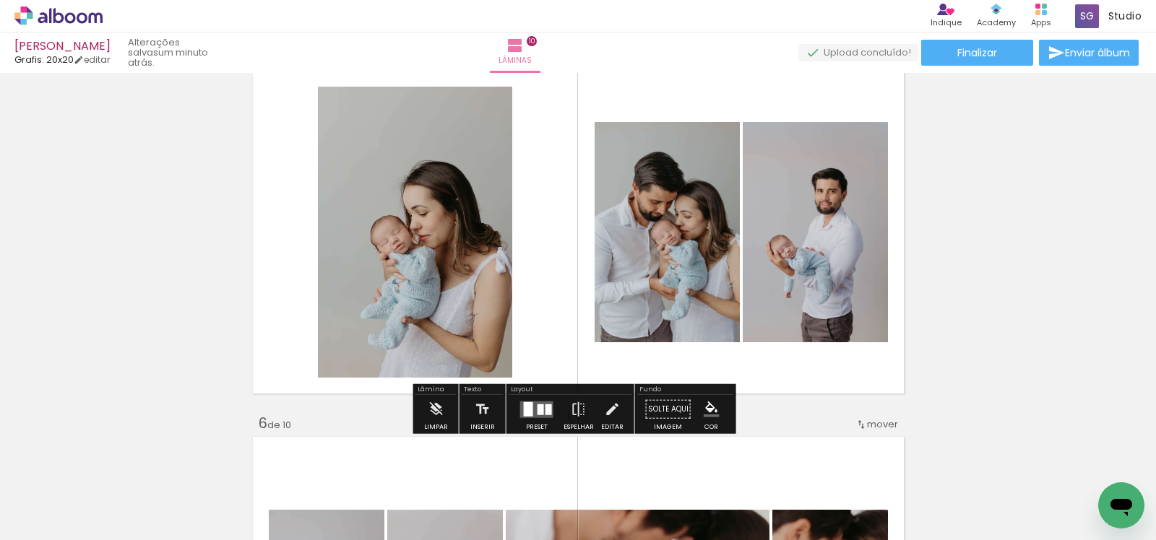
scroll to position [1501, 0]
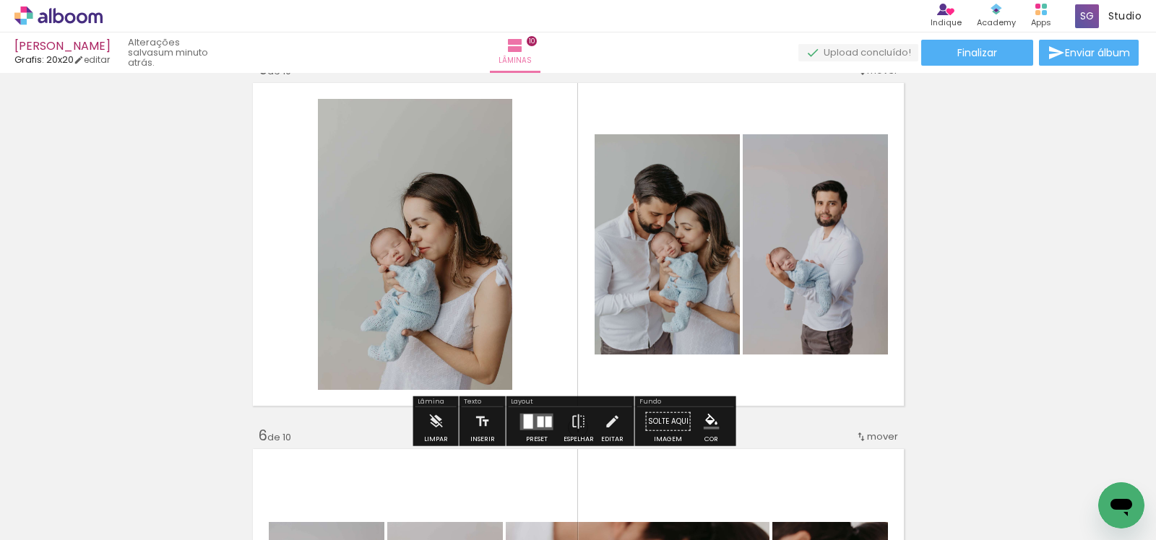
click at [538, 421] on div at bounding box center [541, 421] width 7 height 11
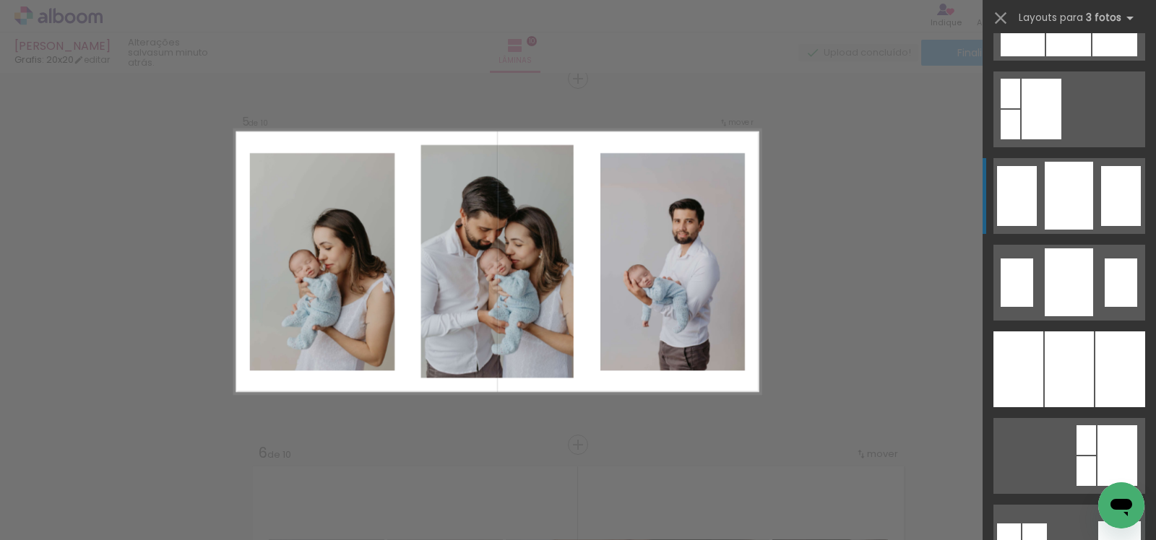
scroll to position [1550, 0]
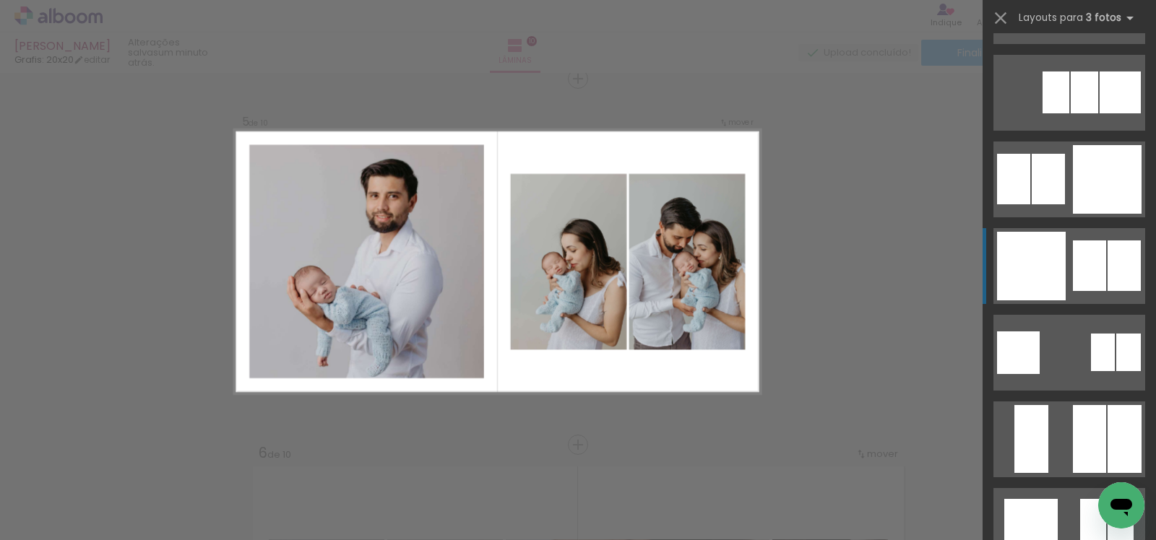
click at [1073, 262] on div at bounding box center [1089, 266] width 33 height 51
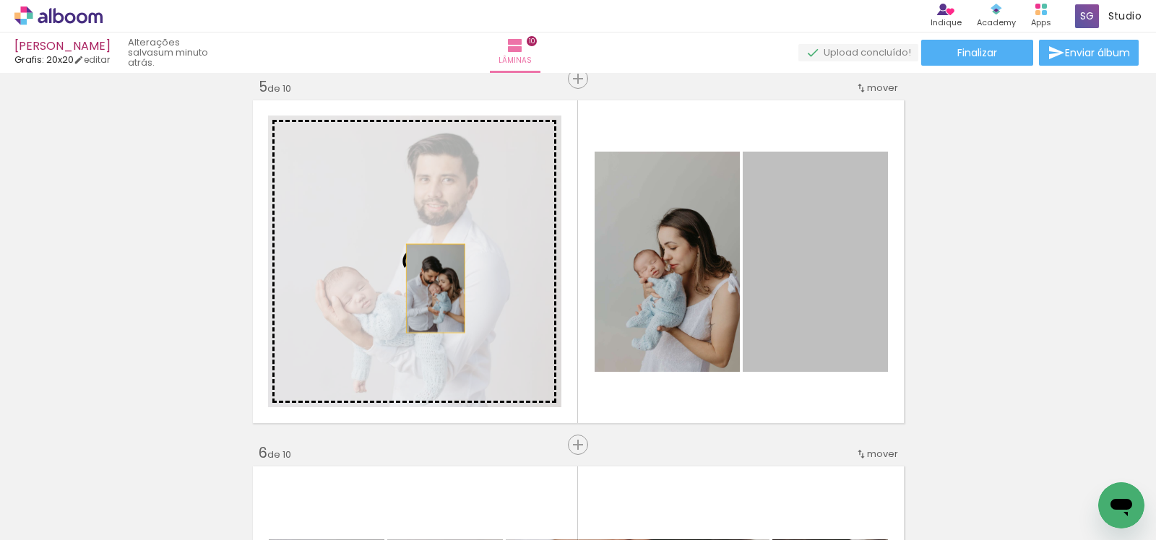
drag, startPoint x: 804, startPoint y: 297, endPoint x: 429, endPoint y: 288, distance: 375.1
click at [0, 0] on slot at bounding box center [0, 0] width 0 height 0
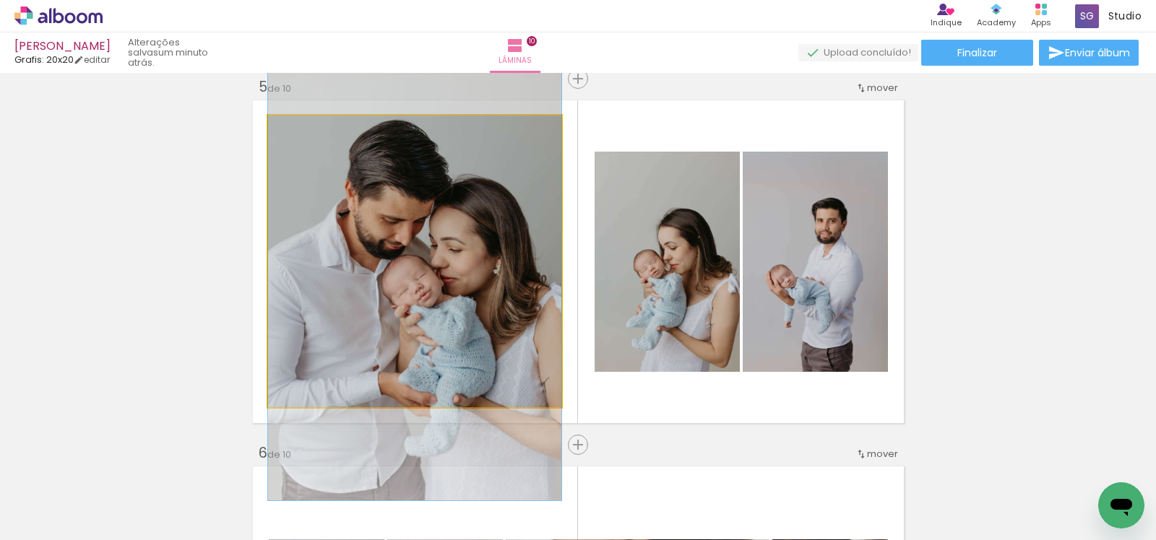
drag, startPoint x: 441, startPoint y: 323, endPoint x: 439, endPoint y: 337, distance: 14.5
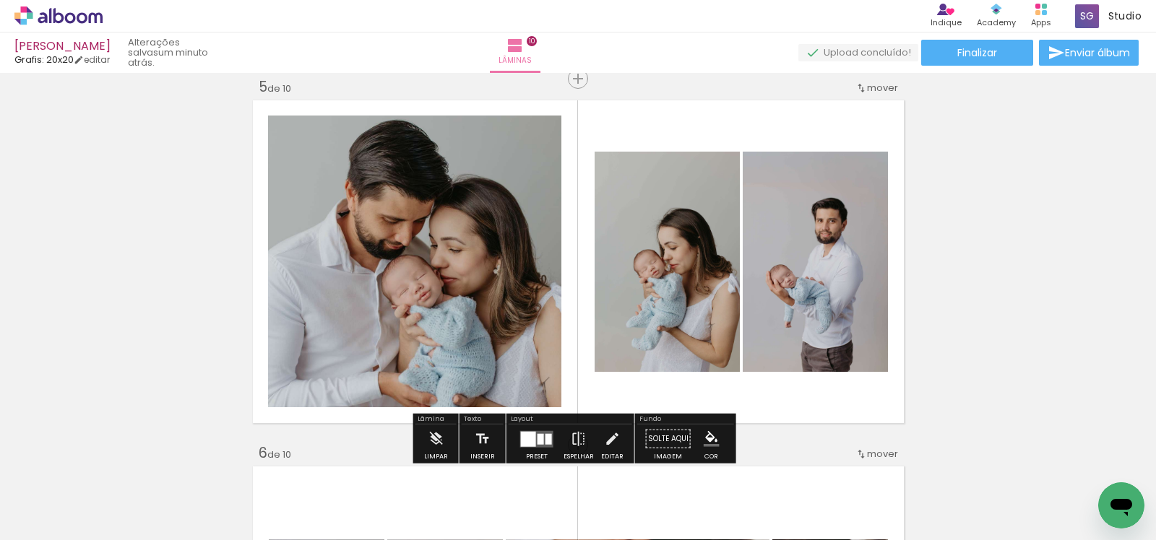
click at [539, 434] on div at bounding box center [541, 438] width 7 height 11
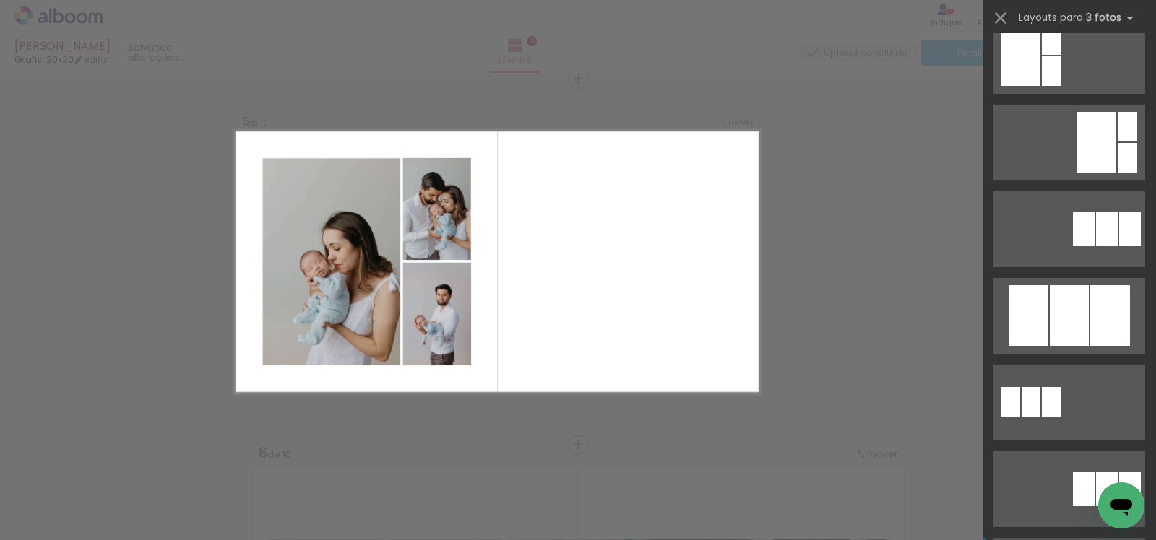
scroll to position [0, 0]
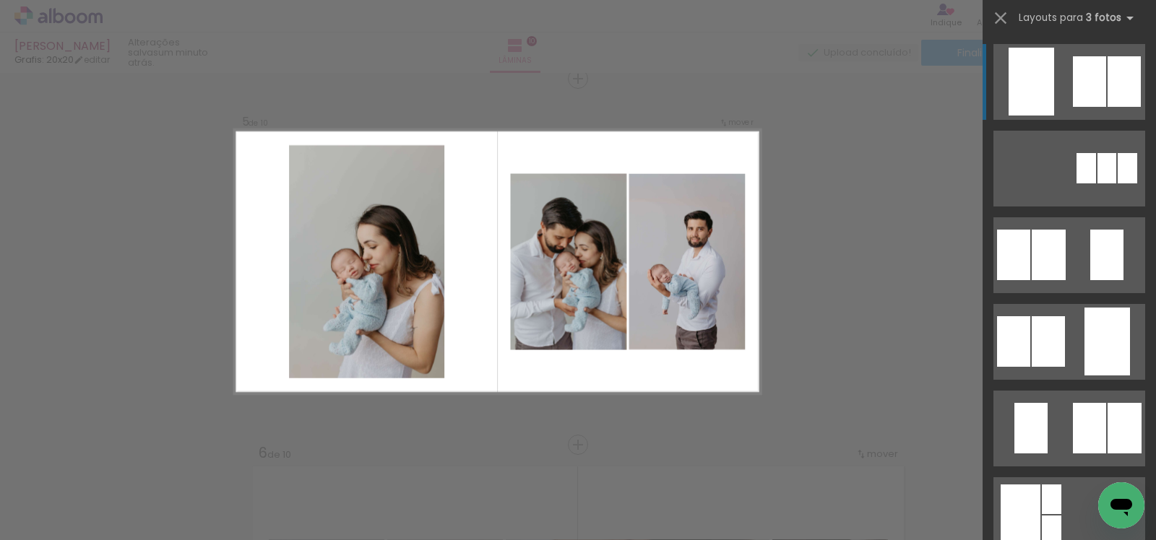
click at [1076, 48] on quentale-layouter at bounding box center [1069, 82] width 152 height 76
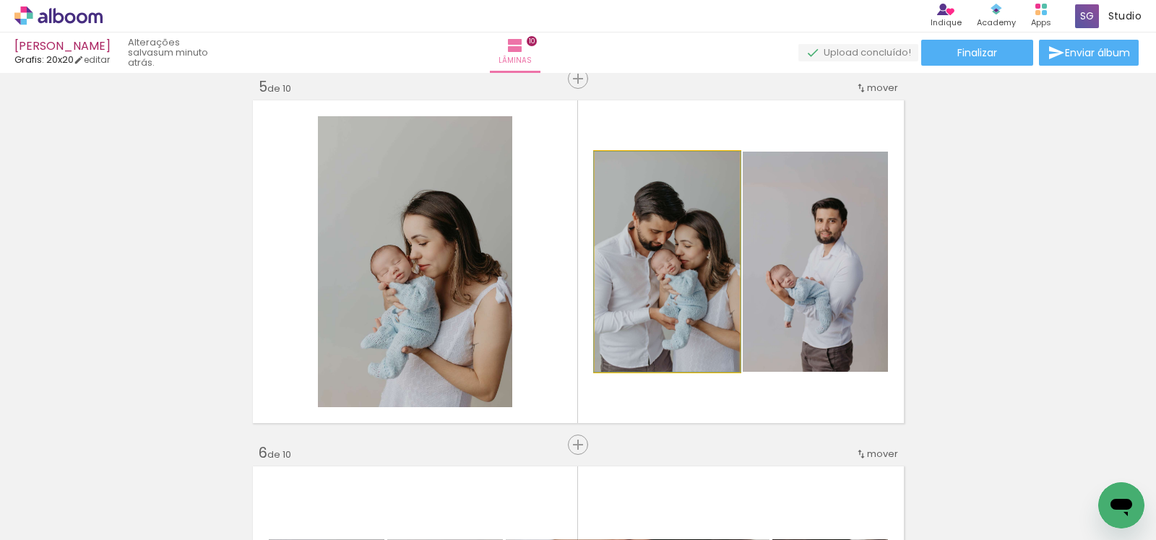
drag, startPoint x: 696, startPoint y: 303, endPoint x: 423, endPoint y: 301, distance: 273.1
click at [0, 0] on slot at bounding box center [0, 0] width 0 height 0
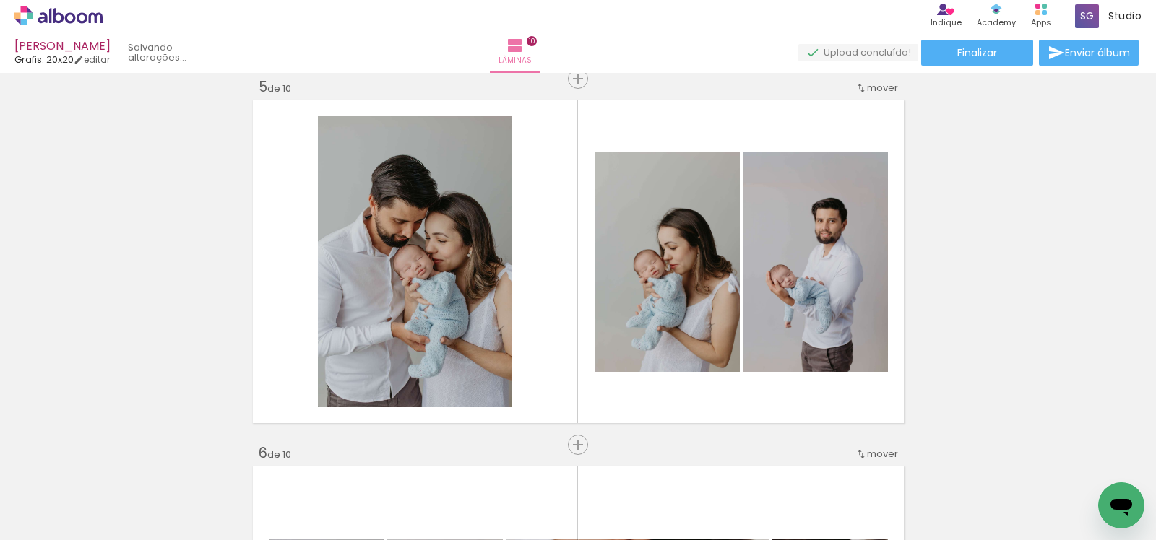
scroll to position [0, 1799]
